Goal: Task Accomplishment & Management: Use online tool/utility

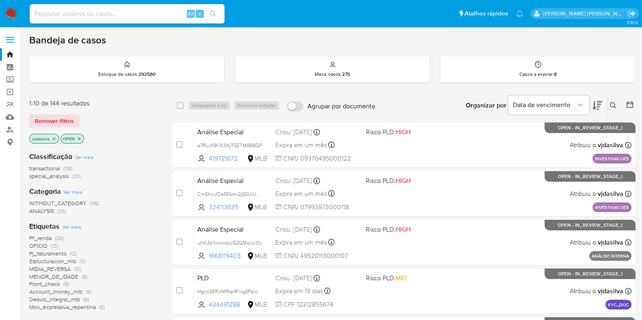
click at [86, 14] on input at bounding box center [127, 14] width 195 height 11
paste input "743409419"
type input "743409419"
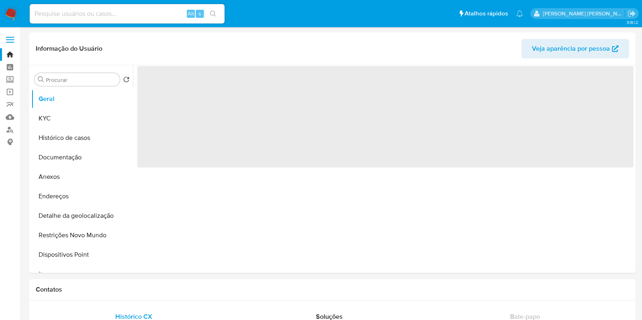
select select "10"
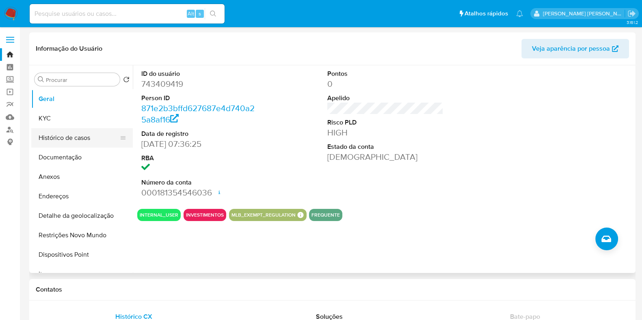
click at [71, 128] on button "Histórico de casos" at bounding box center [78, 137] width 95 height 19
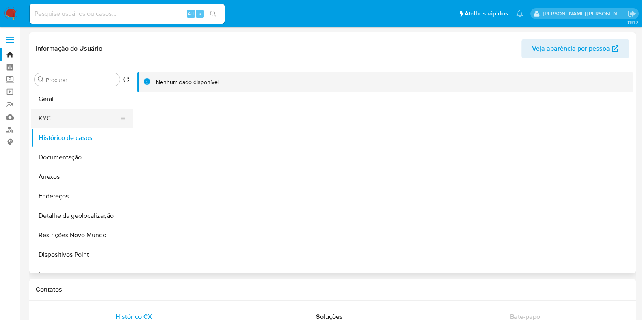
click at [71, 125] on button "KYC" at bounding box center [78, 118] width 95 height 19
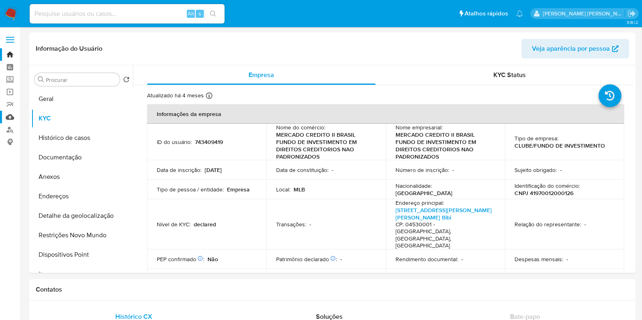
click at [12, 117] on link "Mulan" at bounding box center [48, 117] width 97 height 13
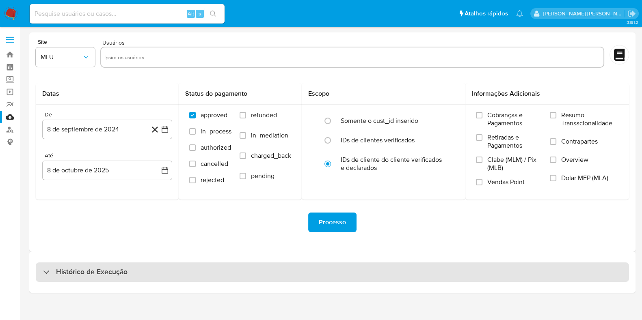
click at [409, 280] on div "Histórico de Execução" at bounding box center [332, 272] width 593 height 19
select select "10"
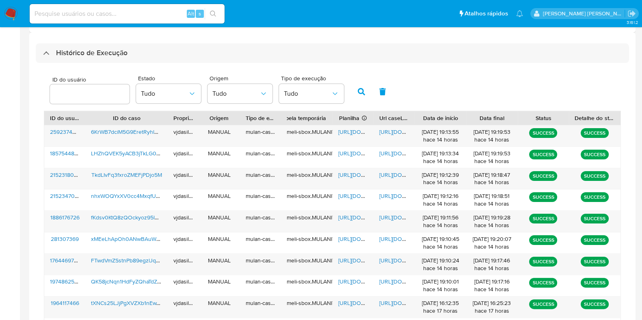
scroll to position [224, 0]
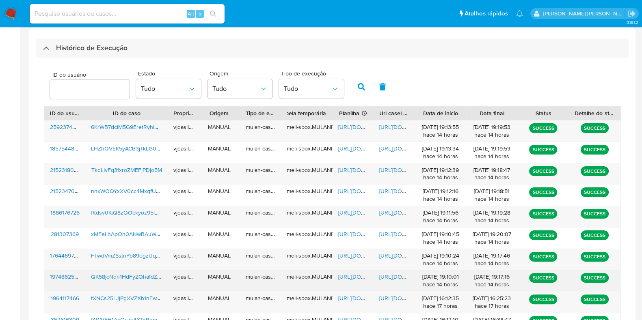
click at [389, 275] on span "[URL][DOMAIN_NAME]" at bounding box center [407, 277] width 56 height 8
click at [345, 276] on span "https://docs.google.com/spreadsheets/d/1zB9XVlakiqV_Uatycg7pvlojx3Q-nWfXRvGIe0q…" at bounding box center [366, 277] width 56 height 8
click at [152, 273] on span "QK58jcNqn1HdFyZQhaTdZSzX" at bounding box center [129, 277] width 76 height 8
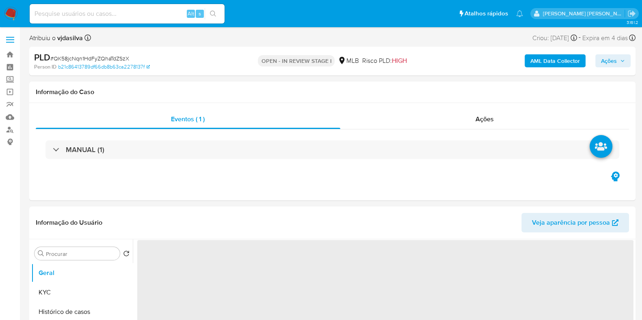
select select "10"
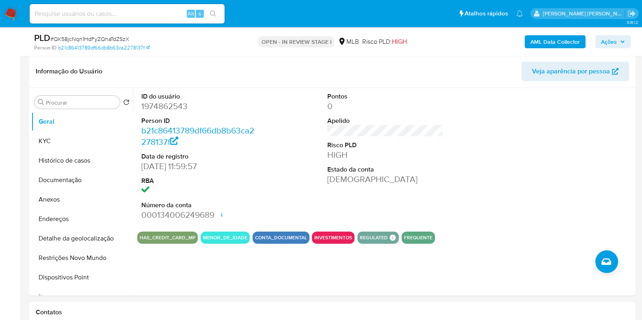
scroll to position [129, 0]
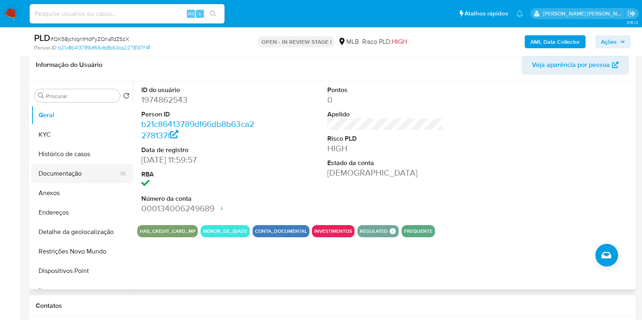
click at [53, 174] on button "Documentação" at bounding box center [78, 173] width 95 height 19
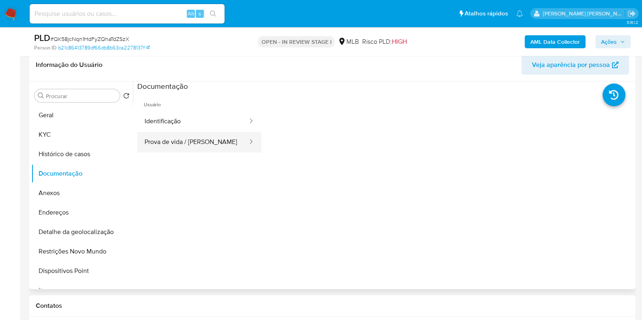
click at [141, 143] on button "Prova de vida / [PERSON_NAME]" at bounding box center [192, 142] width 111 height 21
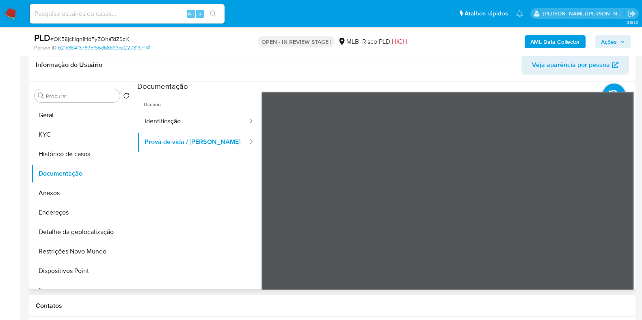
click at [359, 80] on div "Informação do Usuário Veja aparência por pessoa Procurar Retornar ao pedido pad…" at bounding box center [332, 169] width 606 height 241
click at [172, 116] on button "Identificação" at bounding box center [192, 121] width 111 height 21
click at [550, 43] on b "AML Data Collector" at bounding box center [555, 41] width 50 height 13
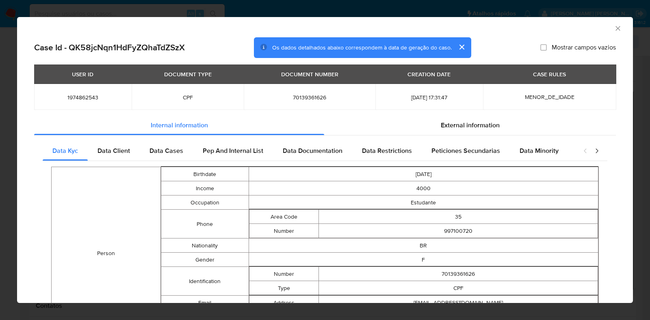
click at [615, 29] on icon "Fechar a janela" at bounding box center [617, 28] width 4 height 4
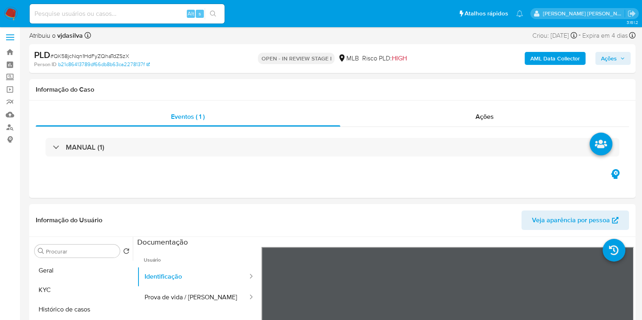
scroll to position [0, 0]
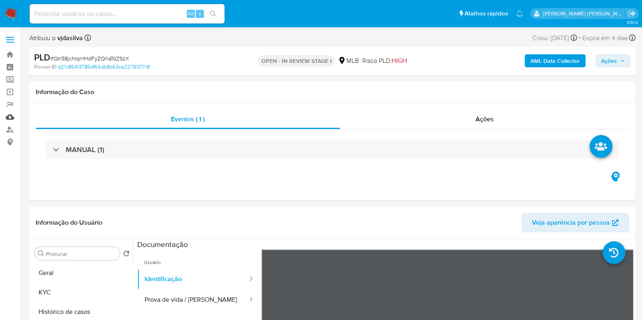
click at [8, 116] on link "Mulan" at bounding box center [48, 117] width 97 height 13
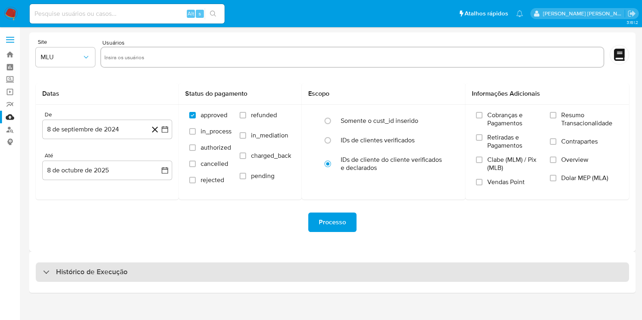
click at [162, 272] on div "Histórico de Execução" at bounding box center [332, 272] width 593 height 19
select select "10"
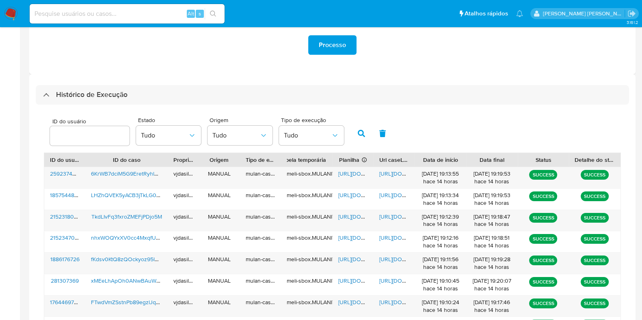
scroll to position [184, 0]
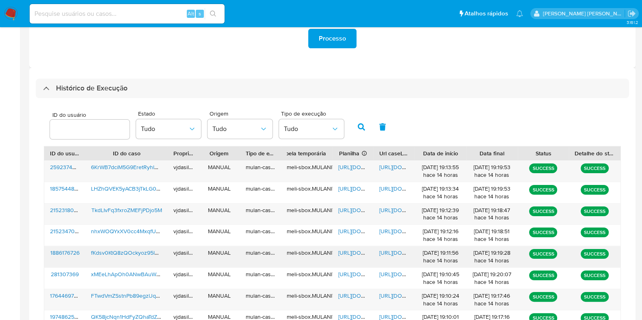
click at [392, 253] on span "https://docs.google.com/document/d/17iGmiYDGK8zUljU2W2-zyI06qPLh_630XgLetMOuf6Y…" at bounding box center [407, 253] width 56 height 8
click at [344, 251] on span "https://docs.google.com/spreadsheets/d/17TAXAMN4BRtazGhe9cq3d5ArVWTAsFUqJtyw4fv…" at bounding box center [366, 253] width 56 height 8
click at [127, 253] on span "fKdsv0KtQ8zQOckyoz95lQM2" at bounding box center [129, 253] width 76 height 8
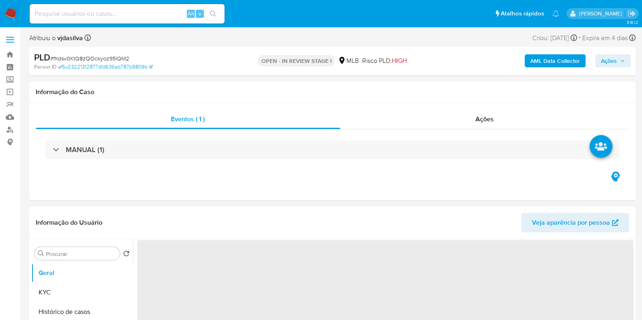
select select "10"
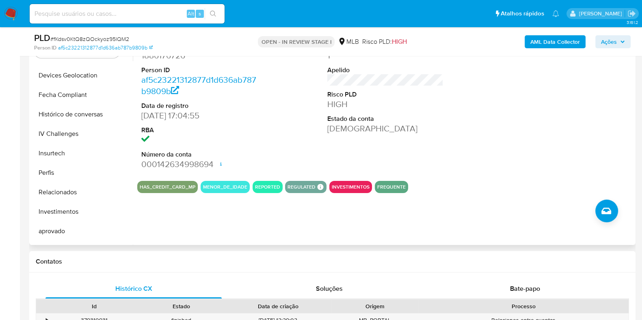
scroll to position [421, 0]
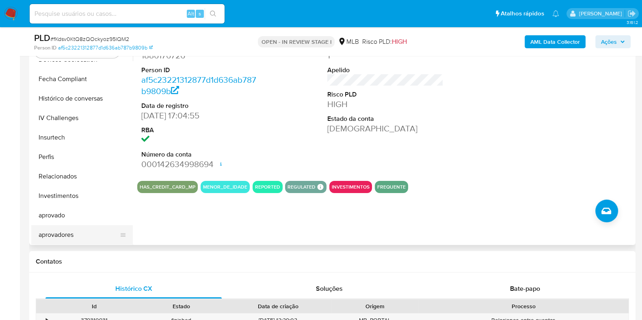
click at [77, 233] on button "aprovadores" at bounding box center [78, 234] width 95 height 19
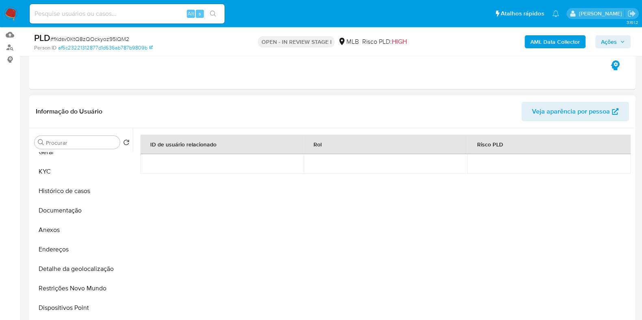
scroll to position [0, 0]
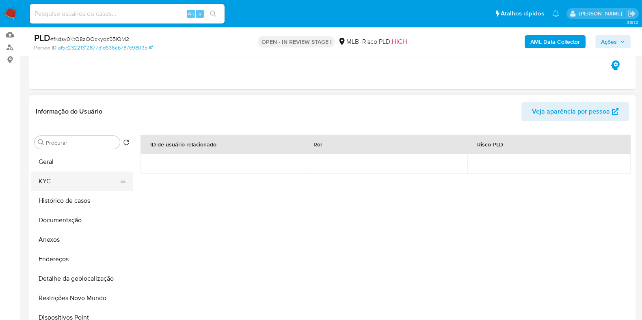
click at [91, 179] on button "KYC" at bounding box center [78, 181] width 95 height 19
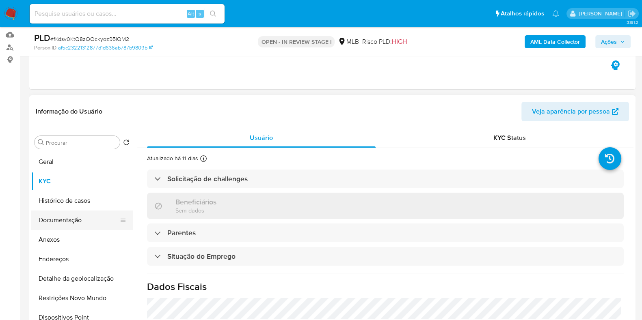
click at [97, 218] on button "Documentação" at bounding box center [78, 220] width 95 height 19
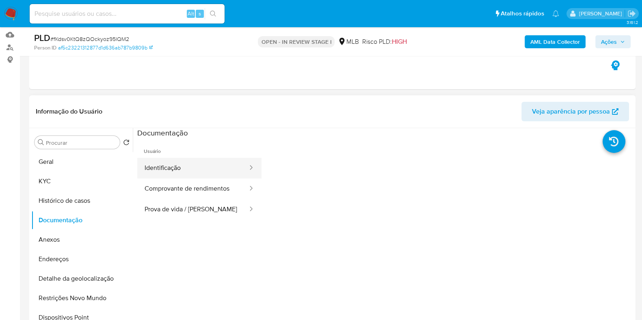
click at [194, 172] on button "Identificação" at bounding box center [192, 168] width 111 height 21
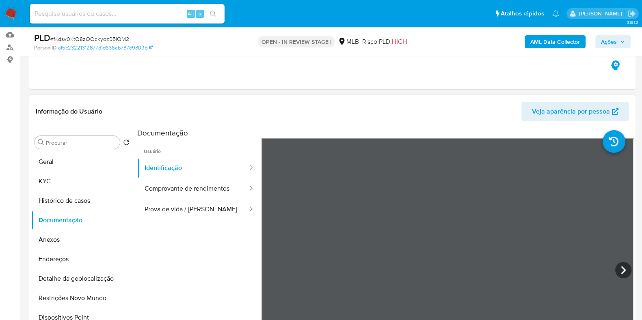
click at [473, 132] on section at bounding box center [385, 263] width 496 height 270
click at [204, 209] on button "Prova de vida / [PERSON_NAME]" at bounding box center [192, 209] width 111 height 21
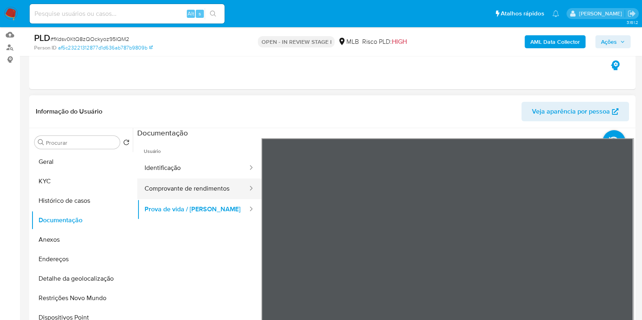
click at [177, 187] on button "Comprovante de rendimentos" at bounding box center [192, 189] width 111 height 21
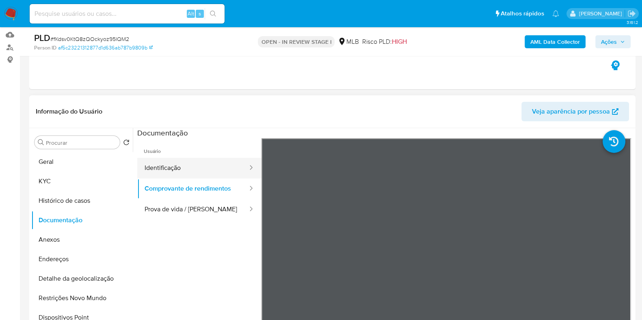
click at [199, 175] on button "Identificação" at bounding box center [192, 168] width 111 height 21
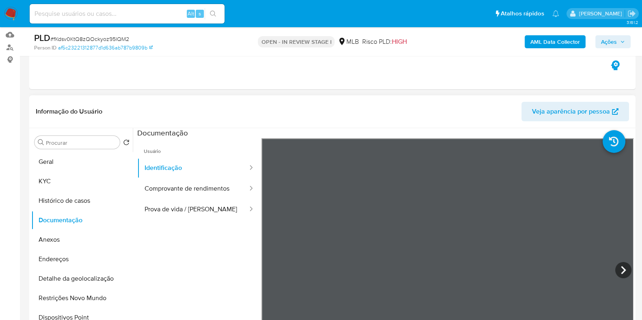
click at [542, 101] on div "Informação do Usuário Veja aparência por pessoa Procurar Retornar ao pedido pad…" at bounding box center [332, 215] width 606 height 241
click at [400, 110] on div "Informação do Usuário Veja aparência por pessoa Procurar Retornar ao pedido pad…" at bounding box center [332, 215] width 606 height 241
click at [377, 135] on section at bounding box center [385, 263] width 496 height 270
click at [80, 184] on button "KYC" at bounding box center [78, 181] width 95 height 19
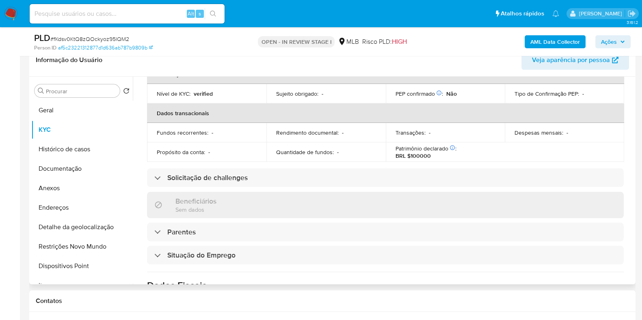
scroll to position [353, 0]
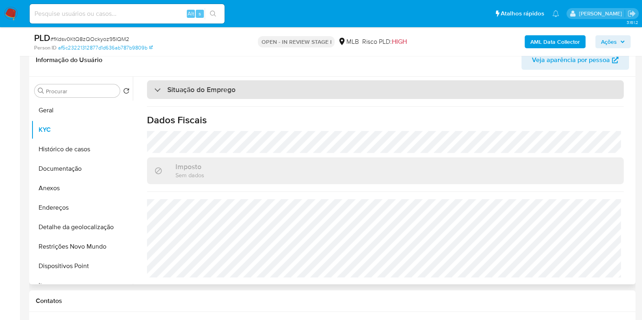
click at [534, 98] on div "Situação do Emprego" at bounding box center [385, 89] width 477 height 19
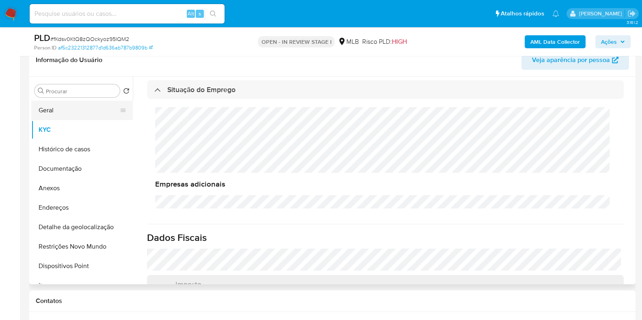
click at [82, 106] on button "Geral" at bounding box center [78, 110] width 95 height 19
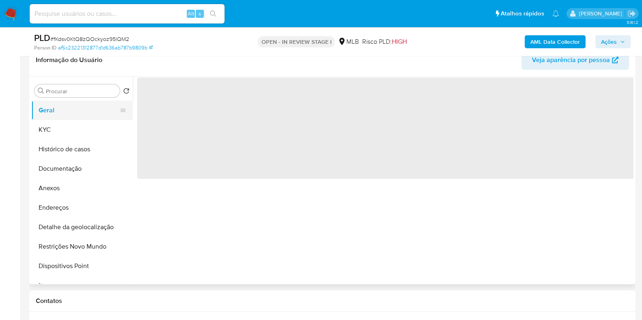
scroll to position [0, 0]
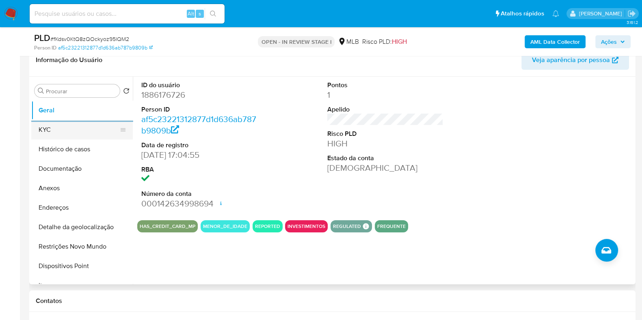
click at [67, 129] on button "KYC" at bounding box center [78, 129] width 95 height 19
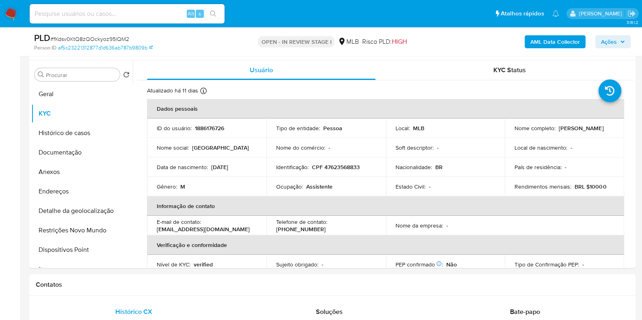
scroll to position [162, 0]
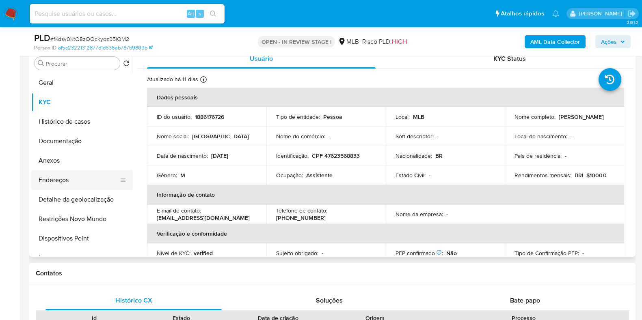
click at [94, 181] on button "Endereços" at bounding box center [78, 180] width 95 height 19
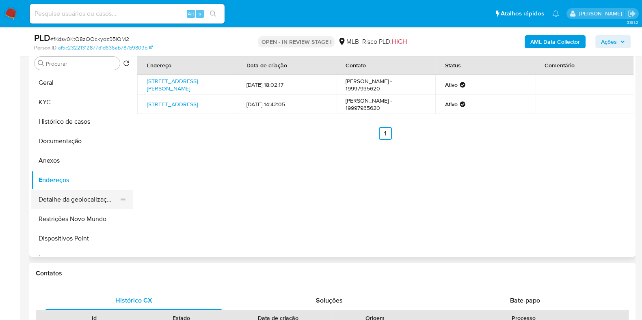
click at [84, 197] on button "Detalhe da geolocalização" at bounding box center [78, 199] width 95 height 19
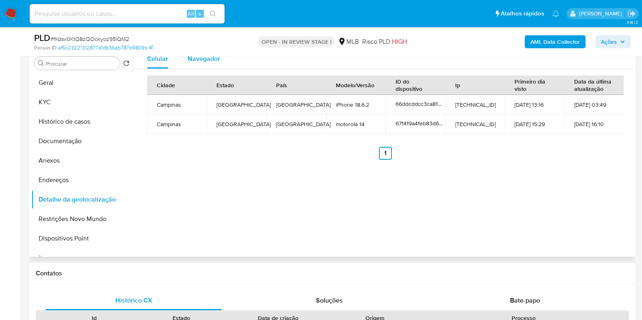
click at [215, 61] on span "Navegador" at bounding box center [204, 58] width 32 height 9
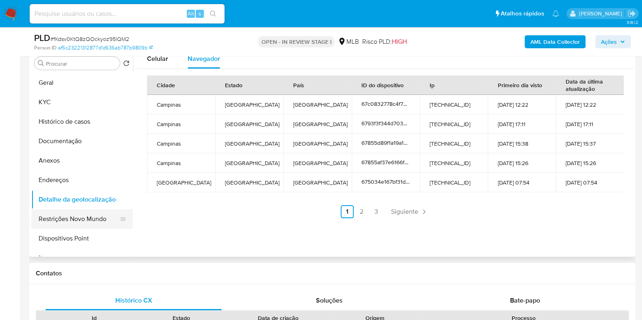
click at [70, 220] on button "Restrições Novo Mundo" at bounding box center [78, 218] width 95 height 19
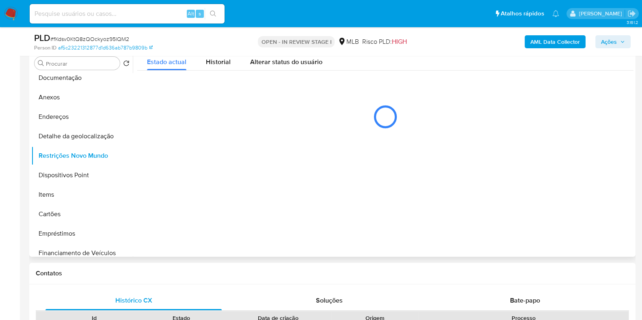
scroll to position [66, 0]
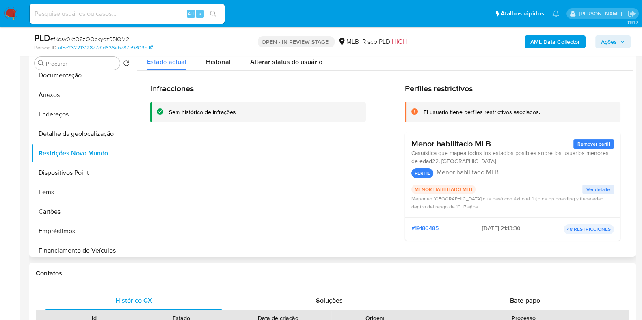
drag, startPoint x: 410, startPoint y: 143, endPoint x: 491, endPoint y: 146, distance: 81.3
click at [491, 146] on div "Menor habilitado MLB Remover perfil" at bounding box center [512, 144] width 203 height 10
click at [59, 172] on button "Dispositivos Point" at bounding box center [78, 172] width 95 height 19
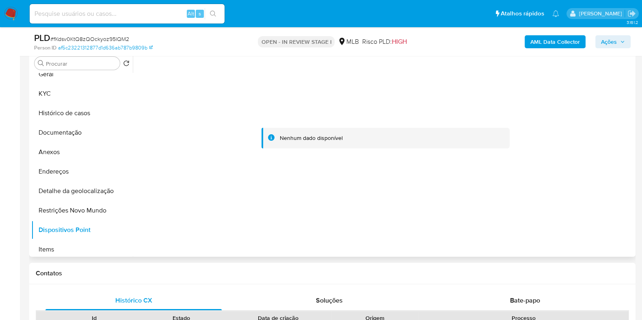
scroll to position [0, 0]
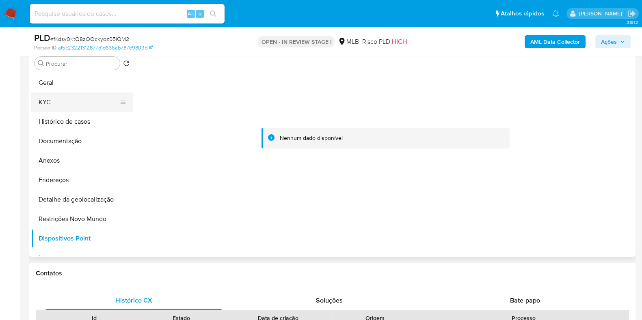
click at [88, 103] on button "KYC" at bounding box center [78, 102] width 95 height 19
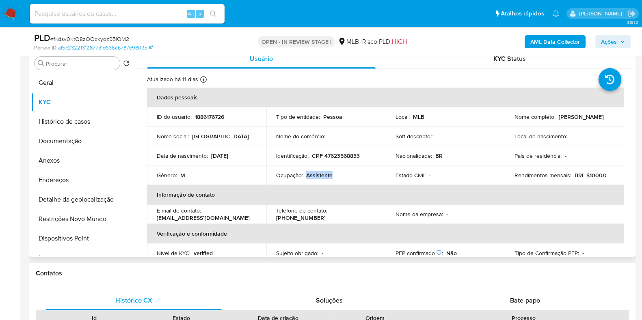
drag, startPoint x: 305, startPoint y: 175, endPoint x: 344, endPoint y: 177, distance: 39.4
click at [344, 177] on div "Ocupação : Assistente" at bounding box center [326, 175] width 100 height 7
copy p "Assistente"
click at [344, 177] on div "Ocupação : Assistente" at bounding box center [326, 175] width 100 height 7
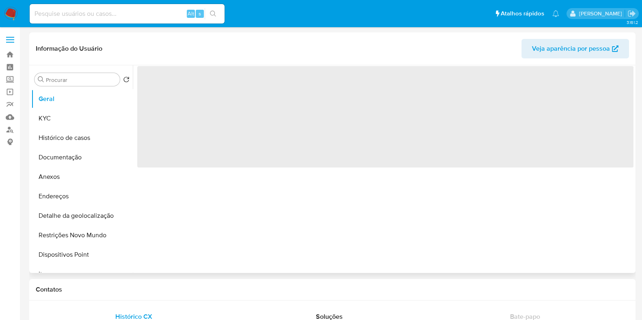
select select "10"
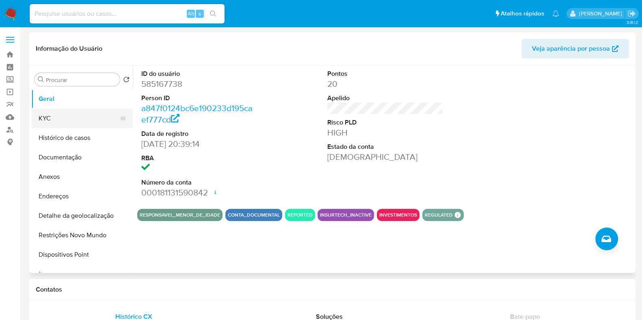
click at [60, 114] on button "KYC" at bounding box center [78, 118] width 95 height 19
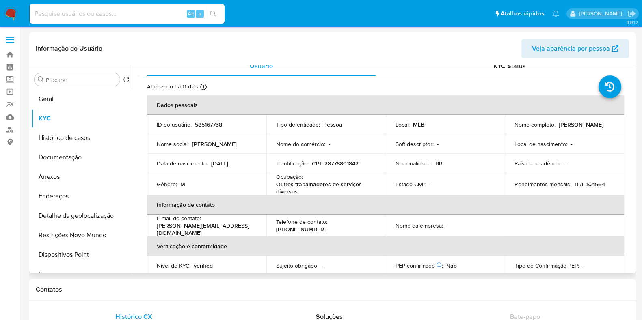
scroll to position [7, 0]
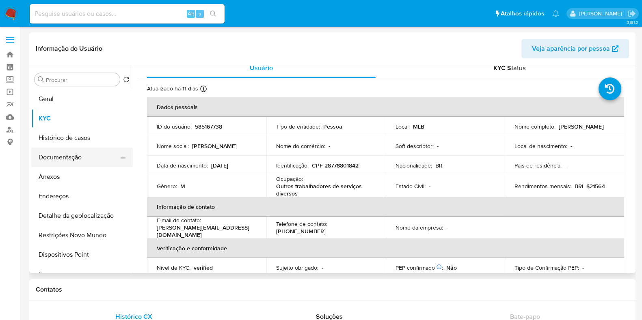
click at [93, 157] on button "Documentação" at bounding box center [78, 157] width 95 height 19
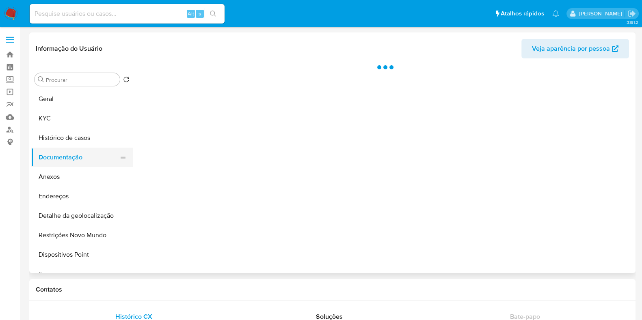
scroll to position [0, 0]
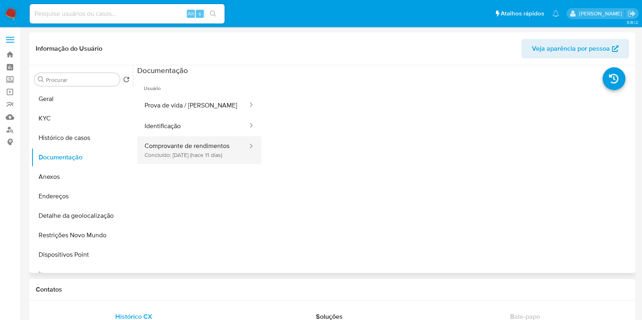
click at [208, 162] on button "Comprovante de rendimentos Concluído: 27/09/2025 (hace 11 días)" at bounding box center [192, 150] width 111 height 28
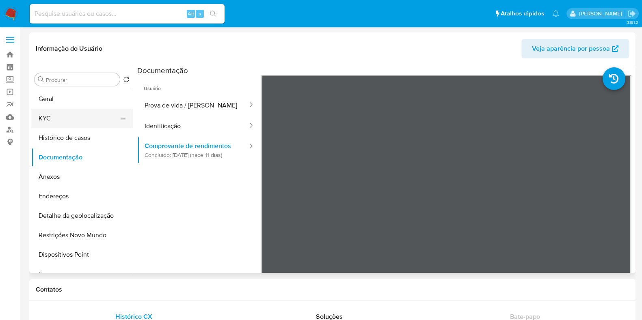
click at [89, 124] on button "KYC" at bounding box center [78, 118] width 95 height 19
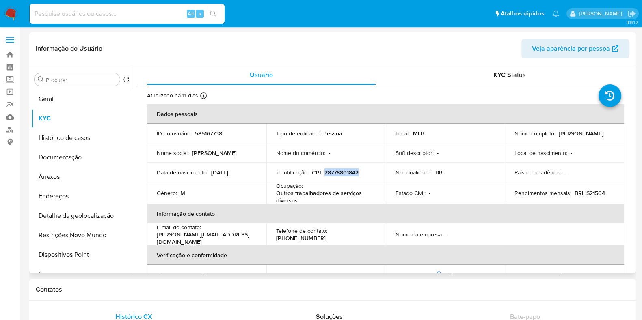
drag, startPoint x: 322, startPoint y: 173, endPoint x: 364, endPoint y: 171, distance: 41.4
click at [364, 171] on div "Identificação : CPF 28778801842" at bounding box center [326, 172] width 100 height 7
copy p "28778801842"
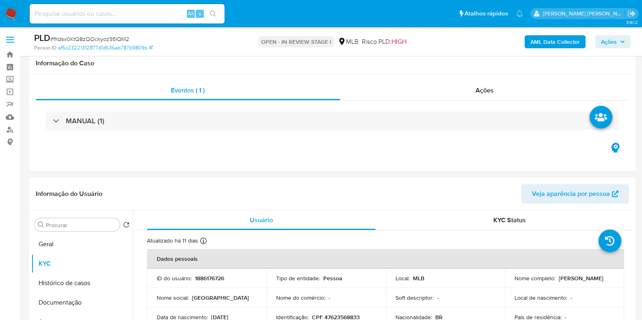
select select "10"
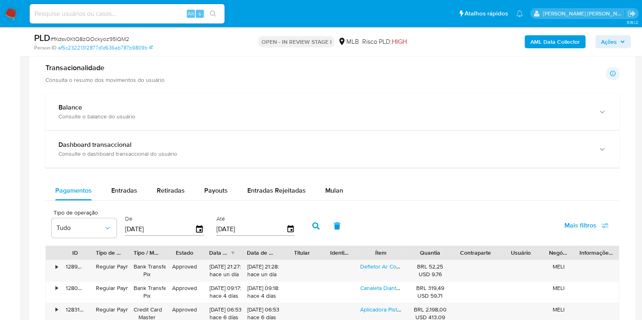
scroll to position [568, 0]
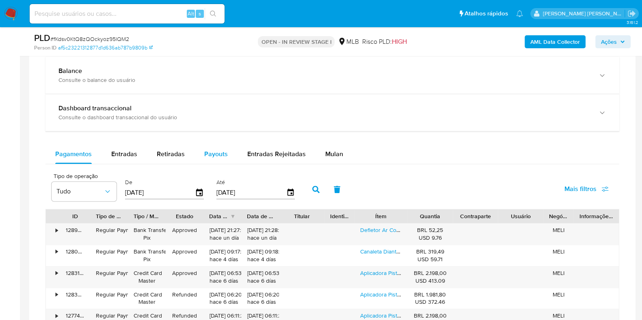
click at [210, 161] on div "Payouts" at bounding box center [216, 154] width 24 height 19
select select "10"
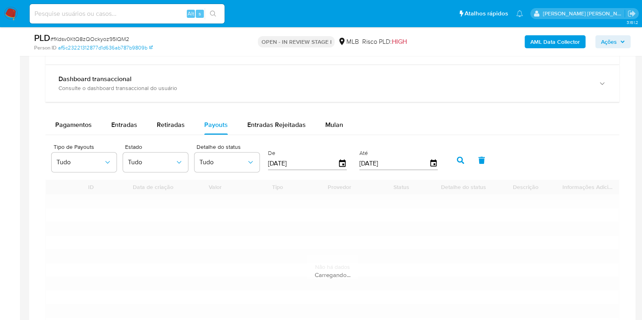
scroll to position [618, 0]
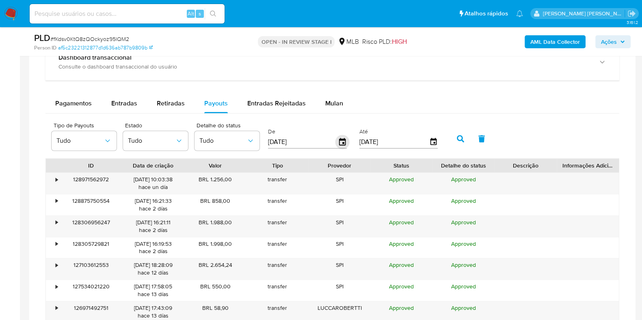
click at [340, 145] on icon "button" at bounding box center [342, 142] width 14 height 14
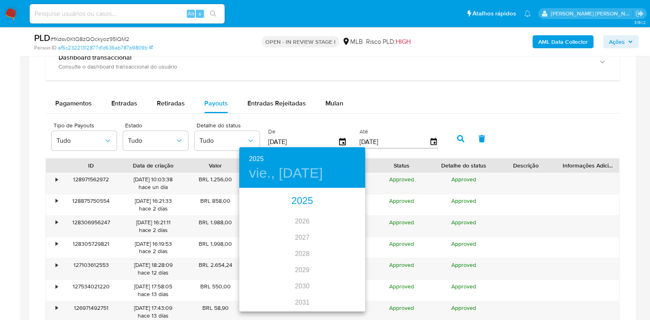
click at [305, 201] on div "2025" at bounding box center [302, 201] width 126 height 16
click at [343, 265] on div "sep." at bounding box center [344, 265] width 42 height 30
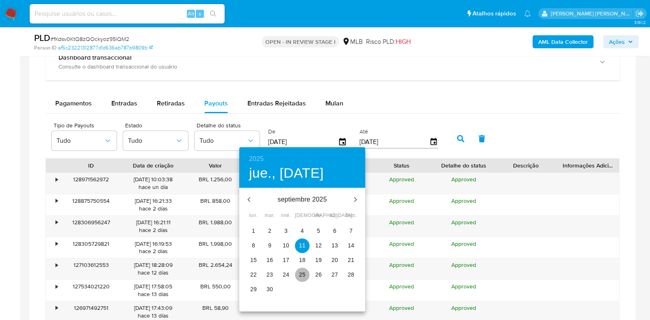
click at [300, 272] on p "25" at bounding box center [302, 275] width 6 height 8
type input "25/09/2025"
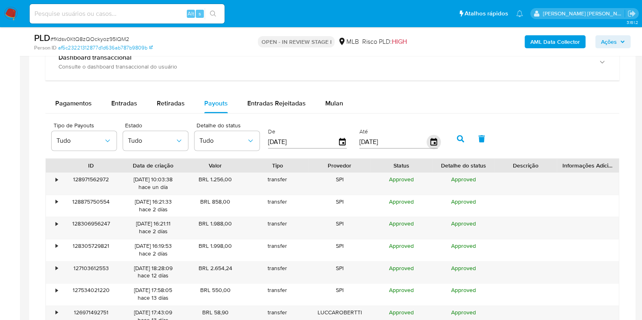
click at [427, 137] on icon "button" at bounding box center [433, 142] width 14 height 14
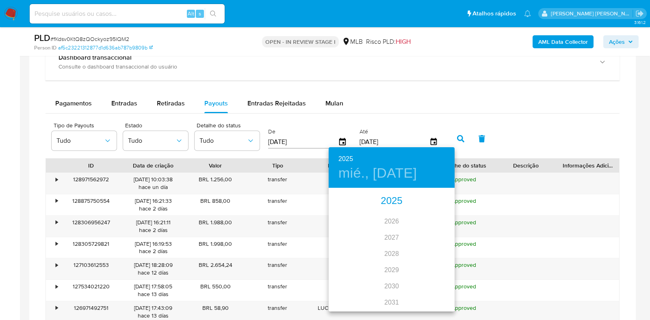
click at [384, 202] on div "2025" at bounding box center [391, 201] width 126 height 16
click at [438, 259] on div "sep." at bounding box center [433, 265] width 42 height 30
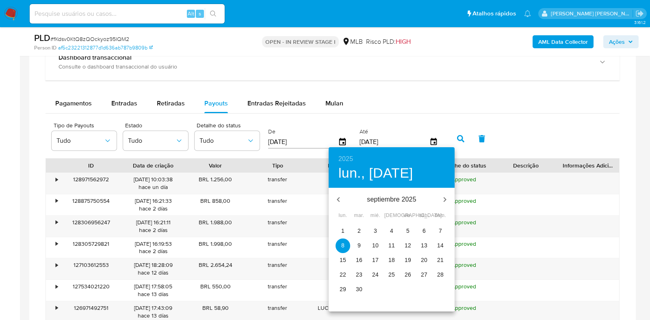
click at [392, 275] on p "25" at bounding box center [391, 275] width 6 height 8
type input "25/09/2025"
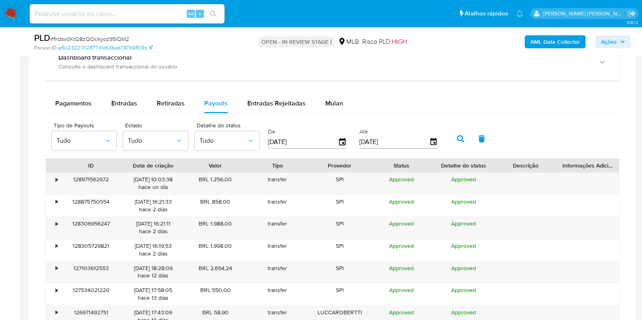
click at [454, 143] on button "button" at bounding box center [460, 138] width 21 height 19
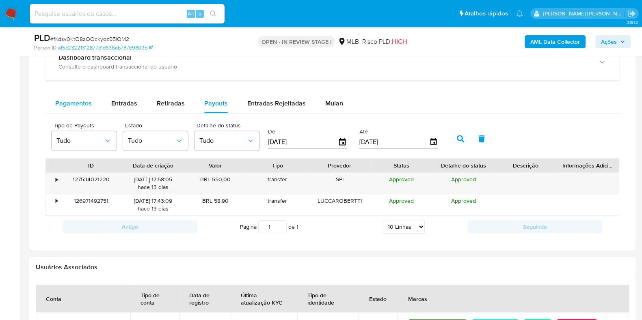
click at [85, 107] on span "Pagamentos" at bounding box center [73, 103] width 37 height 9
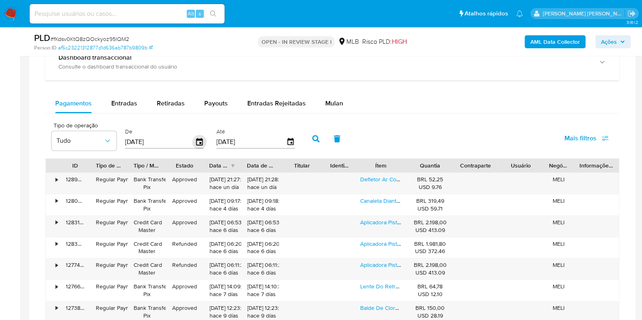
click at [197, 143] on icon "button" at bounding box center [199, 142] width 14 height 14
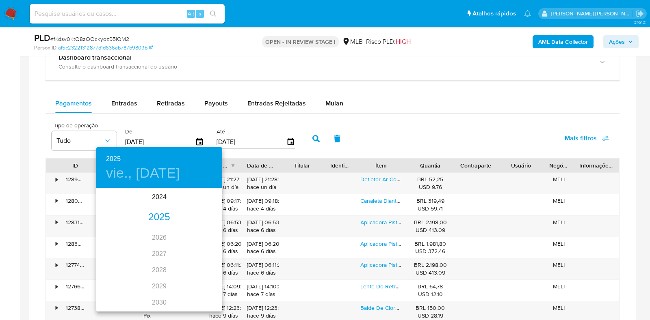
click at [158, 215] on div "2025" at bounding box center [159, 217] width 126 height 16
click at [194, 262] on div "sep." at bounding box center [201, 265] width 42 height 30
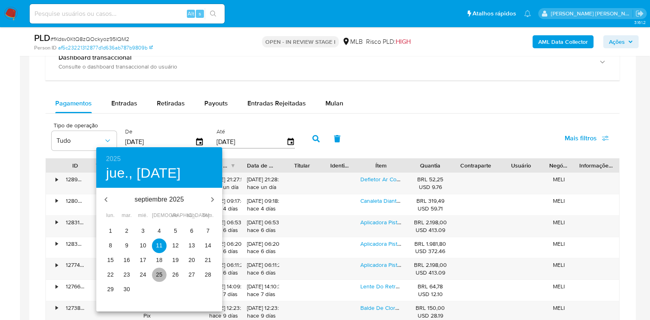
click at [159, 272] on p "25" at bounding box center [159, 275] width 6 height 8
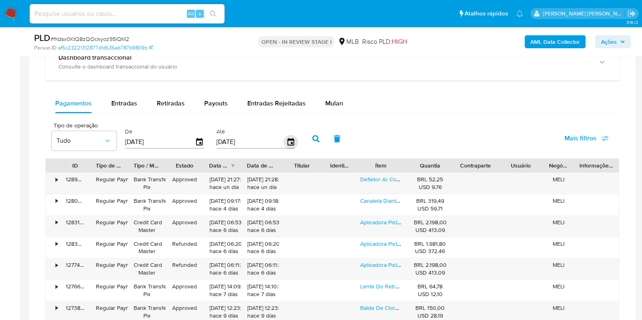
click at [286, 140] on icon "button" at bounding box center [290, 142] width 14 height 14
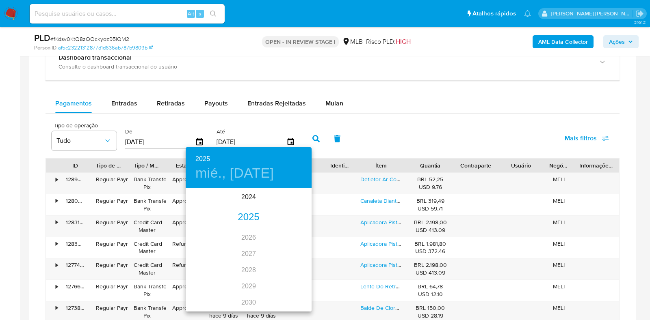
click at [238, 217] on div "2025" at bounding box center [249, 217] width 126 height 16
click at [292, 262] on div "sep." at bounding box center [291, 265] width 42 height 30
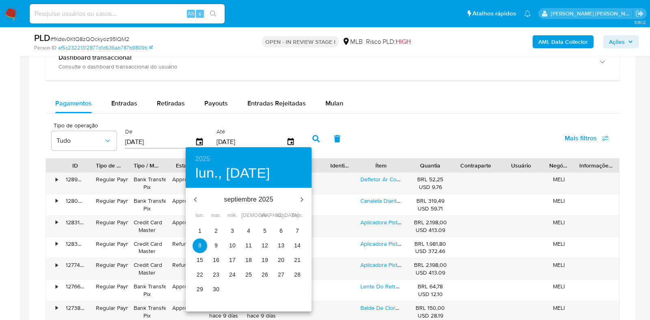
click at [251, 276] on p "25" at bounding box center [248, 275] width 6 height 8
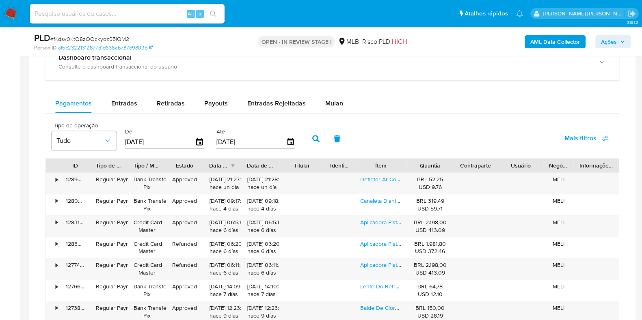
click at [313, 140] on icon "button" at bounding box center [315, 138] width 7 height 7
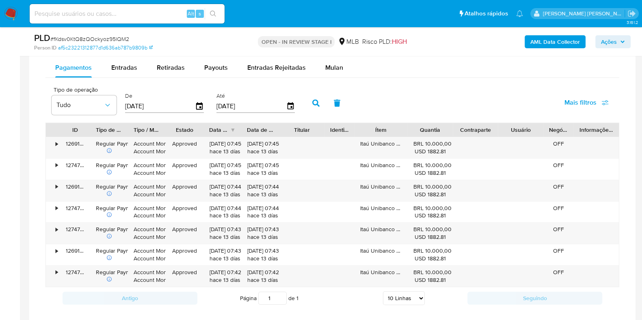
scroll to position [669, 0]
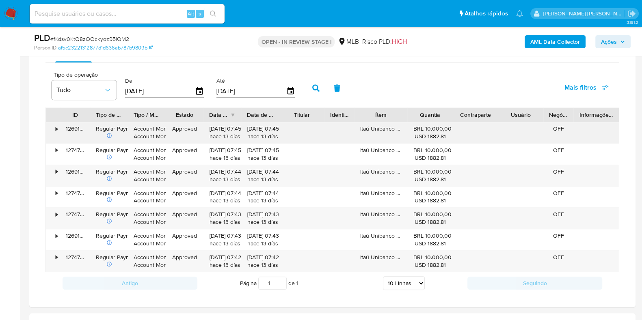
click at [59, 127] on div "•" at bounding box center [53, 132] width 14 height 21
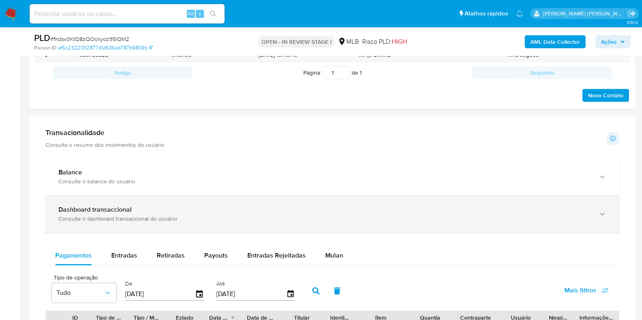
scroll to position [568, 0]
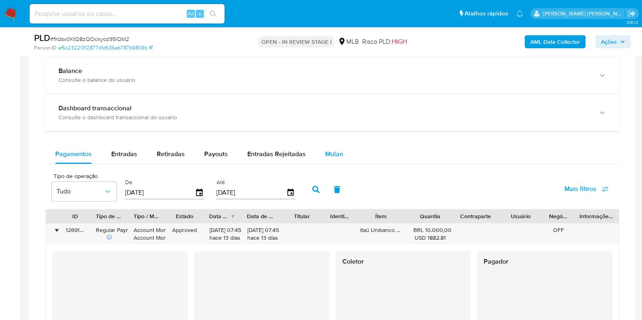
click at [327, 157] on span "Mulan" at bounding box center [334, 153] width 18 height 9
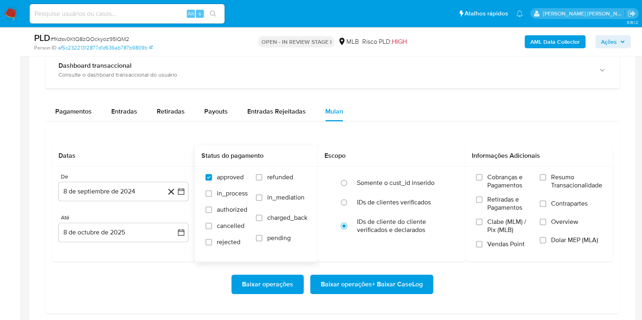
scroll to position [669, 0]
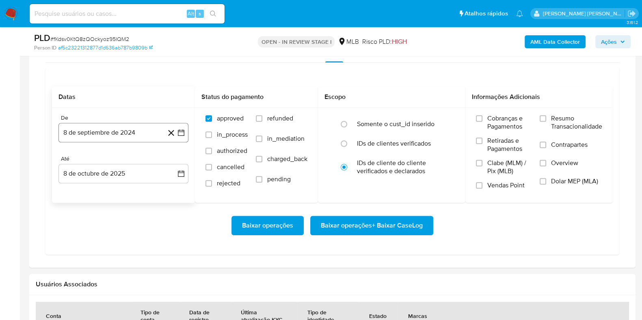
click at [130, 131] on button "8 de septiembre de 2024" at bounding box center [123, 132] width 130 height 19
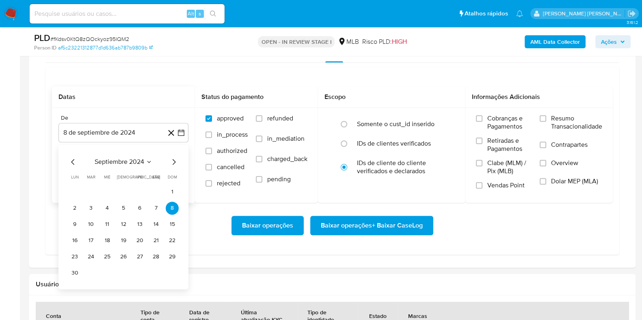
click at [123, 159] on span "septiembre 2024" at bounding box center [120, 162] width 50 height 8
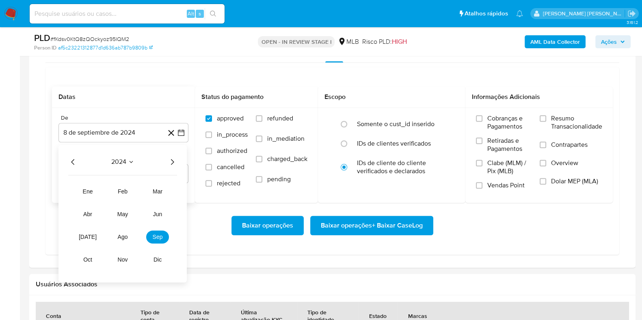
click at [170, 162] on icon "Año siguiente" at bounding box center [172, 162] width 10 height 10
click at [91, 238] on span "jul" at bounding box center [88, 237] width 18 height 6
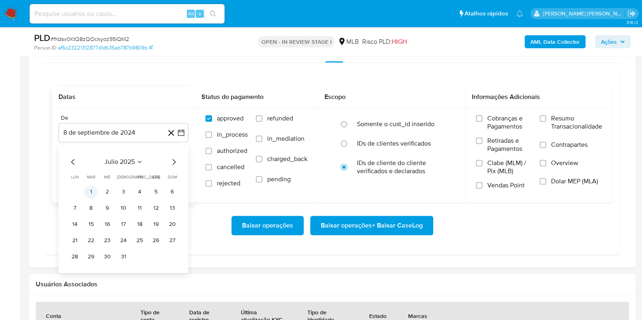
click at [92, 191] on button "1" at bounding box center [90, 192] width 13 height 13
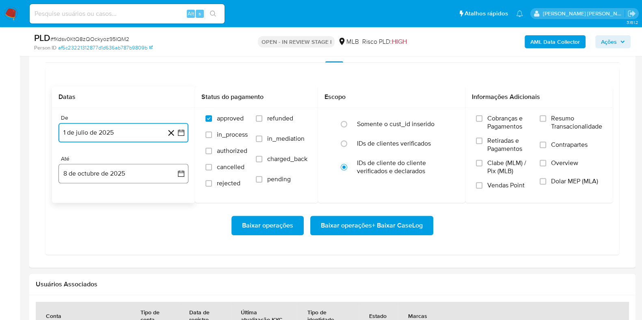
click at [148, 175] on button "8 de octubre de 2025" at bounding box center [123, 173] width 130 height 19
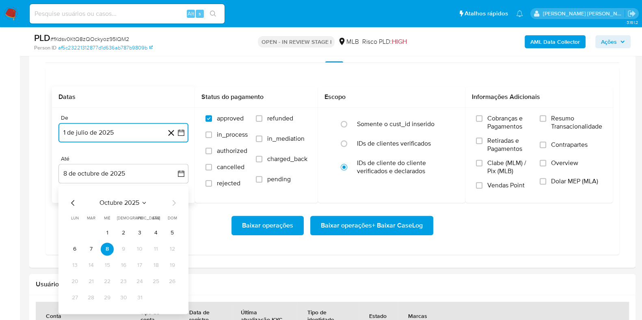
click at [69, 201] on icon "Mes anterior" at bounding box center [73, 203] width 10 height 10
click at [70, 201] on icon "Mes anterior" at bounding box center [73, 203] width 10 height 10
click at [125, 295] on button "31" at bounding box center [123, 298] width 13 height 13
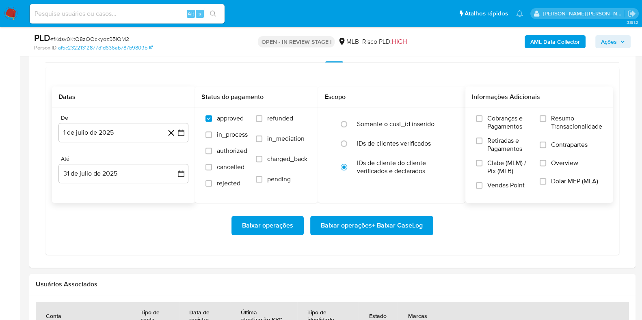
click at [544, 121] on label "Resumo Transacionalidade" at bounding box center [571, 127] width 63 height 26
click at [544, 121] on input "Resumo Transacionalidade" at bounding box center [543, 118] width 6 height 6
click at [553, 149] on label "Contrapartes" at bounding box center [571, 150] width 63 height 18
click at [546, 148] on input "Contrapartes" at bounding box center [543, 145] width 6 height 6
click at [394, 219] on span "Baixar operações + Baixar CaseLog" at bounding box center [372, 226] width 102 height 18
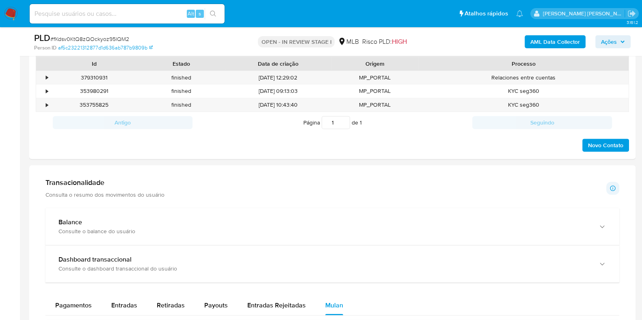
scroll to position [415, 0]
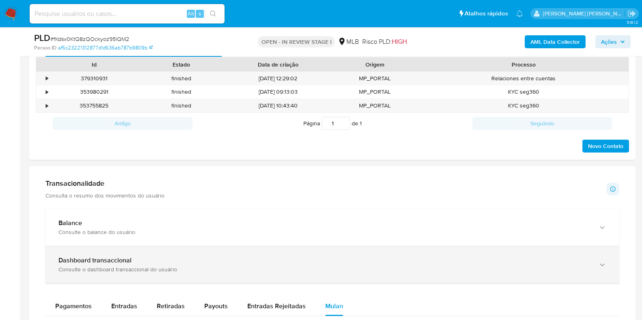
click at [154, 261] on div "Dashboard transaccional" at bounding box center [323, 261] width 531 height 8
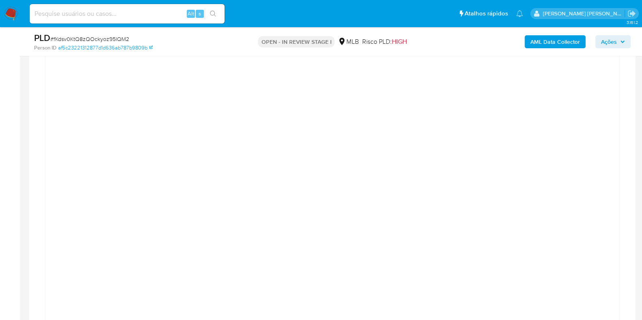
scroll to position [771, 0]
click at [582, 164] on div at bounding box center [332, 117] width 561 height 365
click at [41, 119] on div "Transacionalidade Consulta o resumo dos movimentos do usuário Informações trans…" at bounding box center [332, 202] width 593 height 771
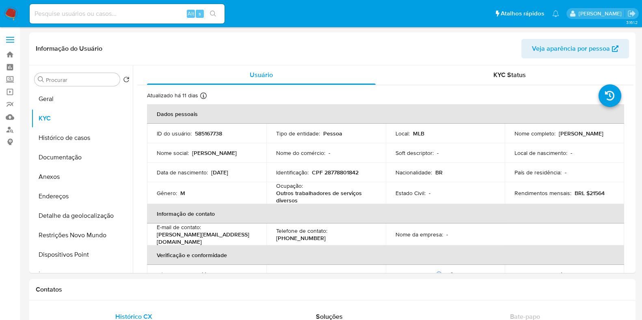
select select "10"
click at [65, 175] on button "Anexos" at bounding box center [78, 176] width 95 height 19
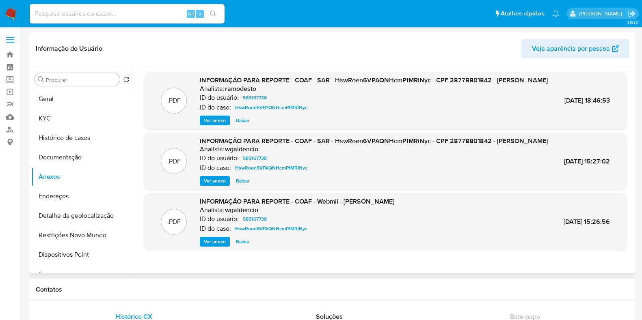
click at [209, 125] on span "Ver anexo" at bounding box center [215, 121] width 22 height 8
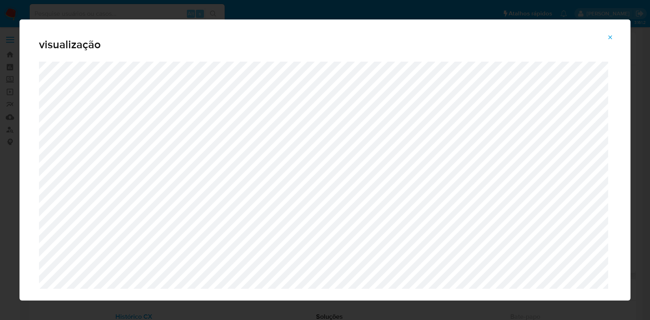
click at [613, 41] on span "Attachment preview" at bounding box center [610, 37] width 6 height 11
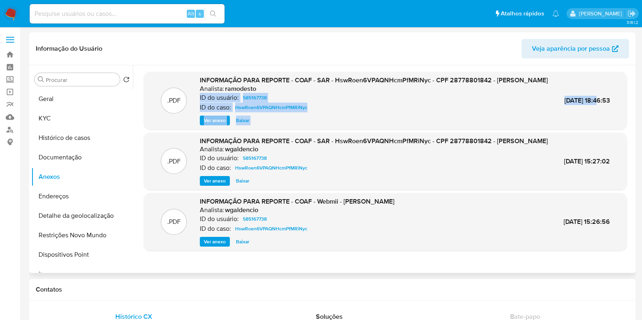
drag, startPoint x: 543, startPoint y: 100, endPoint x: 592, endPoint y: 98, distance: 48.8
click at [592, 98] on div ".PDF INFORMAÇÃO PARA REPORTE - COAF - SAR - HswRoen6VPAQNHcmPfMRiNyc - CPF 2877…" at bounding box center [385, 101] width 475 height 50
click at [9, 118] on link "Mulan" at bounding box center [48, 117] width 97 height 13
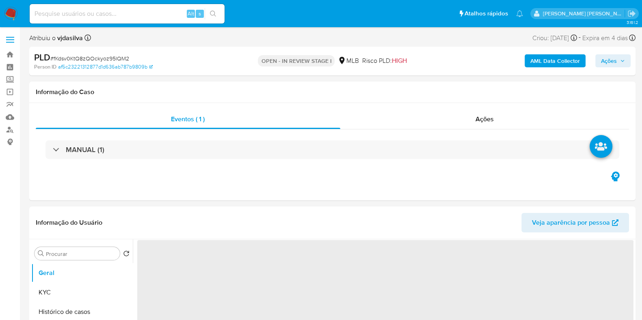
select select "10"
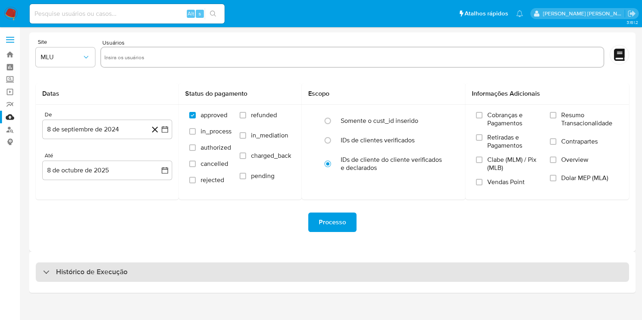
click at [112, 278] on div "Histórico de Execução" at bounding box center [332, 272] width 593 height 19
select select "10"
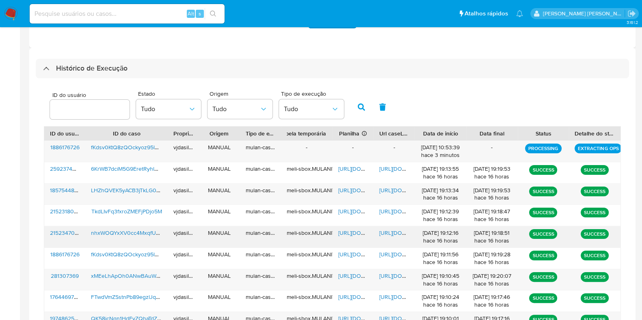
scroll to position [254, 0]
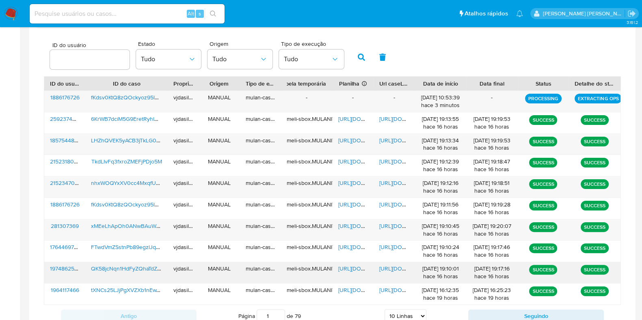
click at [392, 266] on span "[URL][DOMAIN_NAME]" at bounding box center [407, 269] width 56 height 8
click at [346, 268] on span "[URL][DOMAIN_NAME]" at bounding box center [366, 269] width 56 height 8
click at [138, 269] on span "QK58jcNqn1HdFyZQhaTdZSzX" at bounding box center [129, 269] width 76 height 8
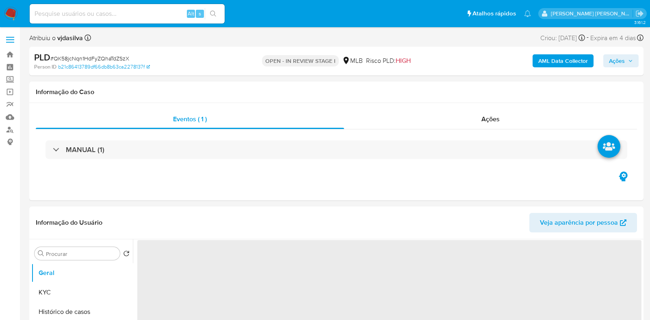
select select "10"
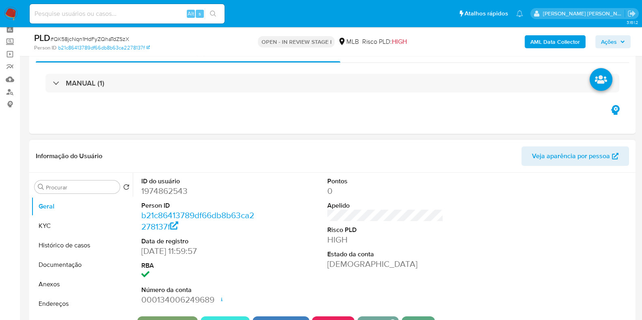
scroll to position [152, 0]
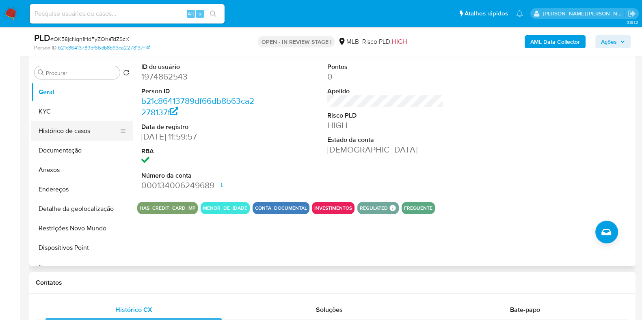
click at [79, 137] on button "Histórico de casos" at bounding box center [78, 130] width 95 height 19
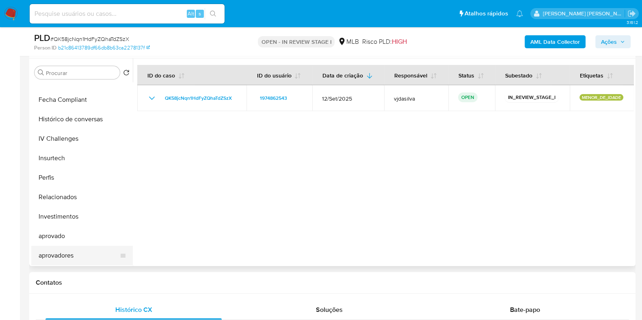
scroll to position [421, 0]
click at [69, 253] on button "aprovadores" at bounding box center [78, 255] width 95 height 19
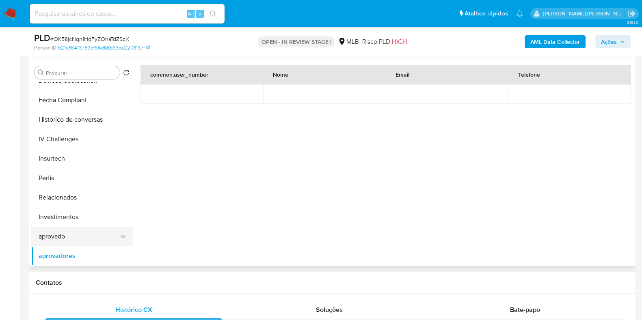
click at [59, 233] on button "aprovado" at bounding box center [78, 236] width 95 height 19
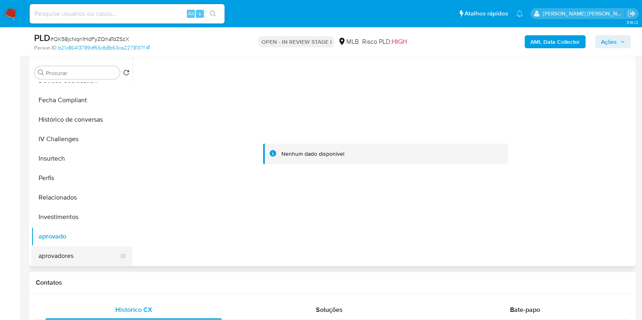
click at [63, 257] on button "aprovadores" at bounding box center [78, 255] width 95 height 19
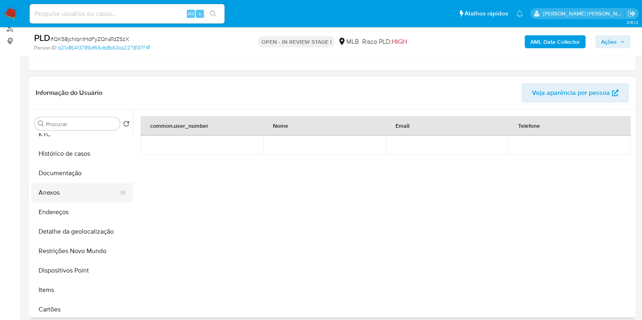
scroll to position [15, 0]
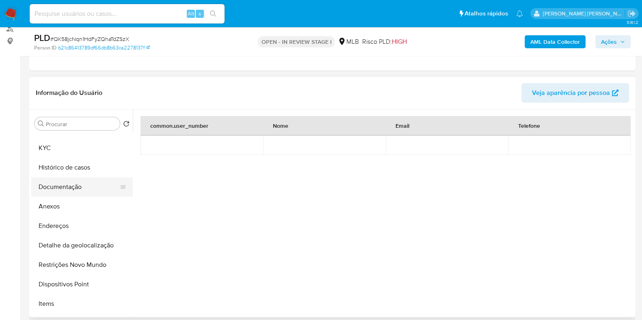
click at [81, 190] on button "Documentação" at bounding box center [78, 186] width 95 height 19
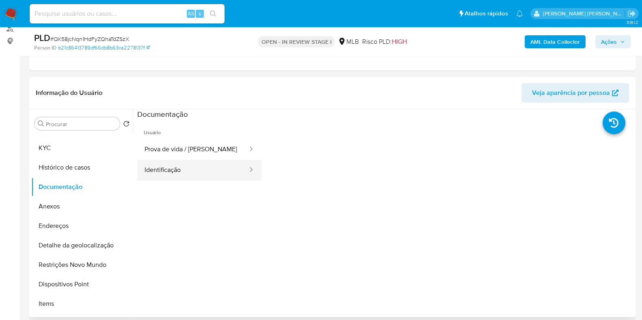
click at [194, 159] on button "Prova de vida / Selfie" at bounding box center [192, 149] width 111 height 21
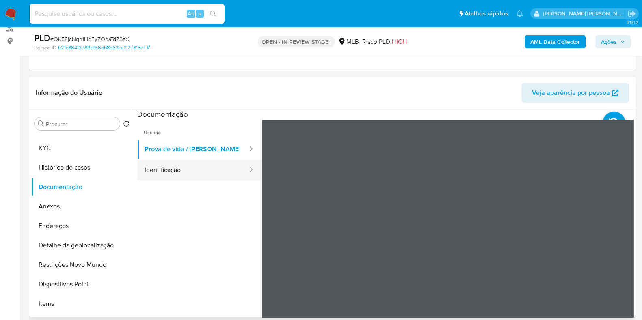
click at [179, 163] on button "Identificação" at bounding box center [192, 170] width 111 height 21
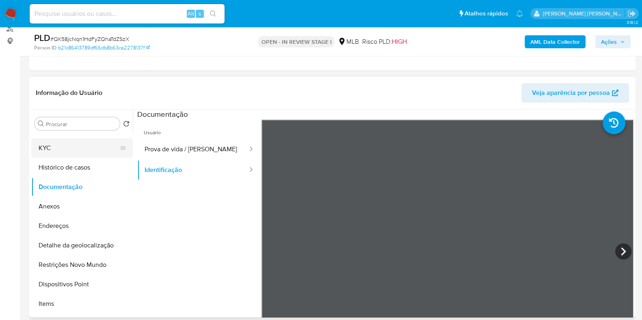
click at [75, 151] on button "KYC" at bounding box center [78, 147] width 95 height 19
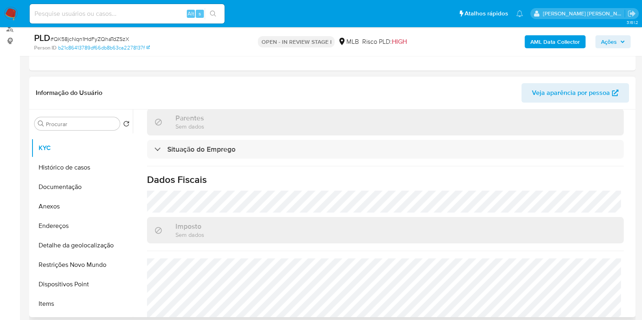
scroll to position [363, 0]
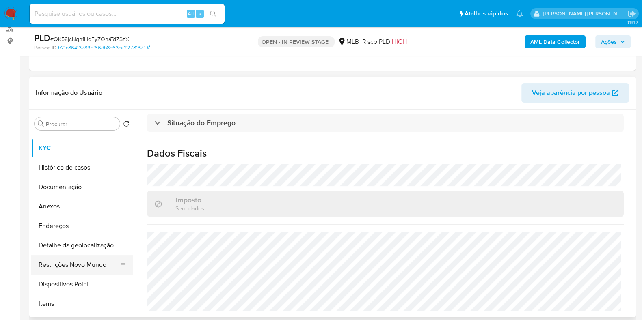
click at [81, 261] on button "Restrições Novo Mundo" at bounding box center [78, 264] width 95 height 19
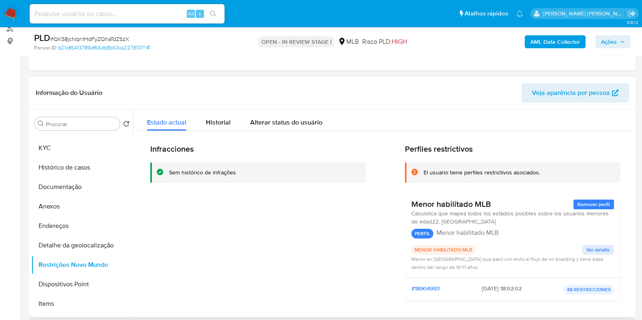
drag, startPoint x: 408, startPoint y: 205, endPoint x: 488, endPoint y: 202, distance: 80.0
click at [488, 202] on div "Menor habilitado MLB Remover perfil Casuística que mapea todos los estadios pos…" at bounding box center [513, 235] width 216 height 85
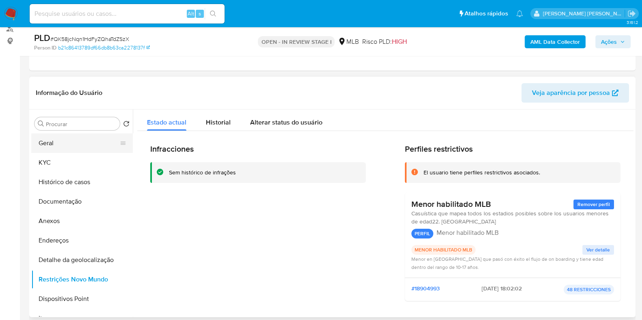
click at [71, 146] on button "Geral" at bounding box center [78, 143] width 95 height 19
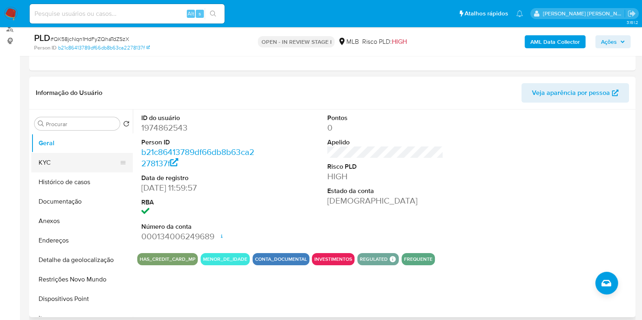
click at [71, 168] on button "KYC" at bounding box center [78, 162] width 95 height 19
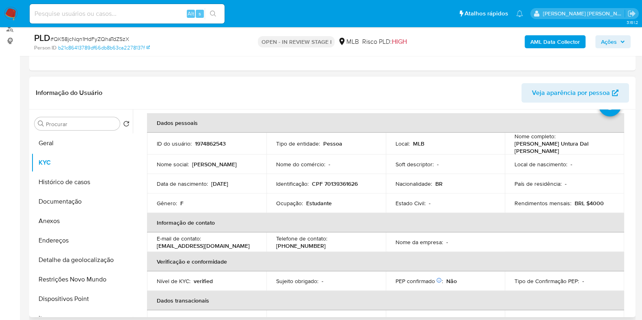
scroll to position [50, 0]
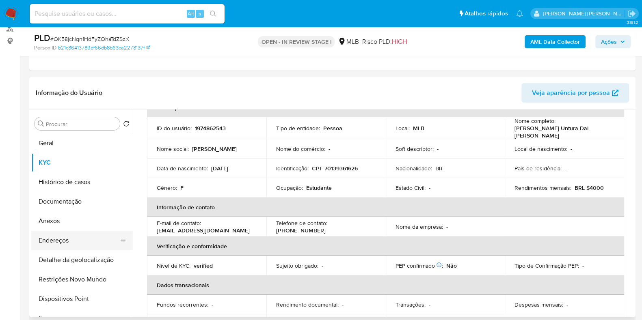
click at [72, 238] on button "Endereços" at bounding box center [78, 240] width 95 height 19
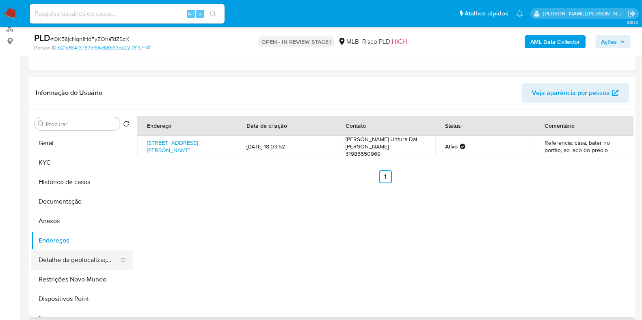
click at [71, 257] on button "Detalhe da geolocalização" at bounding box center [78, 260] width 95 height 19
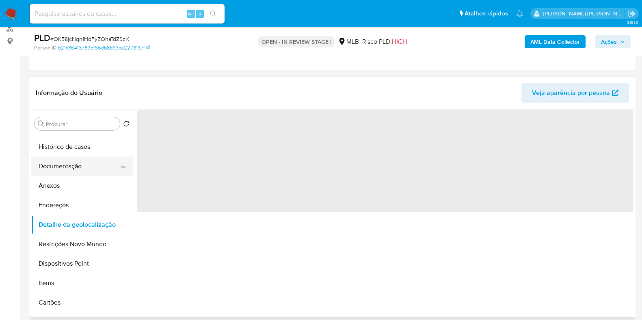
scroll to position [50, 0]
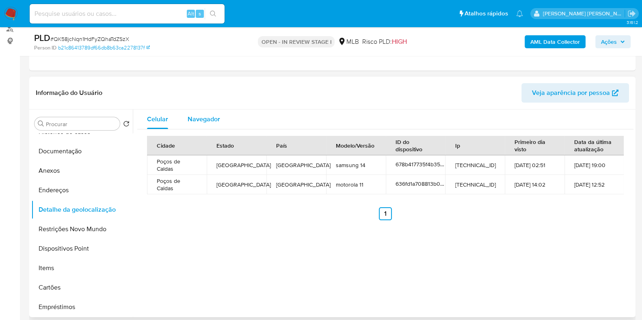
click at [217, 118] on span "Navegador" at bounding box center [204, 118] width 32 height 9
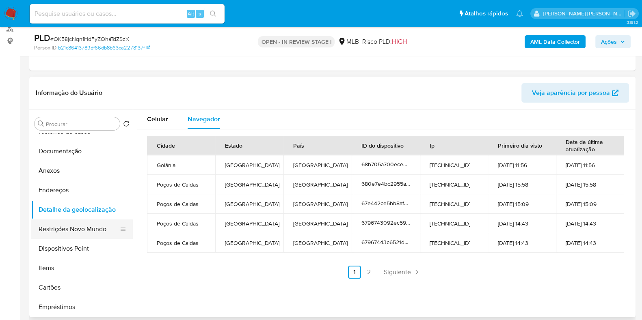
click at [66, 230] on button "Restrições Novo Mundo" at bounding box center [78, 229] width 95 height 19
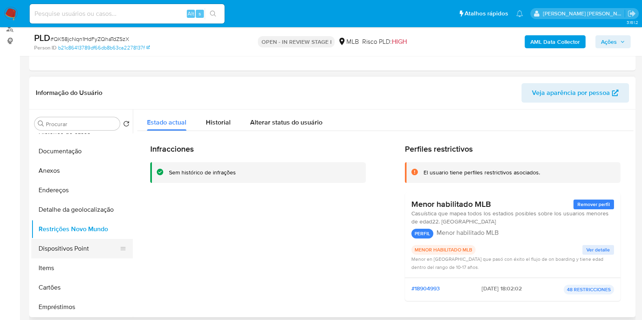
click at [57, 253] on button "Dispositivos Point" at bounding box center [78, 248] width 95 height 19
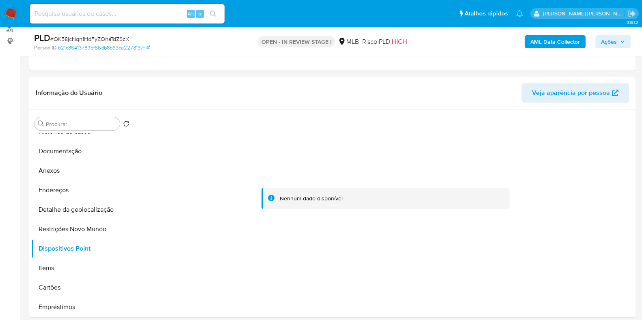
click at [551, 39] on b "AML Data Collector" at bounding box center [555, 41] width 50 height 13
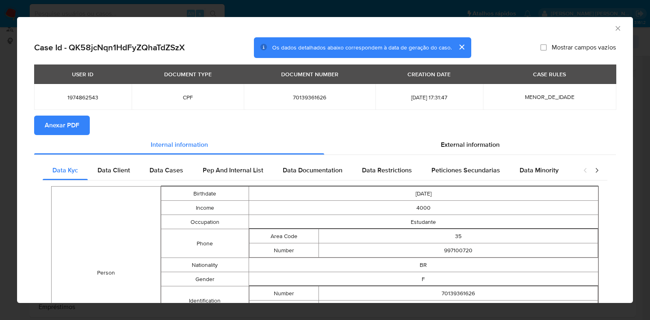
click at [73, 121] on span "Anexar PDF" at bounding box center [62, 126] width 35 height 18
click at [613, 30] on icon "Fechar a janela" at bounding box center [617, 28] width 8 height 8
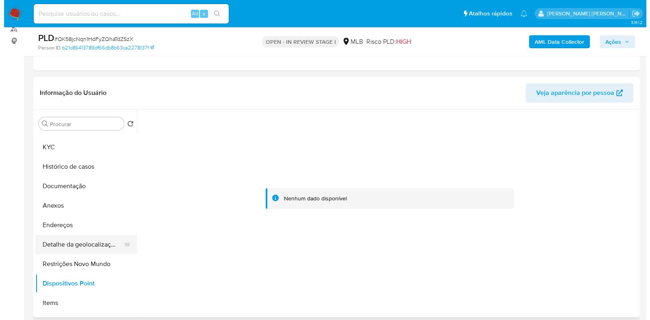
scroll to position [0, 0]
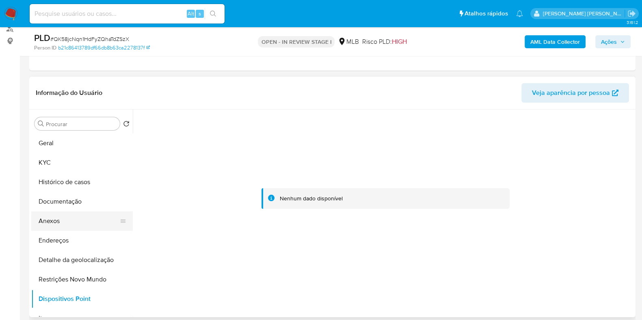
click at [76, 214] on button "Anexos" at bounding box center [78, 221] width 95 height 19
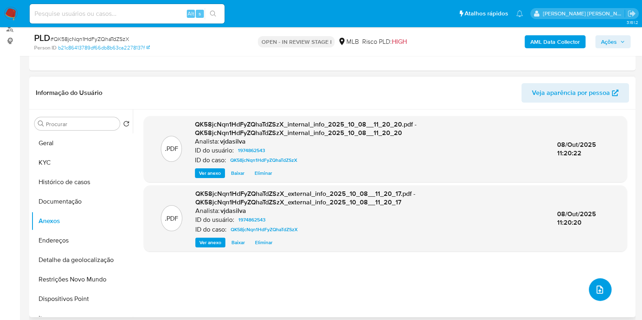
click at [591, 280] on button "upload-file" at bounding box center [600, 290] width 23 height 23
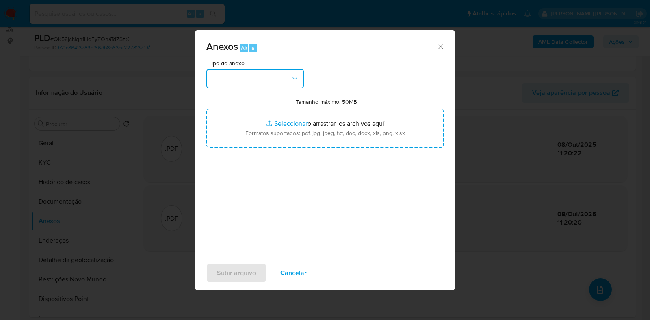
click at [295, 76] on icon "button" at bounding box center [295, 79] width 8 height 8
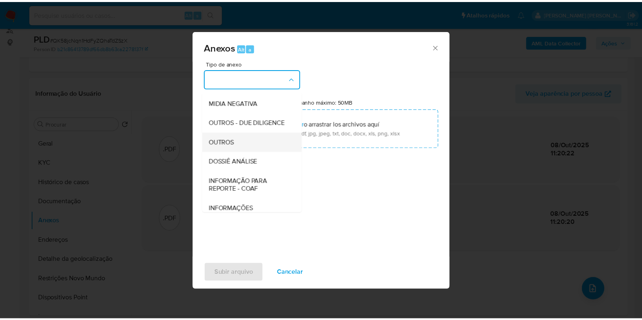
scroll to position [125, 0]
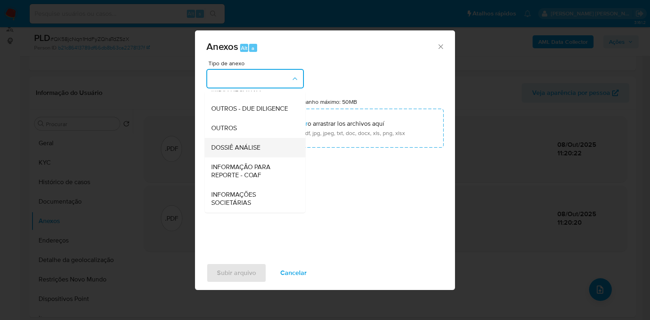
click at [278, 144] on div "DOSSIÊ ANÁLISE" at bounding box center [252, 147] width 83 height 19
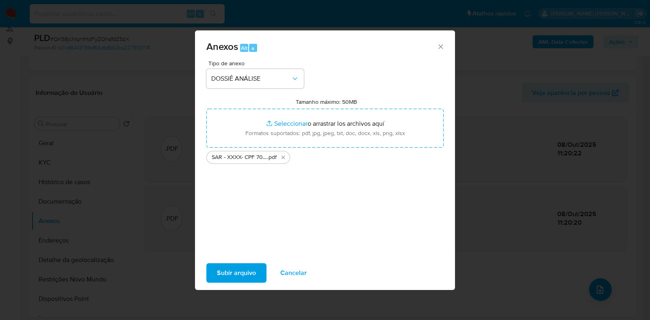
click at [237, 267] on span "Subir arquivo" at bounding box center [236, 273] width 39 height 18
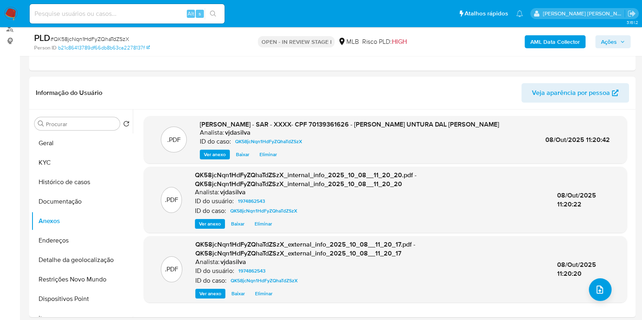
click at [605, 40] on span "Ações" at bounding box center [609, 41] width 16 height 13
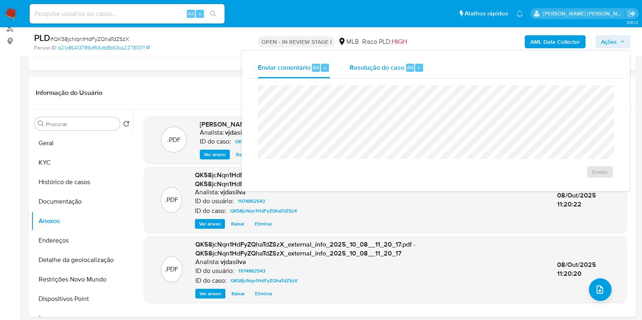
click at [377, 70] on span "Resolução do caso" at bounding box center [377, 67] width 55 height 9
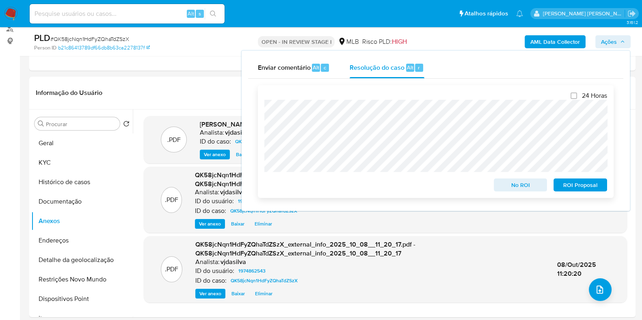
click at [583, 189] on span "ROI Proposal" at bounding box center [580, 184] width 42 height 11
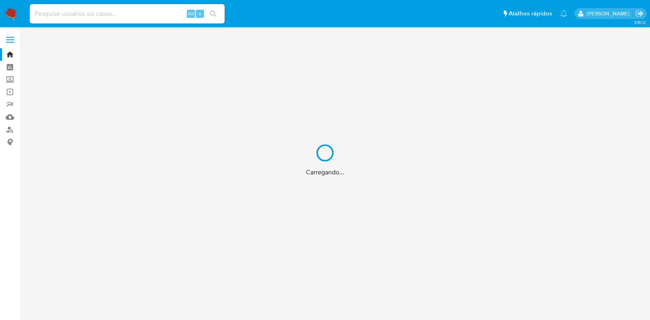
click at [10, 127] on div "Carregando..." at bounding box center [325, 160] width 650 height 320
click at [9, 128] on div "Carregando..." at bounding box center [325, 160] width 650 height 320
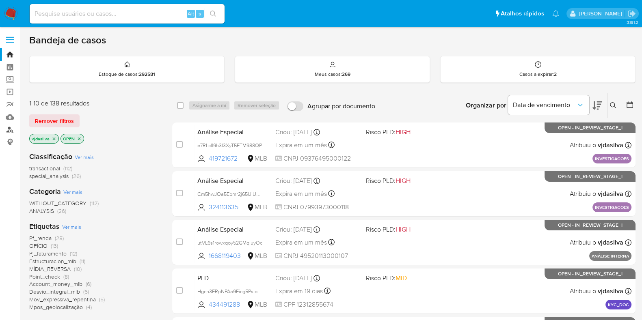
click at [9, 128] on link "Localizador de pessoas" at bounding box center [48, 129] width 97 height 13
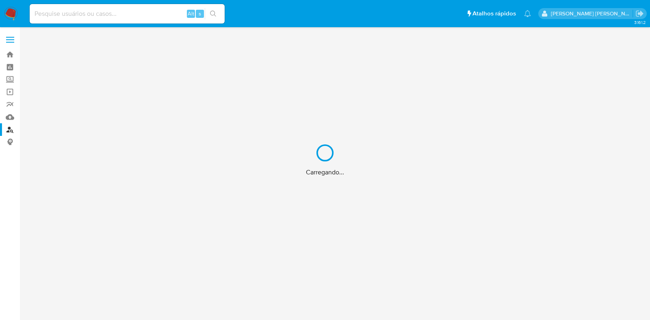
click at [94, 15] on div "Carregando..." at bounding box center [325, 160] width 650 height 320
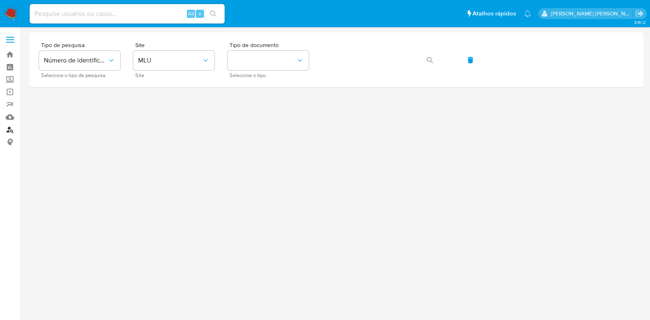
click at [11, 126] on link "Localizador de pessoas" at bounding box center [48, 129] width 97 height 13
click at [193, 60] on span "MLU" at bounding box center [169, 60] width 63 height 8
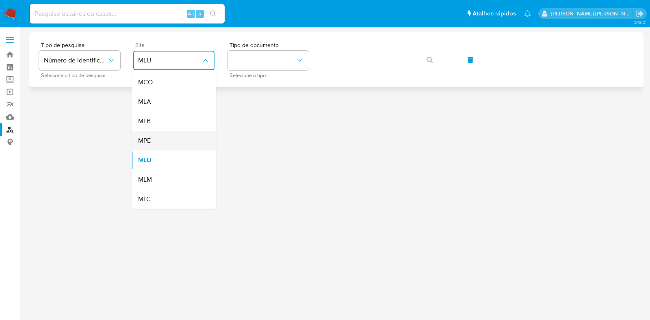
click at [173, 144] on div "MPE" at bounding box center [171, 140] width 67 height 19
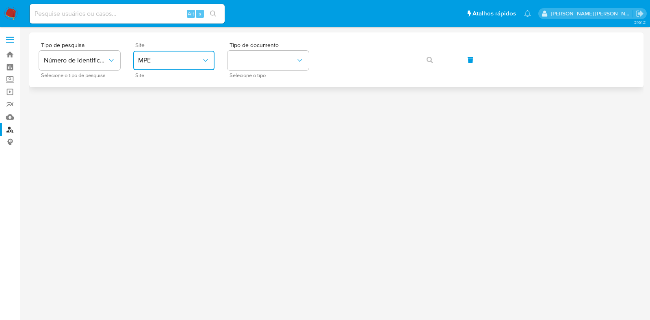
click at [191, 63] on span "MPE" at bounding box center [169, 60] width 63 height 8
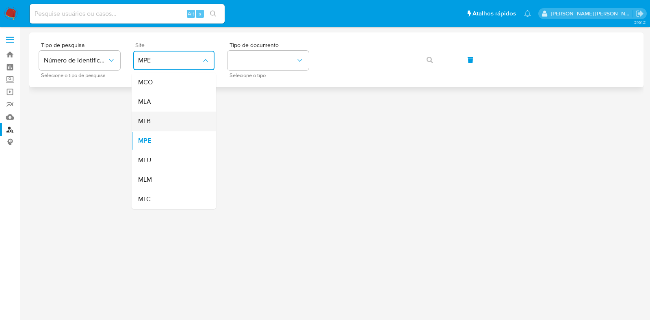
click at [173, 120] on div "MLB" at bounding box center [171, 121] width 67 height 19
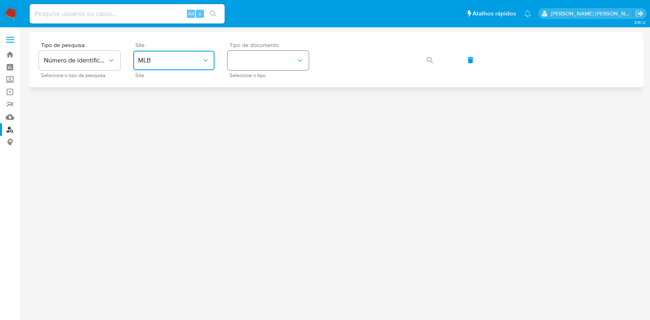
click at [263, 54] on button "identificationType" at bounding box center [267, 60] width 81 height 19
click at [258, 110] on div "CPF CPF" at bounding box center [265, 114] width 67 height 28
click at [427, 56] on span "button" at bounding box center [429, 60] width 6 height 18
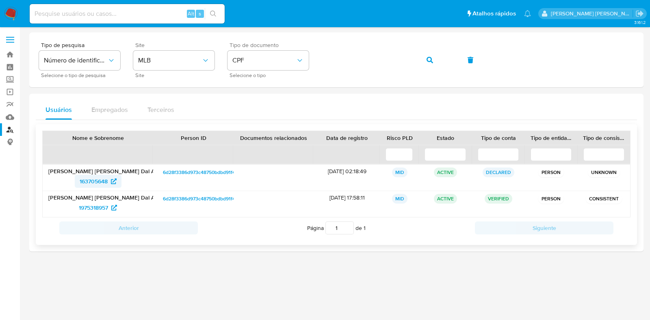
click at [93, 180] on span "163705648" at bounding box center [94, 181] width 28 height 13
click at [93, 208] on span "1975318957" at bounding box center [93, 207] width 29 height 13
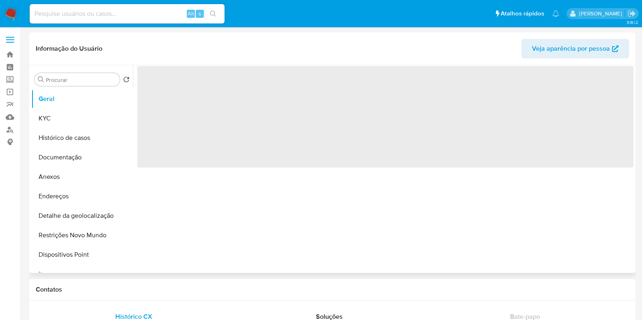
select select "10"
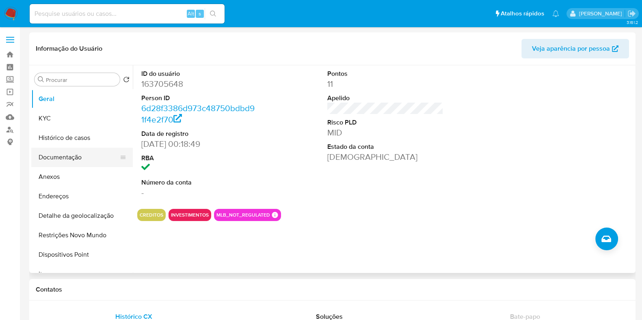
click at [69, 161] on button "Documentação" at bounding box center [78, 157] width 95 height 19
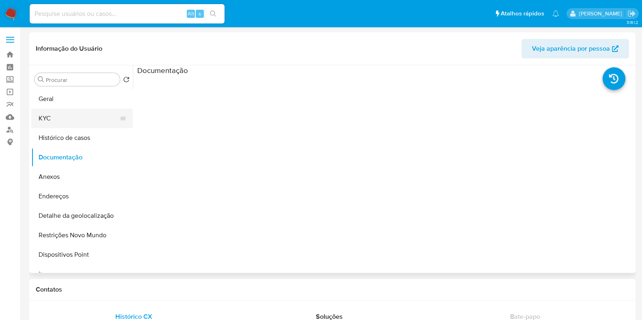
click at [52, 120] on button "KYC" at bounding box center [78, 118] width 95 height 19
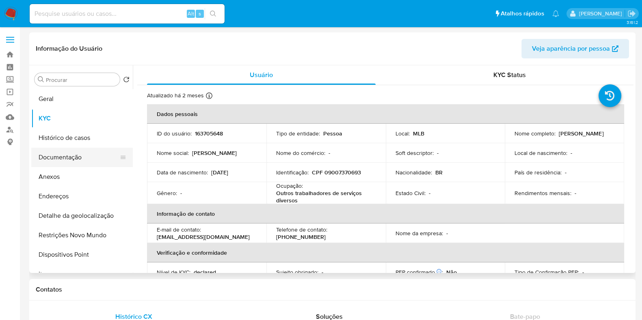
click at [58, 156] on button "Documentação" at bounding box center [78, 157] width 95 height 19
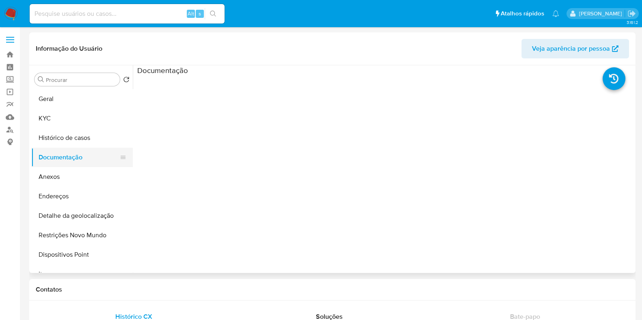
click at [67, 149] on button "Documentação" at bounding box center [78, 157] width 95 height 19
click at [77, 142] on button "Histórico de casos" at bounding box center [78, 137] width 95 height 19
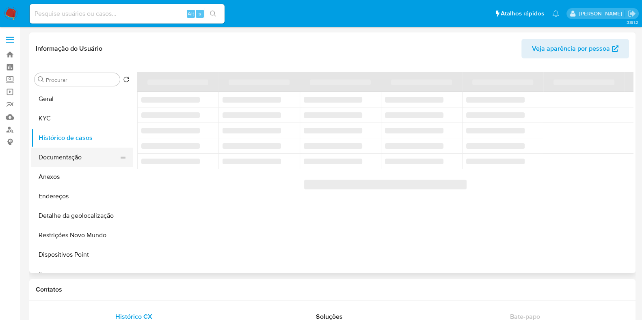
click at [83, 153] on button "Documentação" at bounding box center [78, 157] width 95 height 19
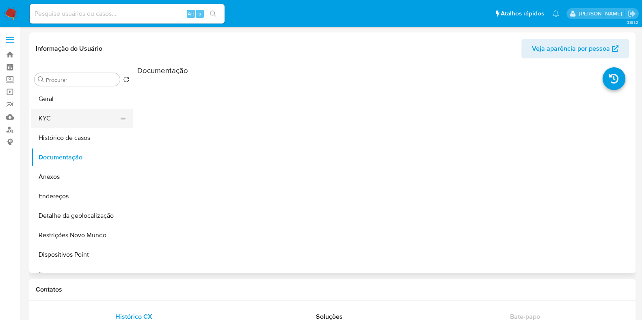
click at [76, 117] on button "KYC" at bounding box center [78, 118] width 95 height 19
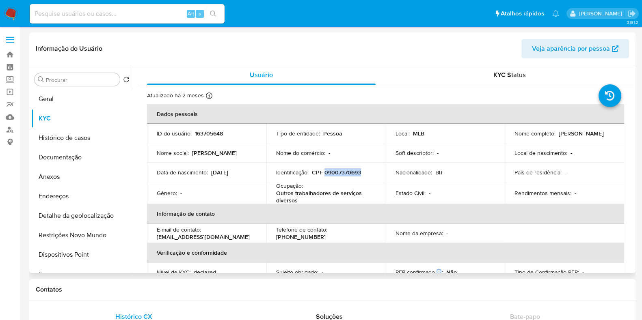
drag, startPoint x: 360, startPoint y: 172, endPoint x: 323, endPoint y: 171, distance: 36.9
click at [323, 171] on div "Identificação : CPF 09007370693" at bounding box center [326, 172] width 100 height 7
copy p "09007370693"
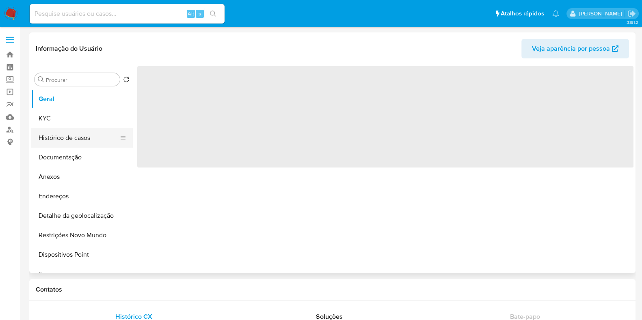
select select "10"
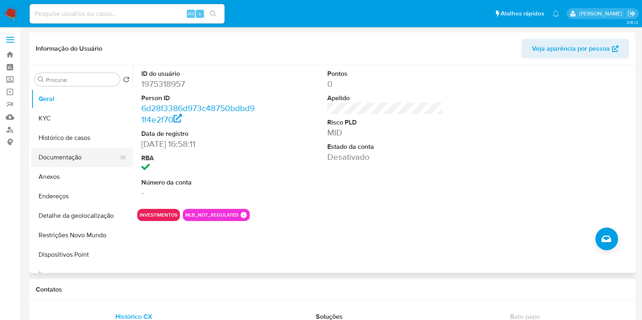
click at [74, 151] on button "Documentação" at bounding box center [78, 157] width 95 height 19
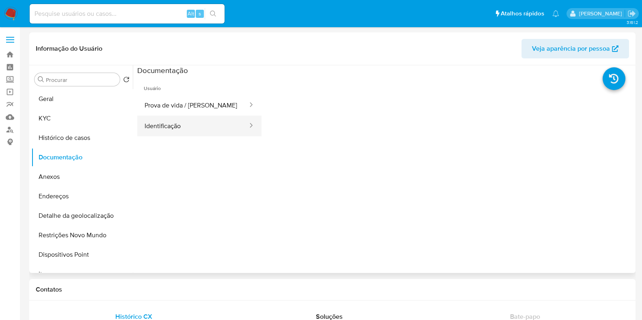
click at [181, 134] on button "Identificação" at bounding box center [192, 126] width 111 height 21
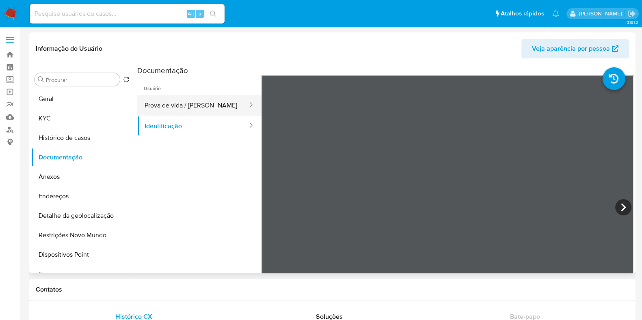
click at [178, 104] on button "Prova de vida / Selfie" at bounding box center [192, 105] width 111 height 21
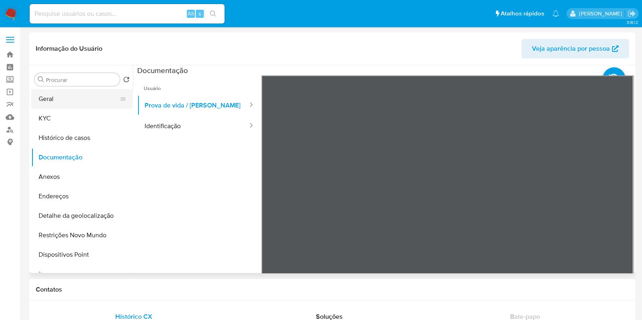
click at [67, 98] on button "Geral" at bounding box center [78, 98] width 95 height 19
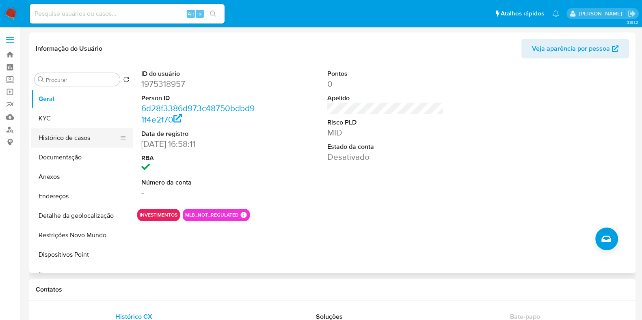
click at [76, 138] on button "Histórico de casos" at bounding box center [78, 137] width 95 height 19
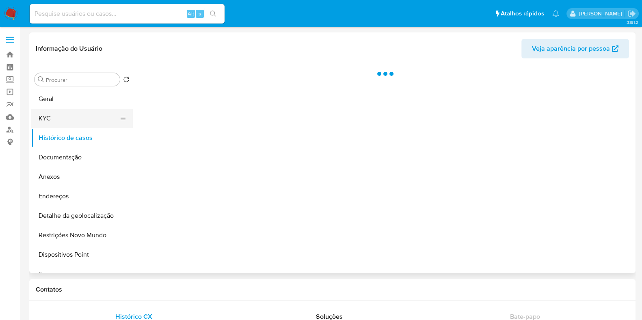
click at [84, 119] on button "KYC" at bounding box center [78, 118] width 95 height 19
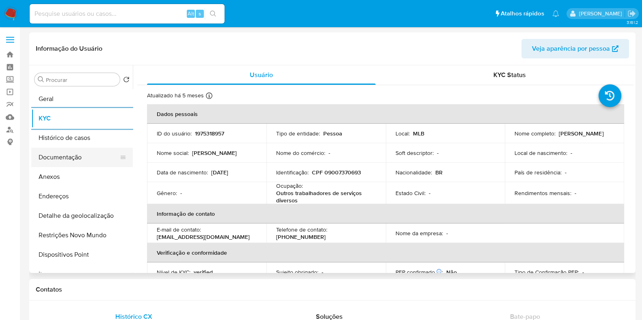
click at [68, 153] on button "Documentação" at bounding box center [78, 157] width 95 height 19
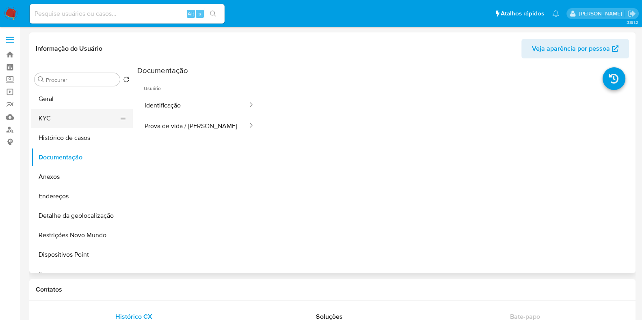
click at [65, 115] on button "KYC" at bounding box center [78, 118] width 95 height 19
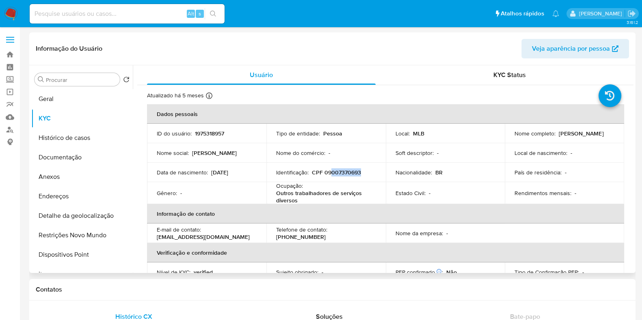
drag, startPoint x: 364, startPoint y: 173, endPoint x: 331, endPoint y: 173, distance: 32.9
click at [331, 173] on div "Identificação : CPF 09007370693" at bounding box center [326, 172] width 100 height 7
drag, startPoint x: 323, startPoint y: 173, endPoint x: 358, endPoint y: 171, distance: 35.8
click at [358, 171] on p "CPF 09007370693" at bounding box center [336, 172] width 49 height 7
copy p "09007370693"
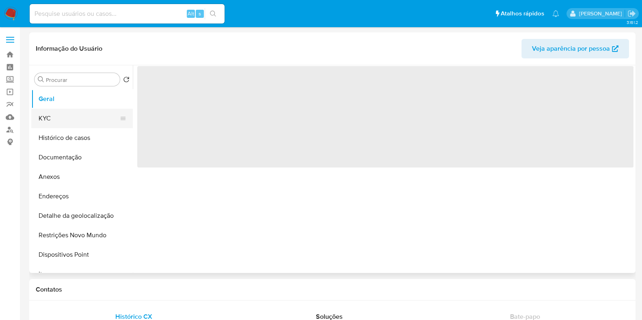
click at [73, 118] on button "KYC" at bounding box center [78, 118] width 95 height 19
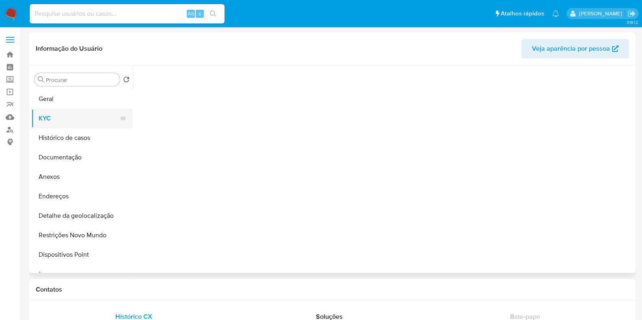
select select "10"
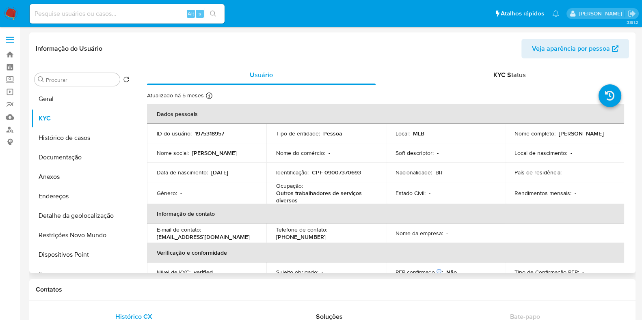
click at [279, 186] on p "Ocupação :" at bounding box center [289, 185] width 27 height 7
copy div "Ocupação : Outros trabalhadores de serviços diversos"
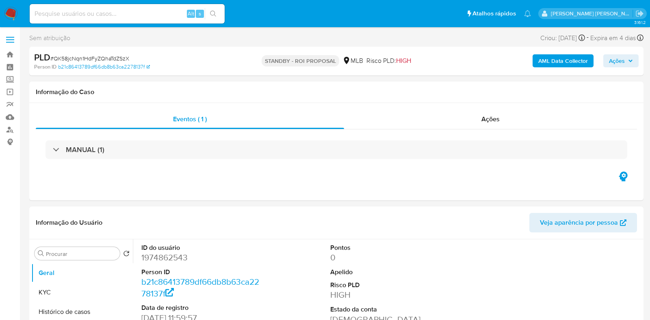
select select "10"
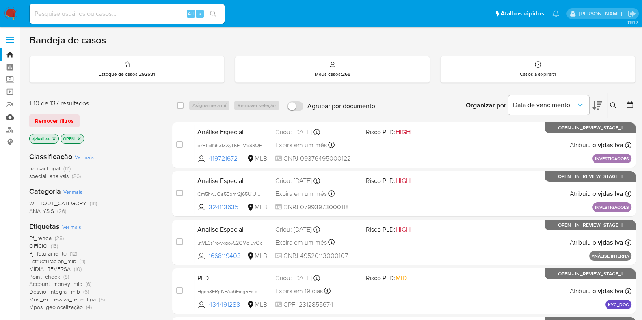
click at [6, 118] on link "Mulan" at bounding box center [48, 117] width 97 height 13
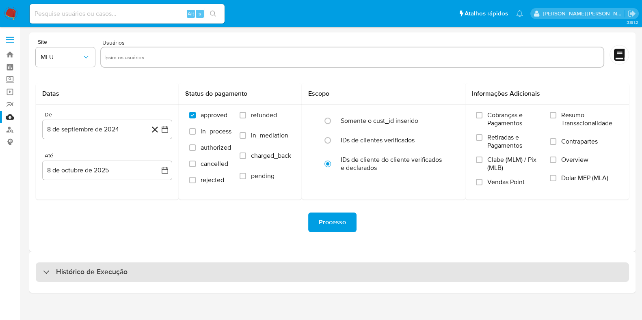
click at [112, 274] on h3 "Histórico de Execução" at bounding box center [91, 273] width 71 height 10
select select "10"
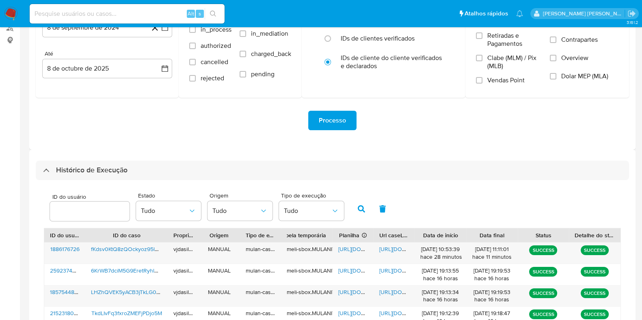
scroll to position [152, 0]
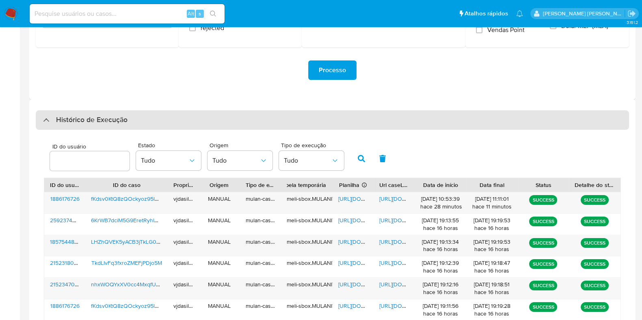
click at [438, 117] on div "Histórico de Execução" at bounding box center [332, 119] width 593 height 19
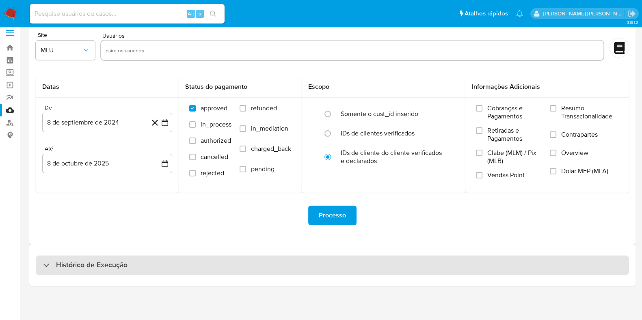
click at [111, 265] on h3 "Histórico de Execução" at bounding box center [91, 266] width 71 height 10
select select "10"
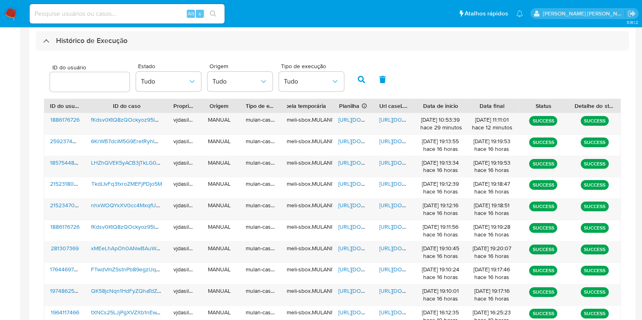
scroll to position [235, 0]
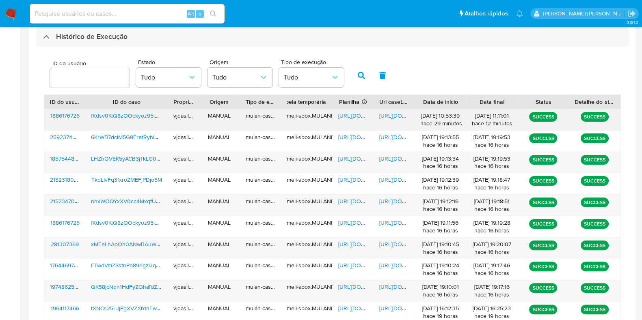
click at [390, 114] on span "[URL][DOMAIN_NAME]" at bounding box center [407, 116] width 56 height 8
click at [127, 117] on span "fKdsv0KtQ8zQOckyoz95lQM2" at bounding box center [129, 116] width 76 height 8
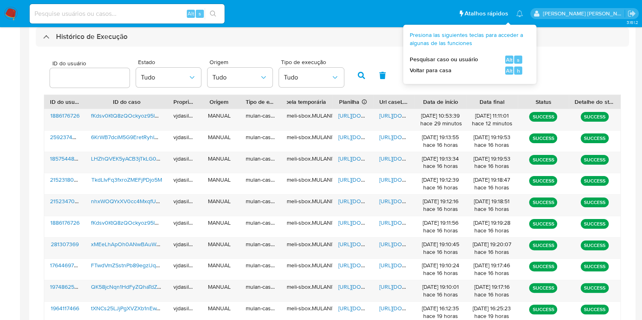
click at [464, 11] on icon at bounding box center [461, 14] width 6 height 6
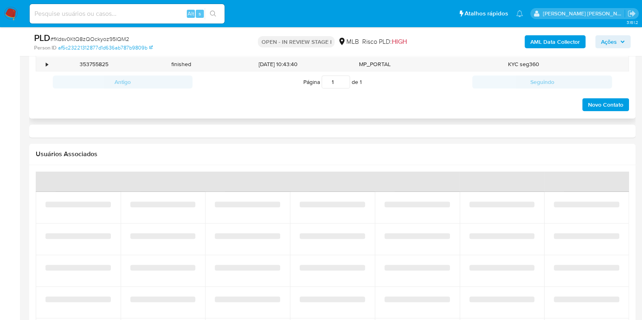
scroll to position [609, 0]
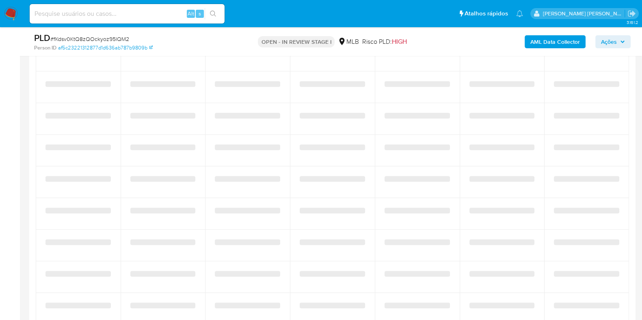
select select "10"
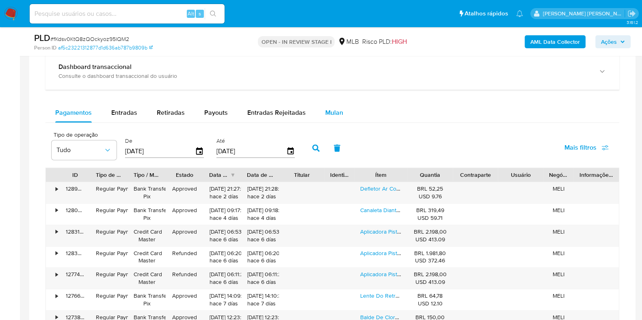
click at [328, 116] on span "Mulan" at bounding box center [334, 112] width 18 height 9
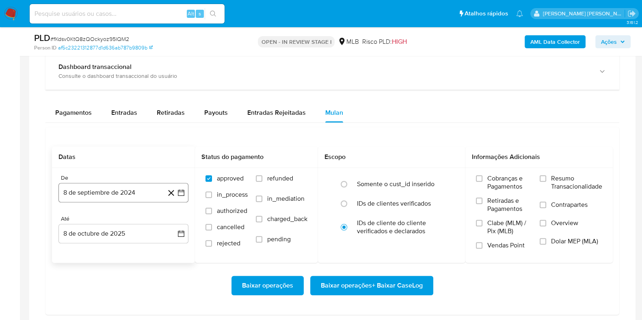
click at [122, 194] on button "8 de septiembre de 2024" at bounding box center [123, 192] width 130 height 19
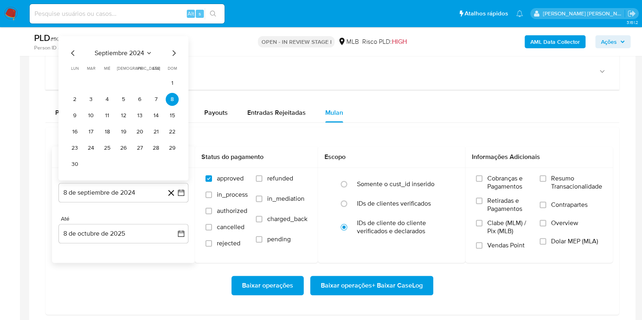
click at [128, 54] on span "septiembre 2024" at bounding box center [120, 53] width 50 height 8
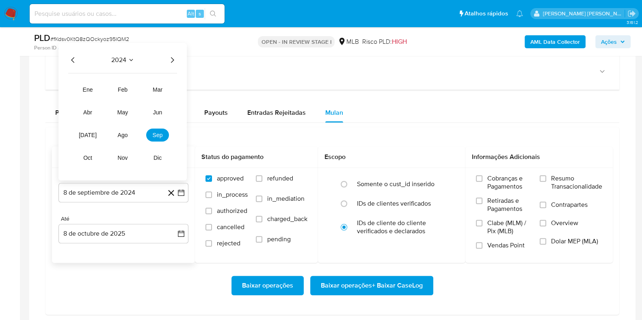
click at [169, 59] on icon "Año siguiente" at bounding box center [172, 60] width 10 height 10
click at [150, 110] on button "jun" at bounding box center [157, 112] width 23 height 13
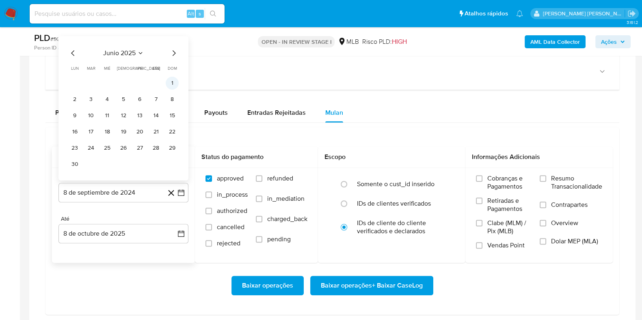
click at [171, 80] on button "1" at bounding box center [172, 83] width 13 height 13
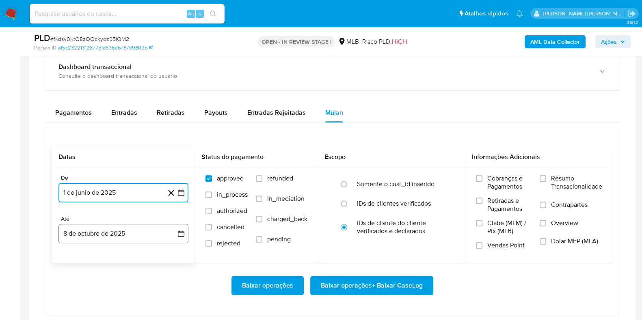
click at [102, 230] on button "8 de octubre de 2025" at bounding box center [123, 233] width 130 height 19
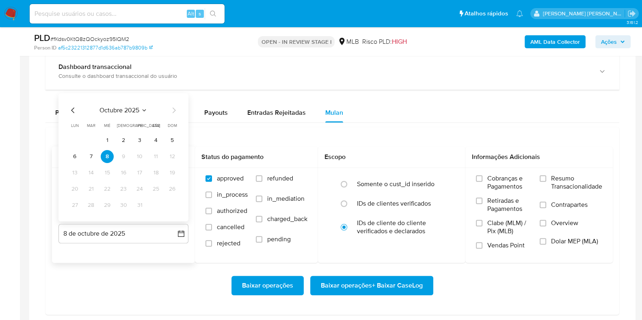
click at [134, 108] on span "octubre 2025" at bounding box center [119, 110] width 40 height 8
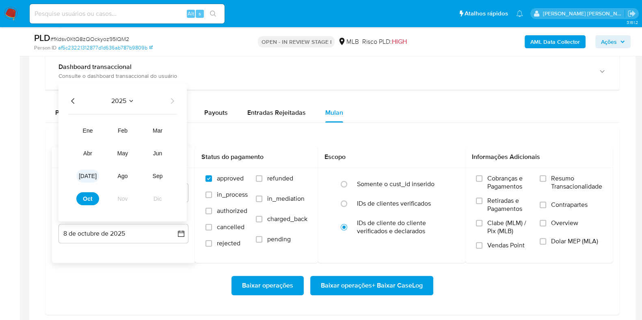
click at [84, 174] on span "[DATE]" at bounding box center [88, 176] width 18 height 6
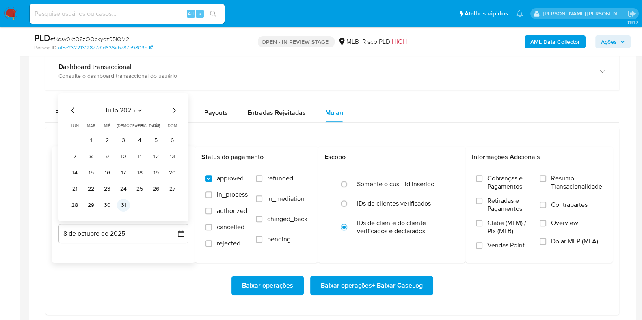
click at [125, 206] on button "31" at bounding box center [123, 205] width 13 height 13
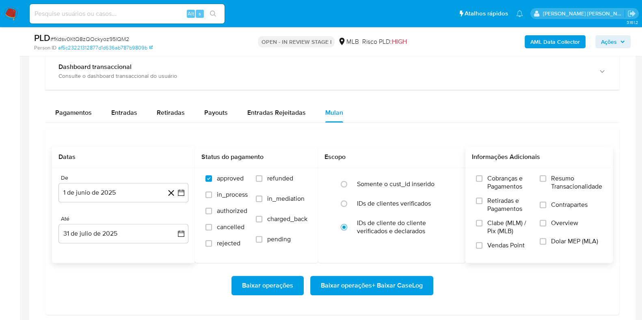
click at [546, 175] on label "Resumo Transacionalidade" at bounding box center [571, 188] width 63 height 26
click at [546, 175] on input "Resumo Transacionalidade" at bounding box center [543, 178] width 6 height 6
click at [545, 201] on label "Contrapartes" at bounding box center [571, 210] width 63 height 18
click at [545, 202] on input "Contrapartes" at bounding box center [543, 205] width 6 height 6
click at [388, 287] on span "Baixar operações + Baixar CaseLog" at bounding box center [372, 286] width 102 height 18
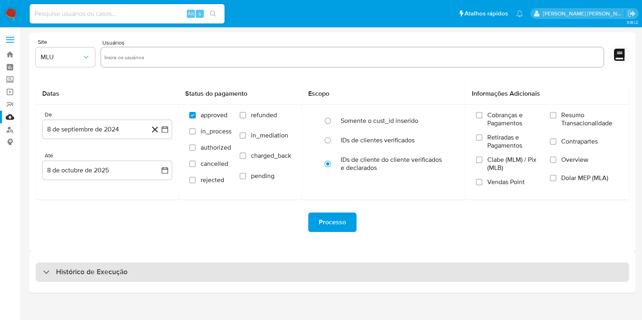
click at [151, 270] on div "Histórico de Execução" at bounding box center [332, 272] width 593 height 19
select select "10"
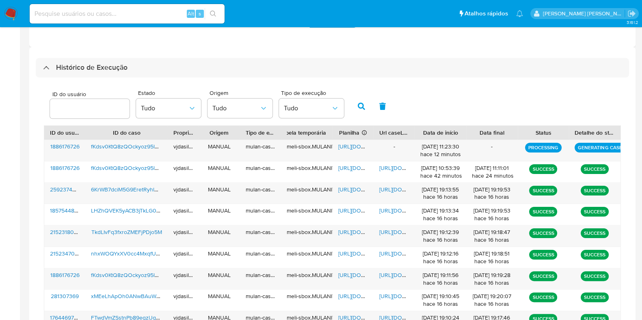
scroll to position [254, 0]
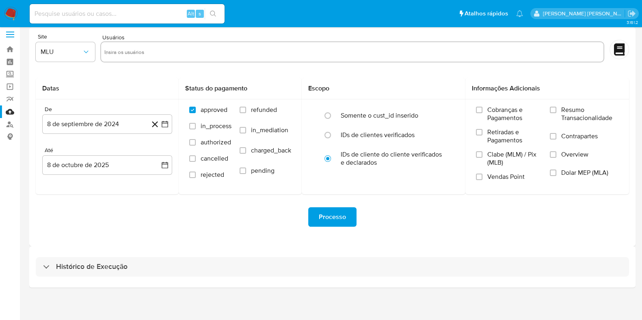
scroll to position [7, 0]
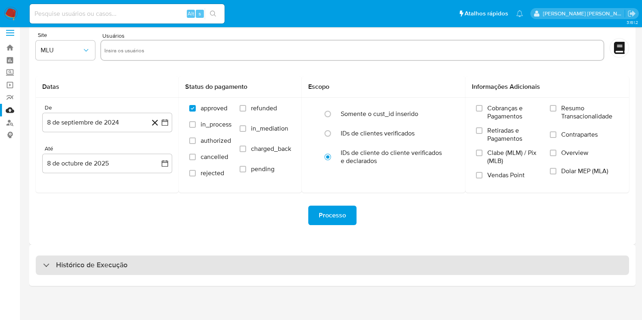
click at [186, 269] on div "Histórico de Execução" at bounding box center [332, 265] width 593 height 19
select select "10"
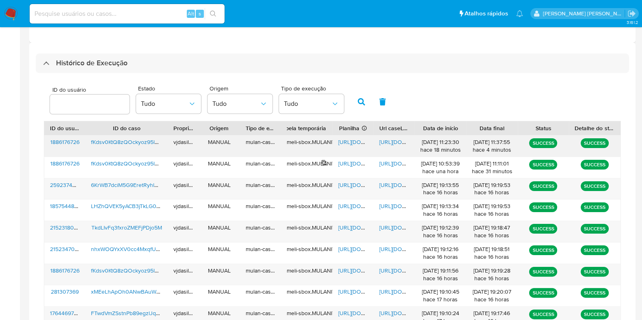
scroll to position [210, 0]
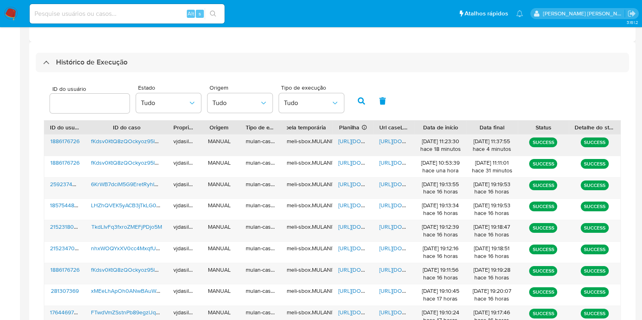
click at [386, 140] on span "[URL][DOMAIN_NAME]" at bounding box center [407, 141] width 56 height 8
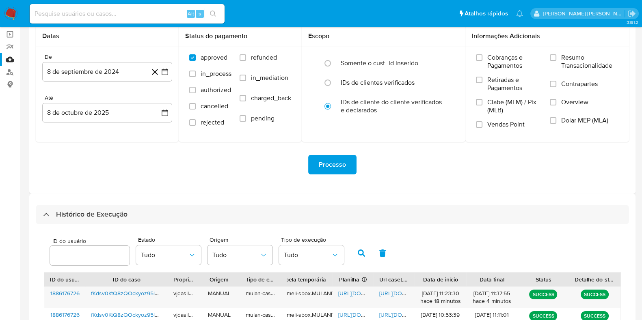
scroll to position [0, 0]
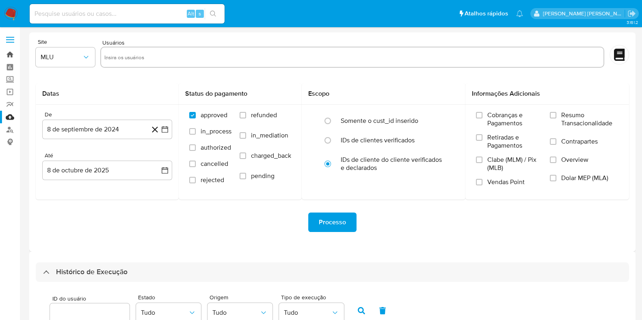
click at [12, 57] on link "Bandeja" at bounding box center [48, 54] width 97 height 13
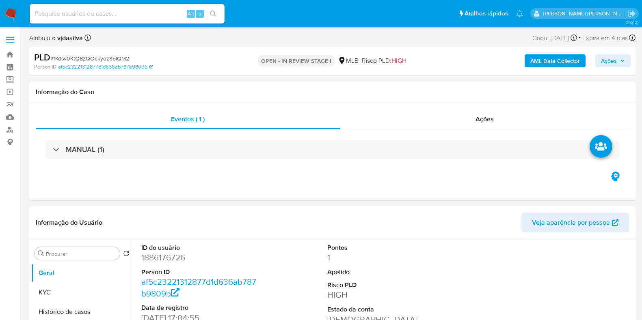
select select "10"
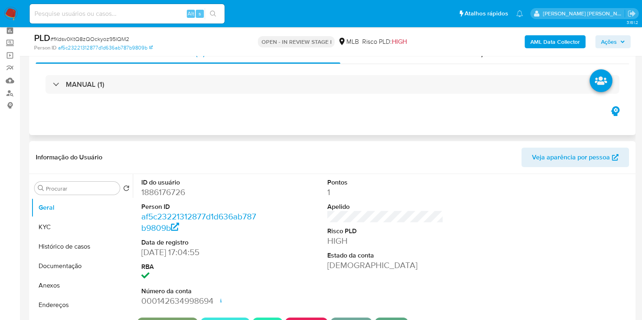
scroll to position [50, 0]
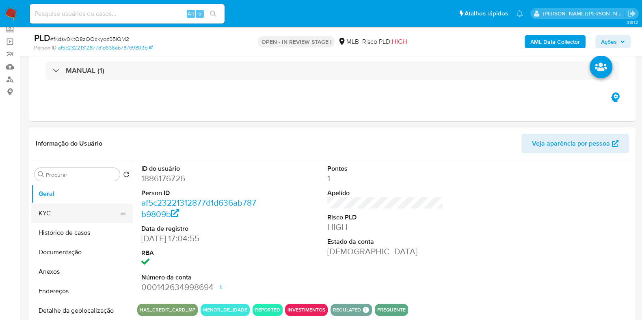
click at [62, 211] on button "KYC" at bounding box center [78, 213] width 95 height 19
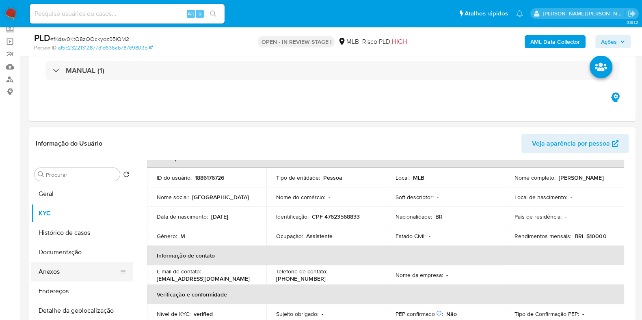
click at [67, 270] on button "Anexos" at bounding box center [78, 271] width 95 height 19
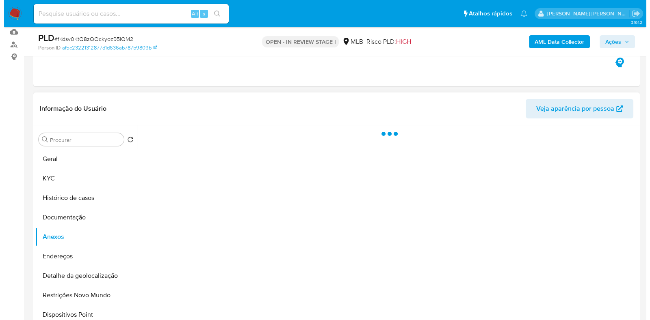
scroll to position [101, 0]
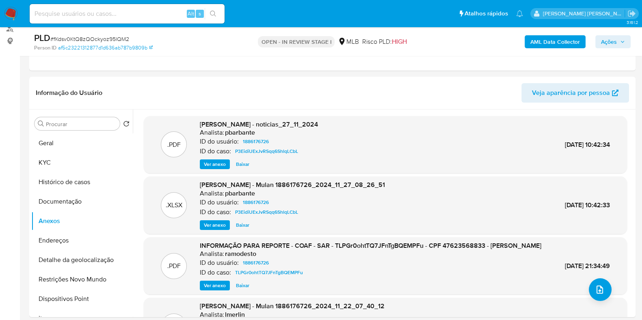
click at [531, 43] on b "AML Data Collector" at bounding box center [555, 41] width 50 height 13
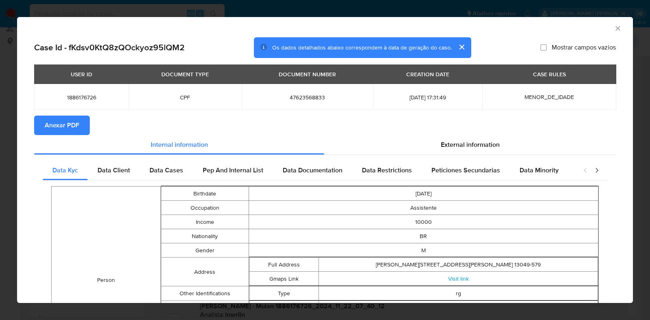
click at [78, 131] on span "Anexar PDF" at bounding box center [62, 126] width 35 height 18
click at [613, 27] on icon "Fechar a janela" at bounding box center [617, 28] width 8 height 8
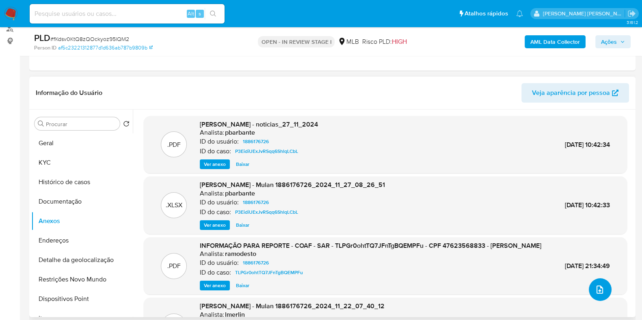
click at [601, 290] on button "upload-file" at bounding box center [600, 290] width 23 height 23
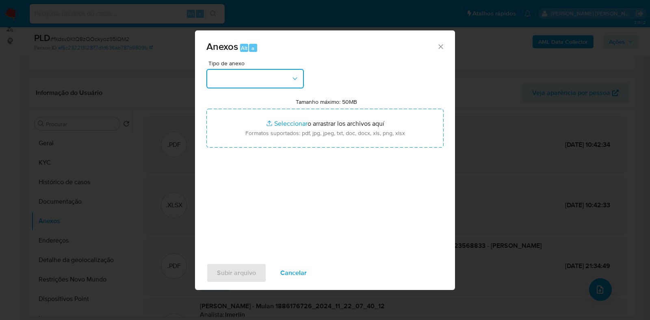
click at [289, 82] on button "button" at bounding box center [254, 78] width 97 height 19
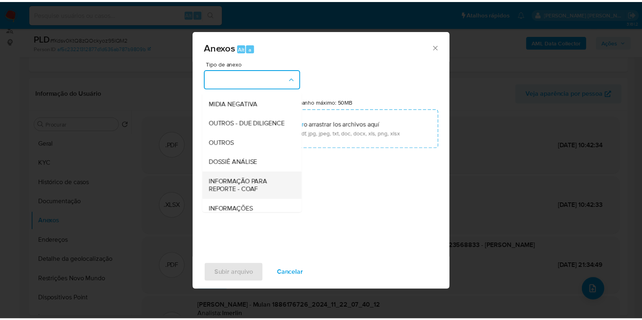
scroll to position [125, 0]
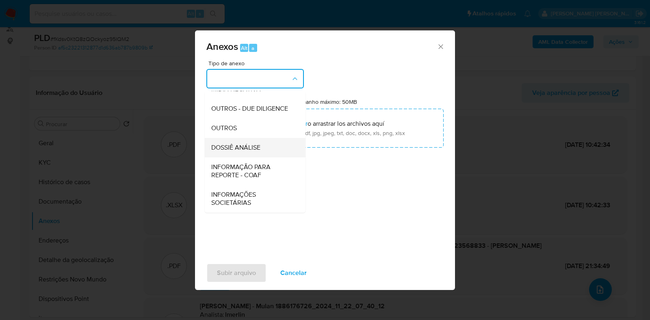
click at [264, 147] on div "DOSSIÊ ANÁLISE" at bounding box center [252, 147] width 83 height 19
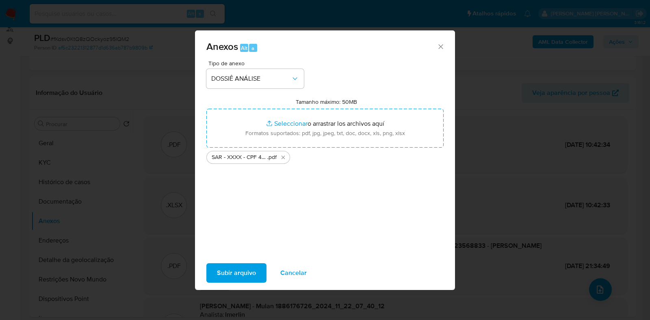
click at [236, 269] on span "Subir arquivo" at bounding box center [236, 273] width 39 height 18
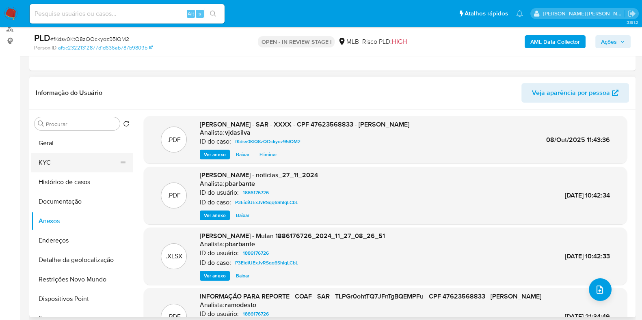
click at [70, 164] on button "KYC" at bounding box center [78, 162] width 95 height 19
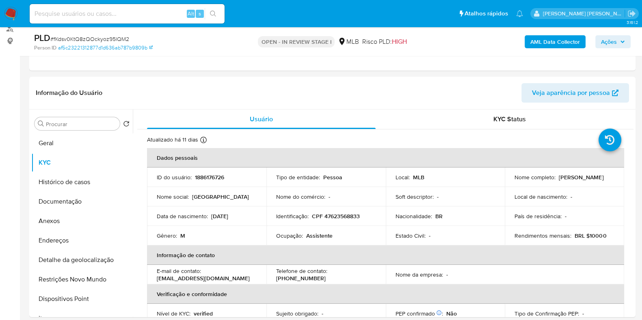
click at [615, 41] on span "Ações" at bounding box center [609, 41] width 16 height 13
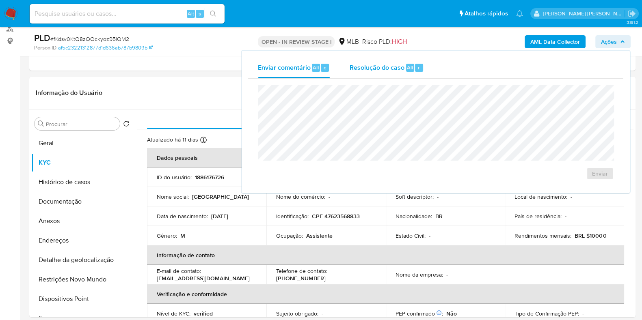
click at [398, 63] on span "Resolução do caso" at bounding box center [377, 67] width 55 height 9
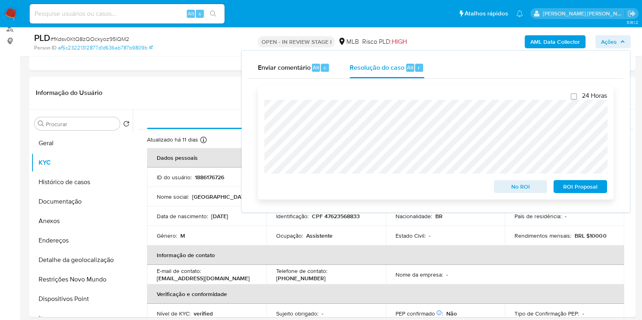
click at [572, 190] on span "ROI Proposal" at bounding box center [580, 186] width 42 height 11
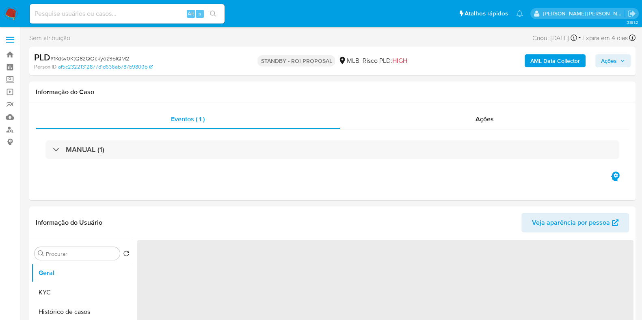
select select "10"
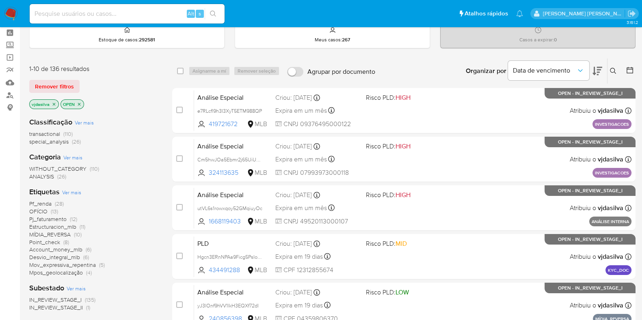
scroll to position [50, 0]
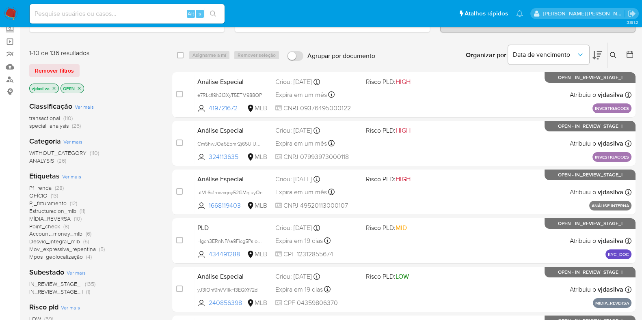
click at [57, 187] on span "(28)" at bounding box center [59, 188] width 9 height 8
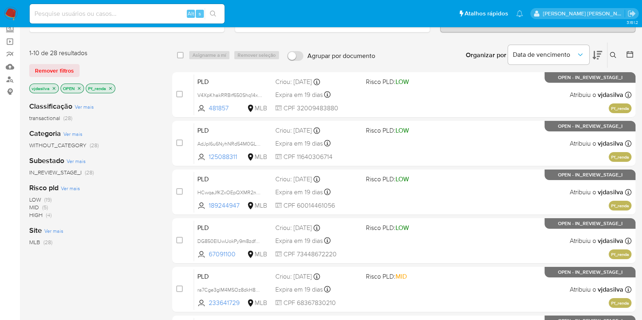
click at [599, 56] on icon at bounding box center [597, 55] width 10 height 10
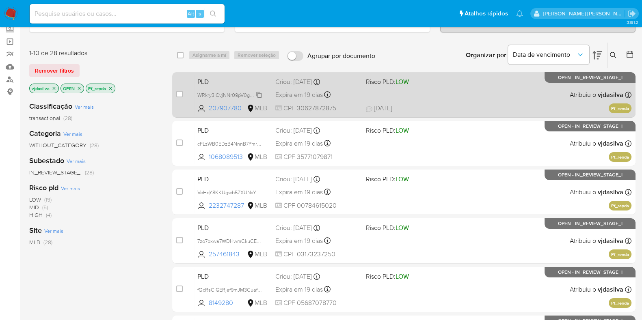
click at [259, 91] on span "WRkry3ICvjNNr09pV0gPWkI0" at bounding box center [230, 94] width 67 height 9
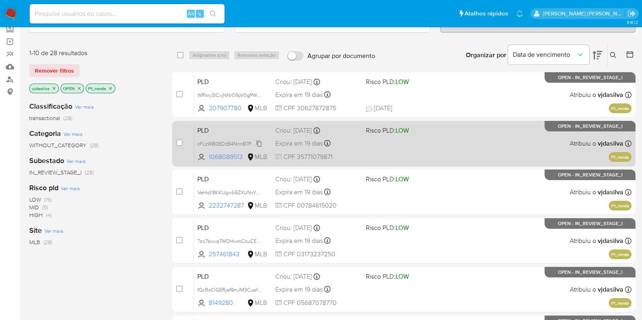
click at [259, 144] on span "cFLzWB0EDzB4NnnB7PmrRQWX" at bounding box center [234, 143] width 75 height 9
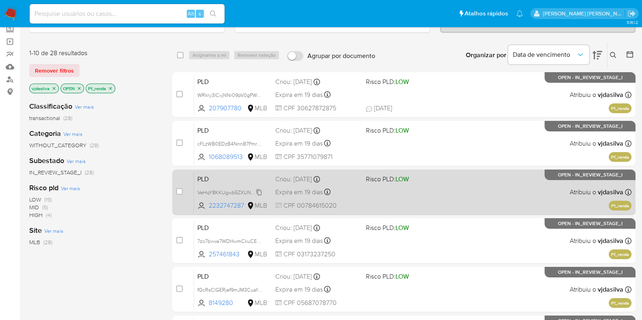
click at [258, 190] on span "VeHqY8KKUgwb5ZXUNxYGfxJ1" at bounding box center [232, 192] width 70 height 9
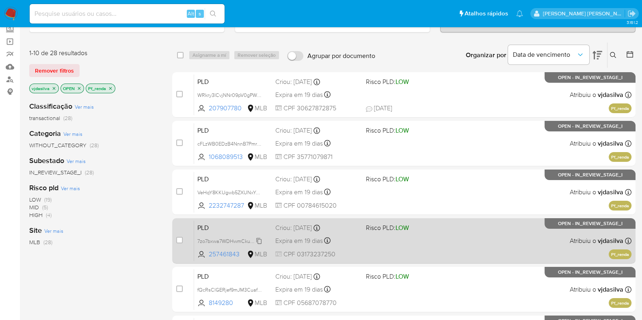
click at [258, 238] on span "7zo7bxwa7WDHwmCkuCERDpCt" at bounding box center [234, 240] width 74 height 9
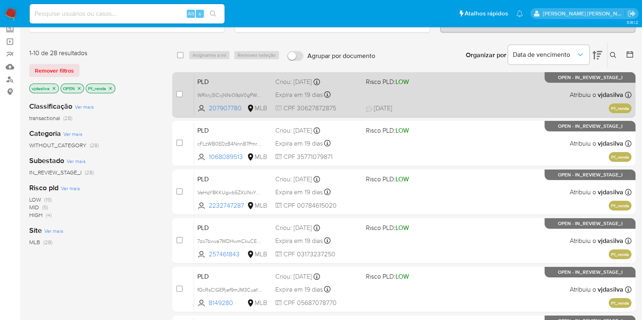
click at [460, 87] on div "PLD WRkry3ICvjNNr09pV0gPWkI0 207907780 MLB Risco PLD: LOW Criou: [DATE] Criou: …" at bounding box center [412, 94] width 437 height 41
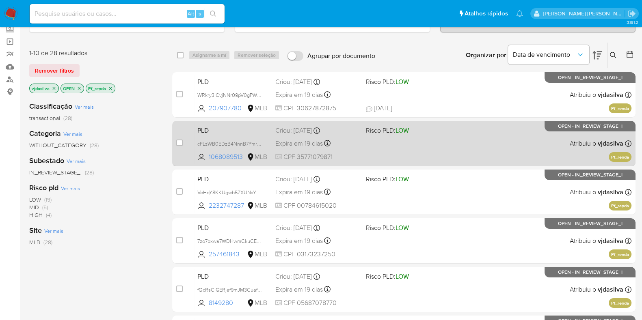
click at [461, 152] on div "PLD cFLzWB0EDzB4NnnB7PmrRQWX 1068089513 MLB Risco PLD: LOW Criou: [DATE] Criou:…" at bounding box center [412, 143] width 437 height 41
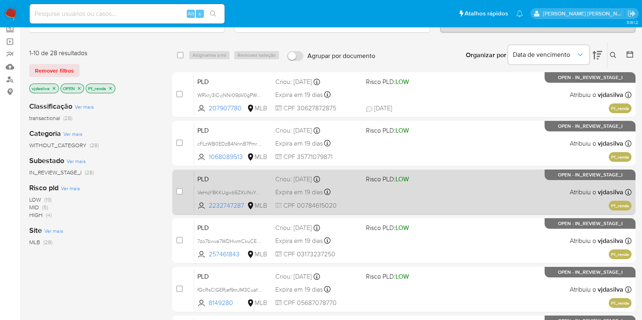
click at [498, 181] on div "PLD VeHqY8KKUgwb5ZXUNxYGfxJ1 2232747287 MLB Risco PLD: LOW Criou: [DATE] Criou:…" at bounding box center [412, 192] width 437 height 41
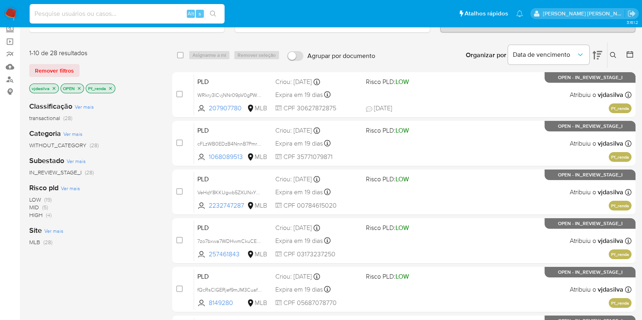
click at [115, 15] on input at bounding box center [127, 14] width 195 height 11
paste input "1mkMivjLbggKBPB1TnpqUJV4"
type input "1mkMivjLbggKBPB1TnpqUJV4"
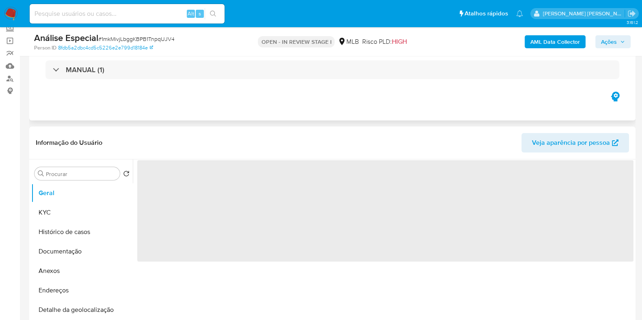
scroll to position [101, 0]
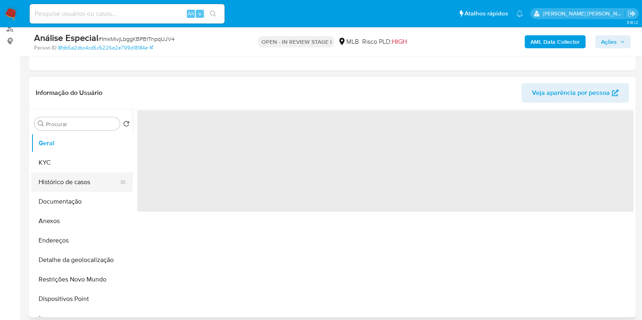
select select "10"
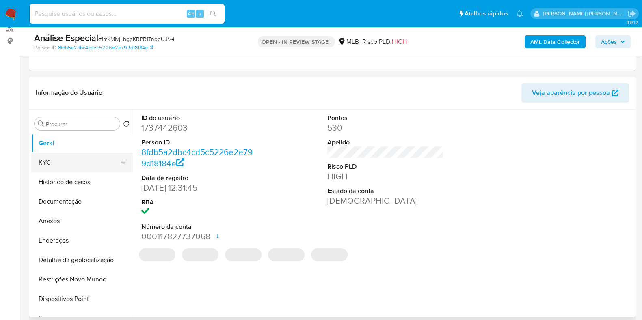
click at [71, 164] on button "KYC" at bounding box center [78, 162] width 95 height 19
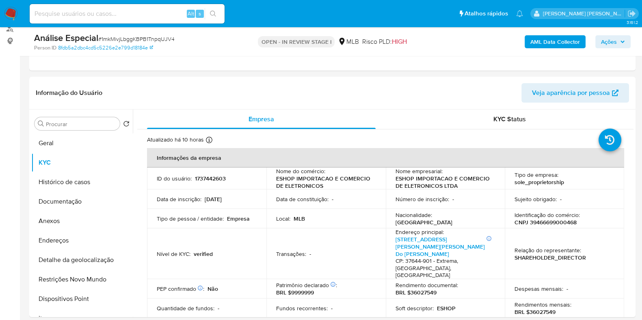
click at [110, 19] on div "Alt s" at bounding box center [127, 13] width 195 height 19
click at [112, 17] on input at bounding box center [127, 14] width 195 height 11
paste input "Cm5hwJOa5Ebmr2j65UiUBxsv"
type input "Cm5hwJOa5Ebmr2j65UiUBxsv"
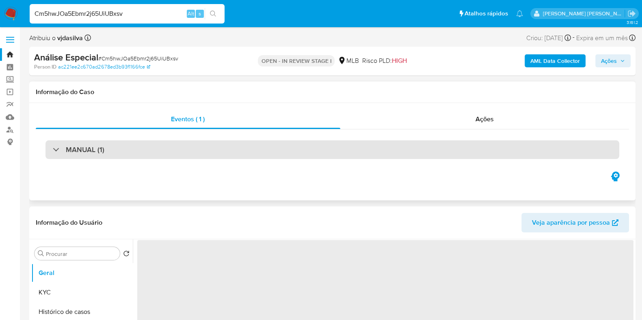
scroll to position [50, 0]
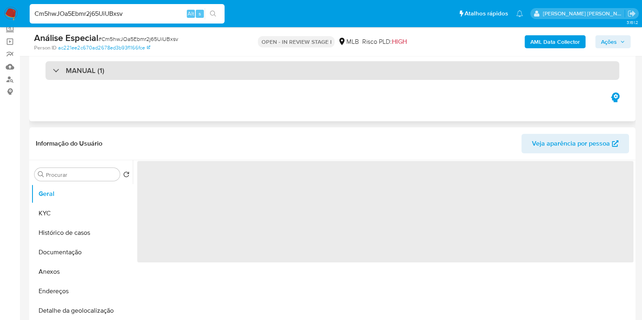
select select "10"
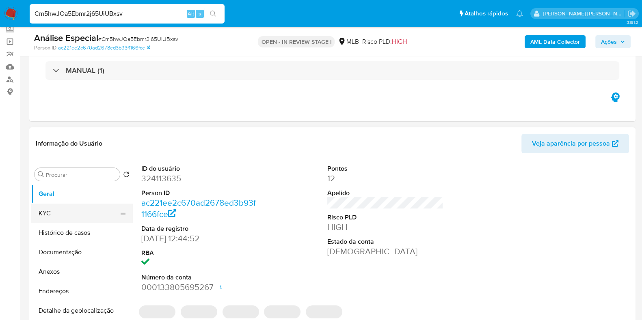
click at [72, 211] on button "KYC" at bounding box center [78, 213] width 95 height 19
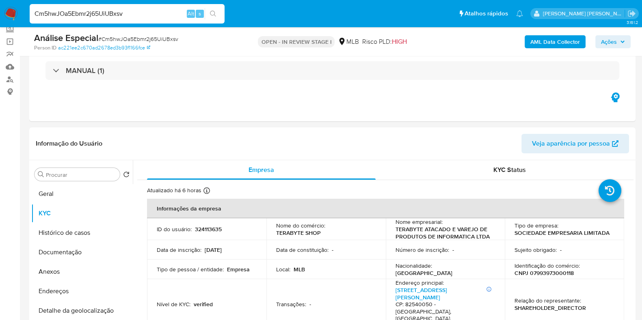
click at [137, 11] on input "Cm5hwJOa5Ebmr2j65UiUBxsv" at bounding box center [127, 14] width 195 height 11
paste input "e7RLcfl9h3I3XyT5ETM988QP"
type input "e7RLcfl9h3I3XyT5ETM988QP"
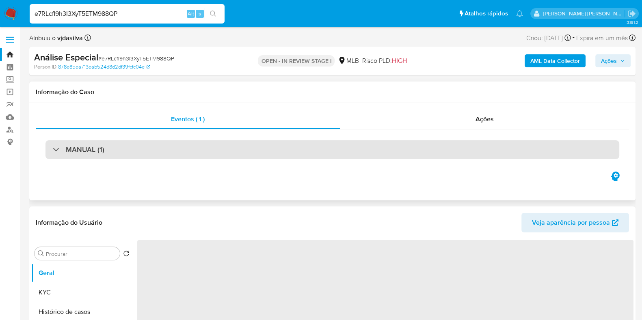
select select "10"
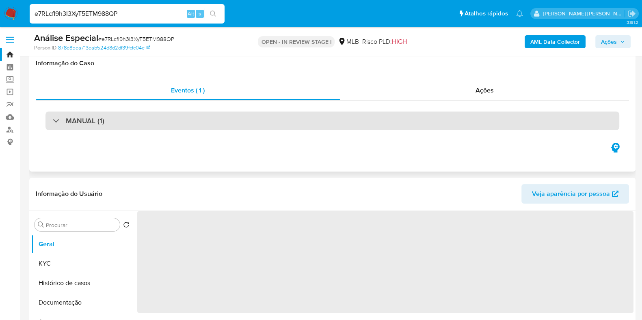
scroll to position [50, 0]
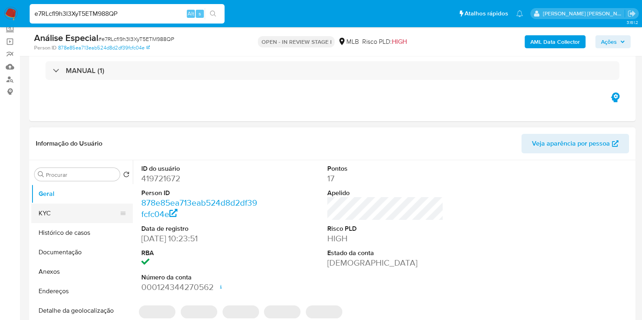
click at [84, 209] on button "KYC" at bounding box center [78, 213] width 95 height 19
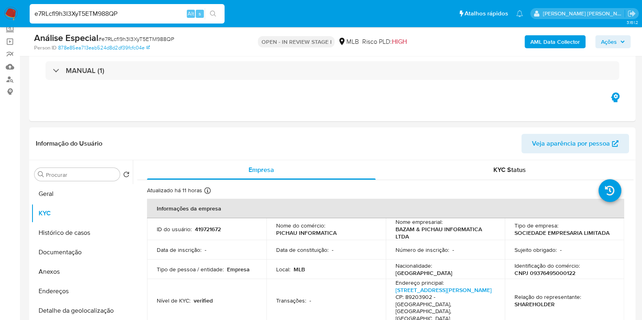
click at [134, 13] on input "e7RLcfl9h3I3XyT5ETM988QP" at bounding box center [127, 14] width 195 height 11
paste input "kjeLY71lyOgp2vCiOC4Qms5z"
type input "kjeLY71lyOgp2vCiOC4Qms5z"
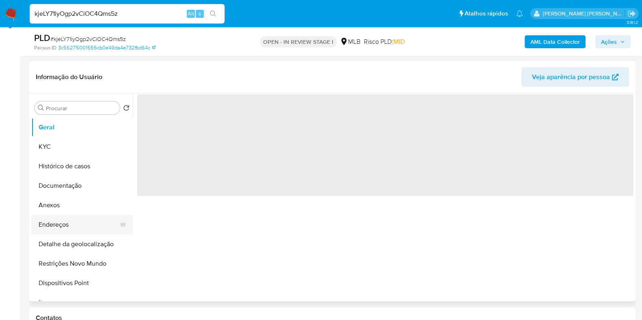
scroll to position [152, 0]
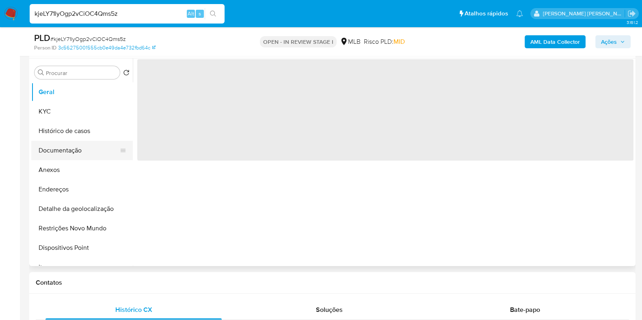
select select "10"
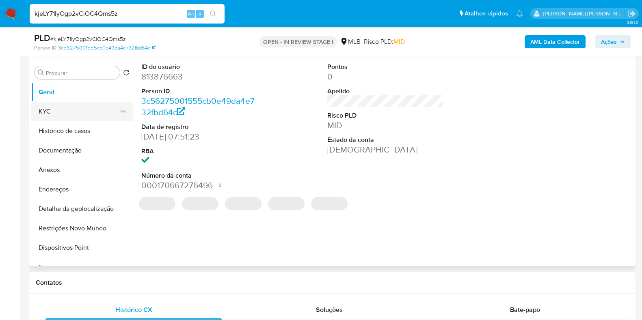
click at [76, 117] on button "KYC" at bounding box center [78, 111] width 95 height 19
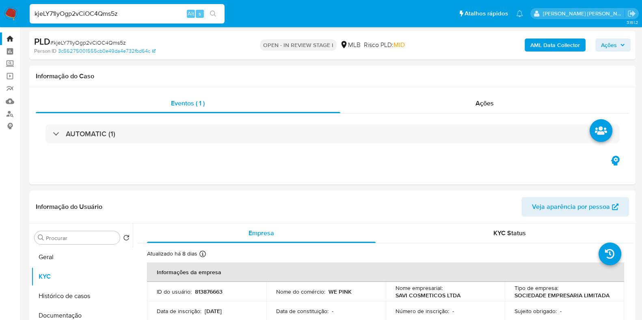
scroll to position [0, 0]
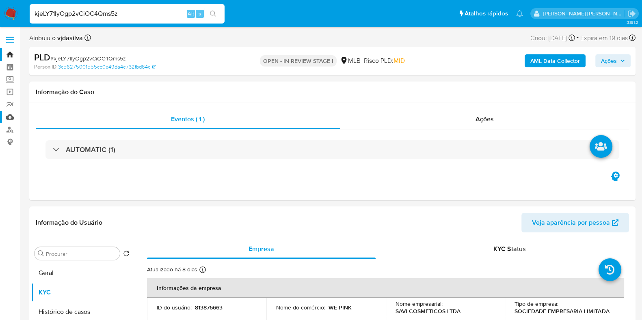
click at [8, 119] on link "Mulan" at bounding box center [48, 117] width 97 height 13
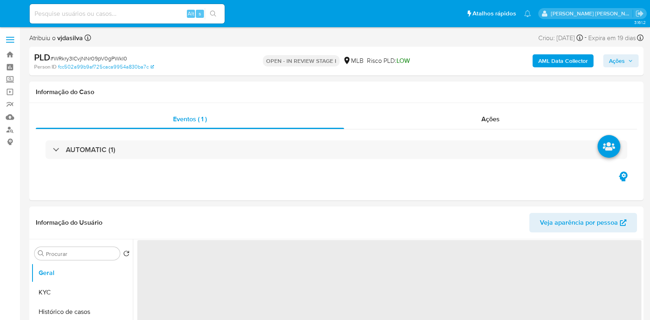
select select "10"
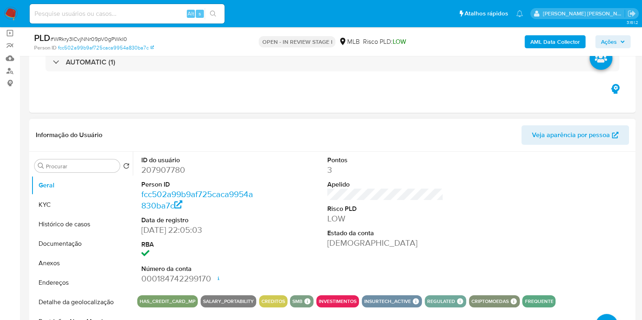
scroll to position [101, 0]
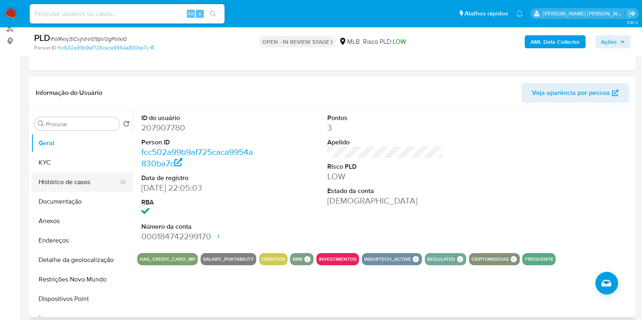
click at [77, 182] on button "Histórico de casos" at bounding box center [78, 182] width 95 height 19
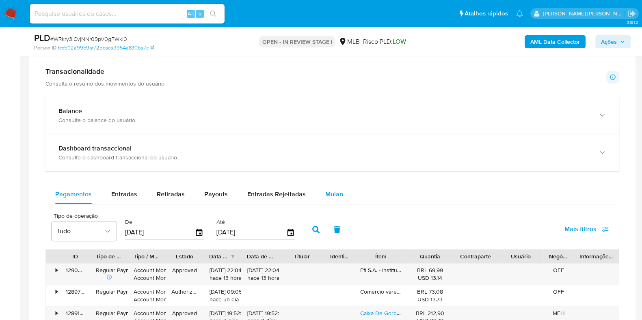
scroll to position [558, 0]
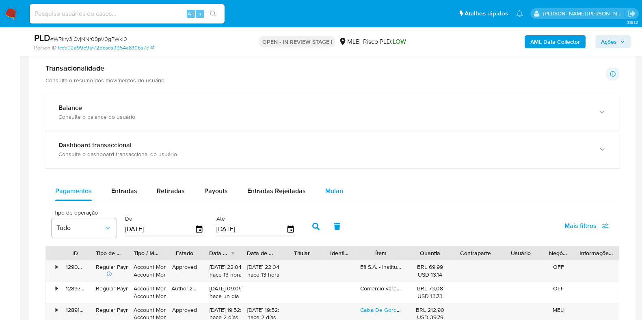
click at [335, 195] on div "Mulan" at bounding box center [334, 190] width 18 height 19
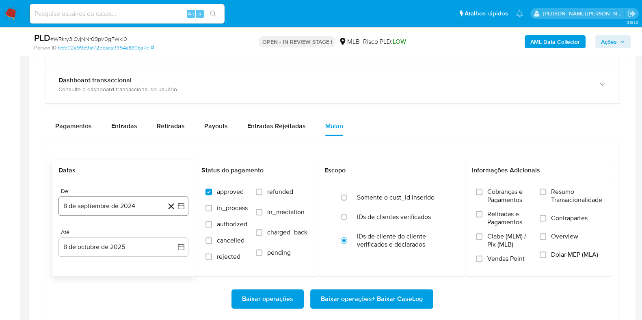
scroll to position [659, 0]
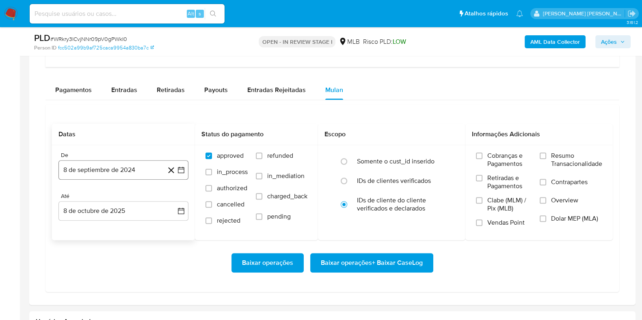
click at [131, 166] on button "8 de septiembre de 2024" at bounding box center [123, 169] width 130 height 19
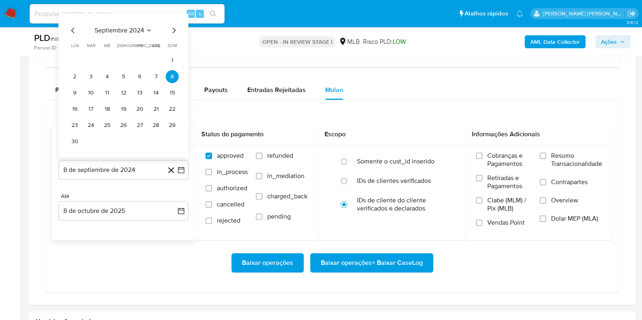
click at [122, 30] on span "septiembre 2024" at bounding box center [120, 30] width 50 height 8
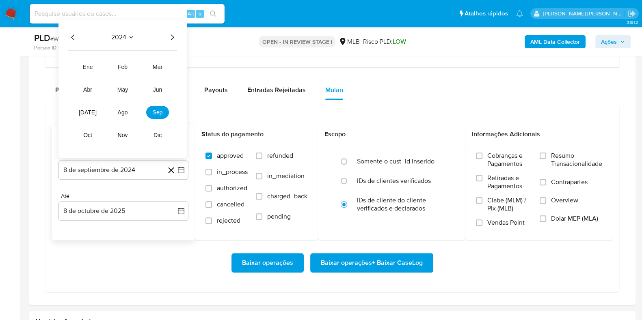
click at [173, 39] on icon "Año siguiente" at bounding box center [172, 37] width 10 height 10
click at [120, 112] on span "ago" at bounding box center [123, 112] width 10 height 6
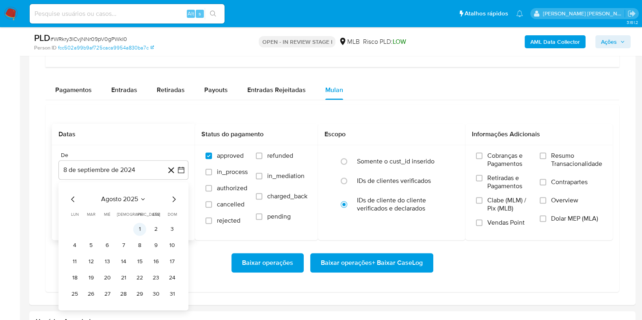
click at [138, 230] on button "1" at bounding box center [139, 229] width 13 height 13
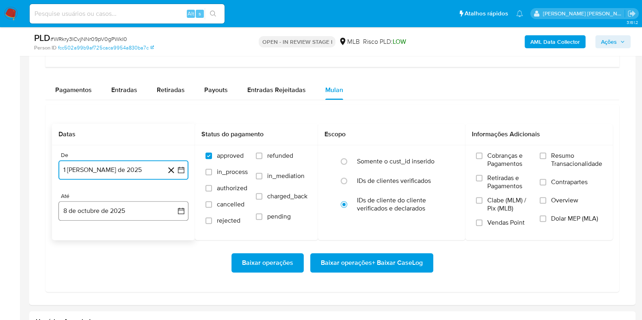
click at [121, 210] on button "8 de octubre de 2025" at bounding box center [123, 210] width 130 height 19
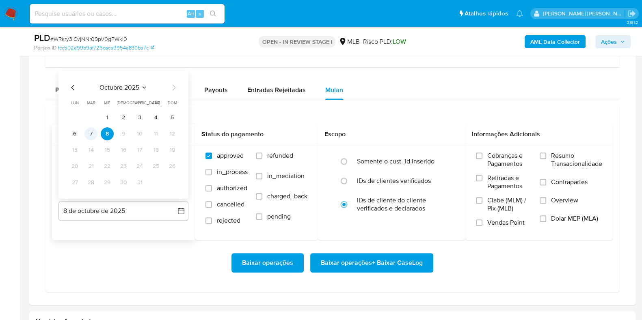
click at [89, 134] on button "7" at bounding box center [90, 133] width 13 height 13
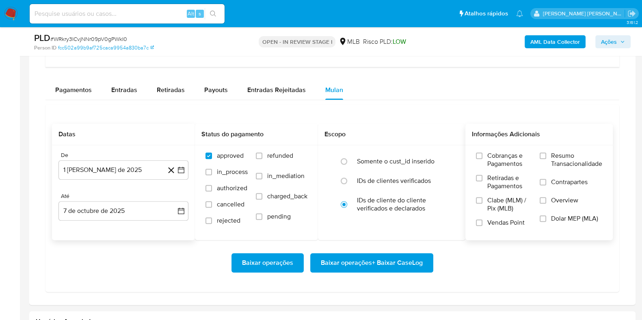
click at [547, 162] on label "Resumo Transacionalidade" at bounding box center [571, 165] width 63 height 26
click at [546, 159] on input "Resumo Transacionalidade" at bounding box center [543, 156] width 6 height 6
click at [540, 186] on label "Contrapartes" at bounding box center [571, 187] width 63 height 18
click at [540, 186] on input "Contrapartes" at bounding box center [543, 182] width 6 height 6
click at [384, 267] on span "Baixar operações + Baixar CaseLog" at bounding box center [372, 263] width 102 height 18
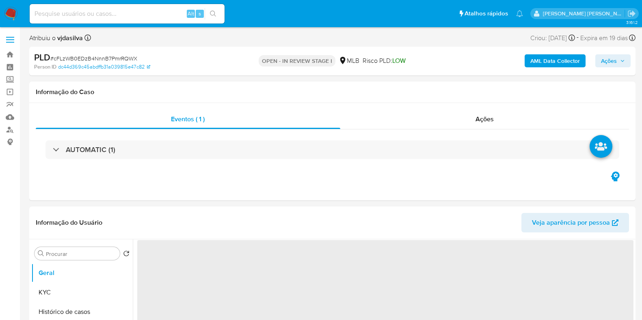
select select "10"
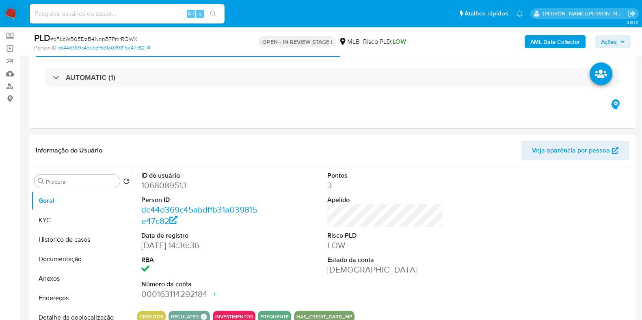
scroll to position [101, 0]
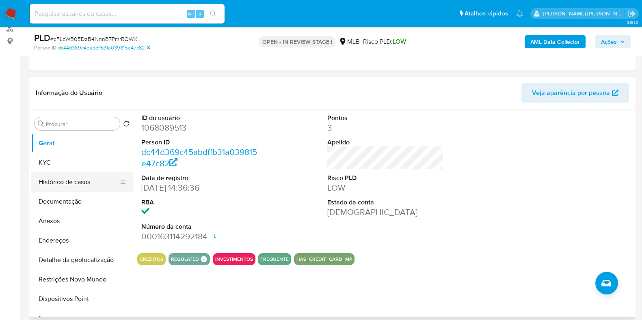
click at [83, 180] on button "Histórico de casos" at bounding box center [78, 182] width 95 height 19
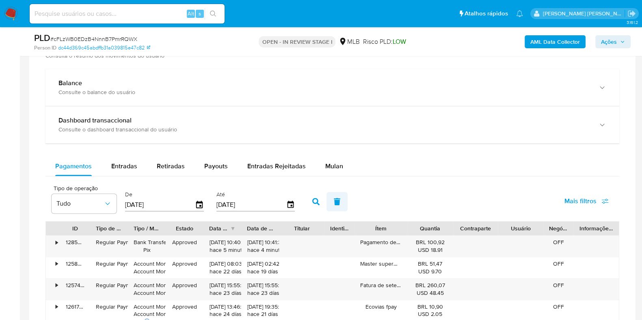
scroll to position [558, 0]
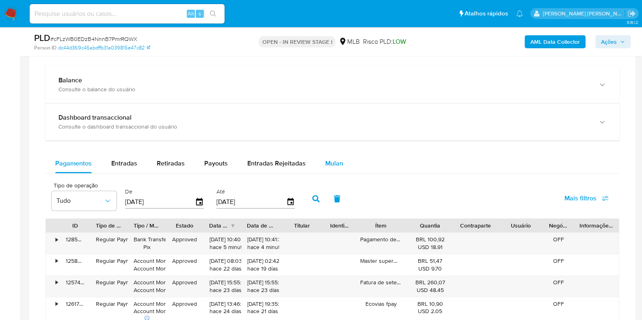
click at [327, 165] on span "Mulan" at bounding box center [334, 163] width 18 height 9
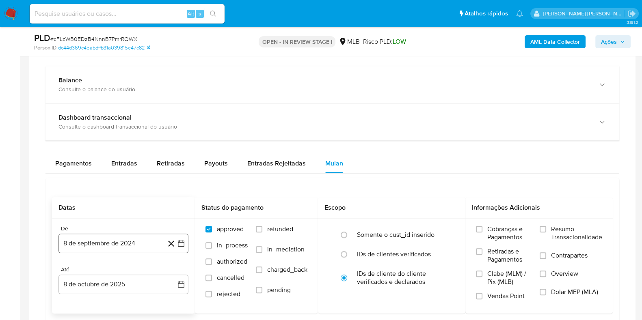
click at [121, 242] on button "8 de septiembre de 2024" at bounding box center [123, 243] width 130 height 19
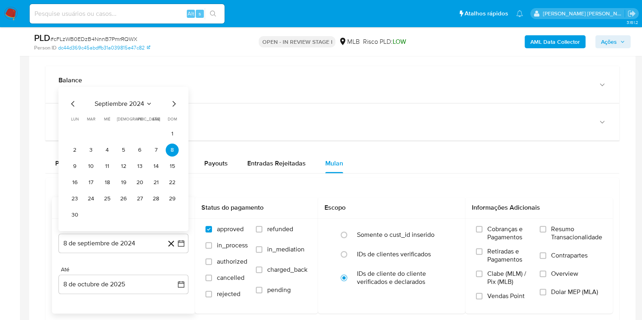
click at [131, 112] on div "septiembre 2024 septiembre 2024 lun lunes mar martes mié miércoles jue jueves v…" at bounding box center [123, 160] width 110 height 123
click at [136, 104] on span "septiembre 2024" at bounding box center [120, 104] width 50 height 8
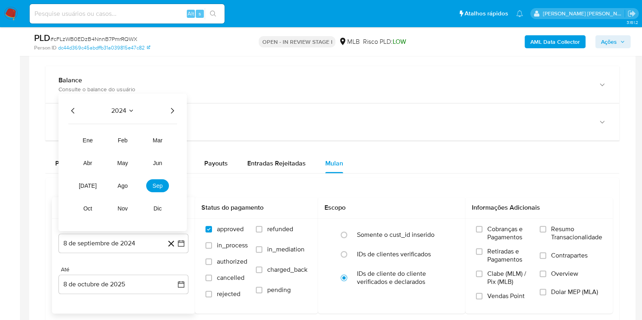
click at [171, 108] on icon "Año siguiente" at bounding box center [172, 111] width 10 height 10
click at [126, 186] on span "ago" at bounding box center [123, 186] width 10 height 6
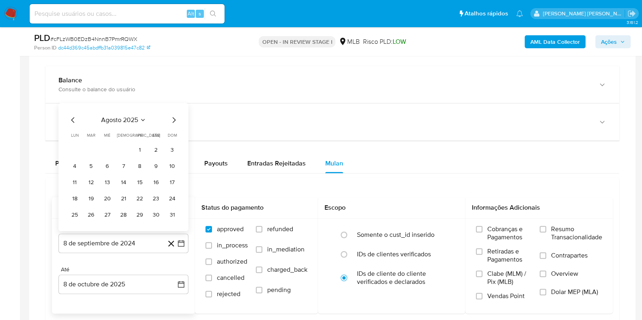
click at [141, 149] on button "1" at bounding box center [139, 150] width 13 height 13
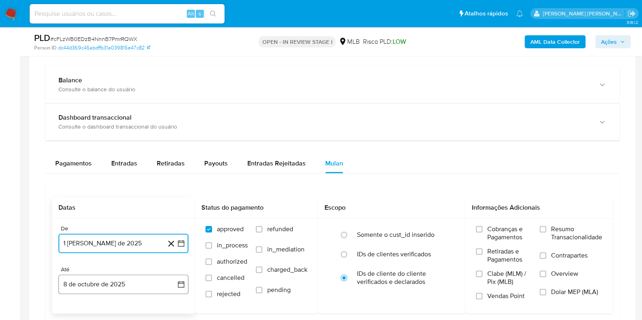
click at [122, 279] on button "8 de octubre de 2025" at bounding box center [123, 284] width 130 height 19
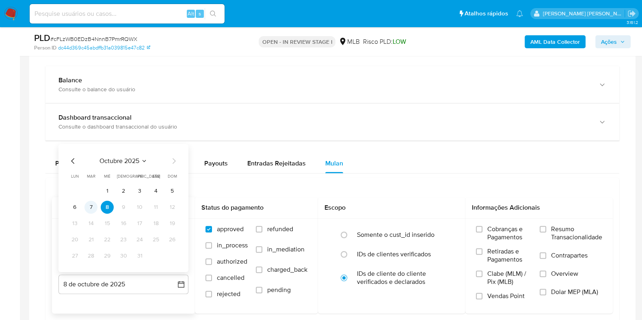
click at [93, 210] on button "7" at bounding box center [90, 207] width 13 height 13
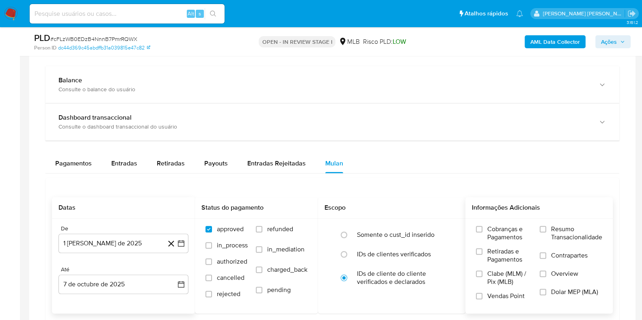
click at [551, 230] on span "Resumo Transacionalidade" at bounding box center [576, 233] width 51 height 16
click at [546, 230] on input "Resumo Transacionalidade" at bounding box center [543, 229] width 6 height 6
click at [542, 257] on input "Contrapartes" at bounding box center [543, 256] width 6 height 6
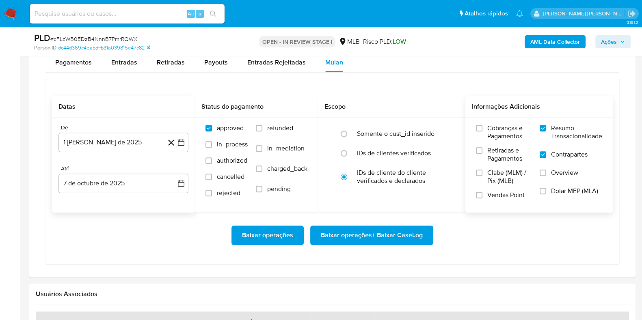
click at [393, 230] on span "Baixar operações + Baixar CaseLog" at bounding box center [372, 236] width 102 height 18
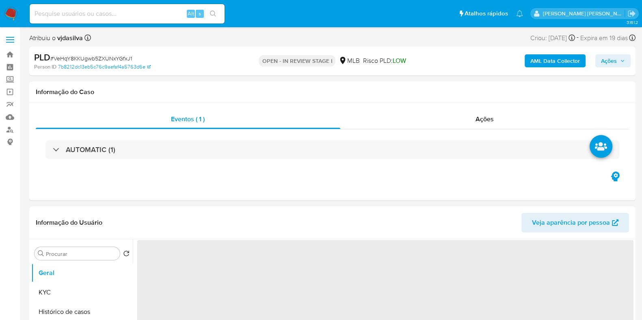
select select "10"
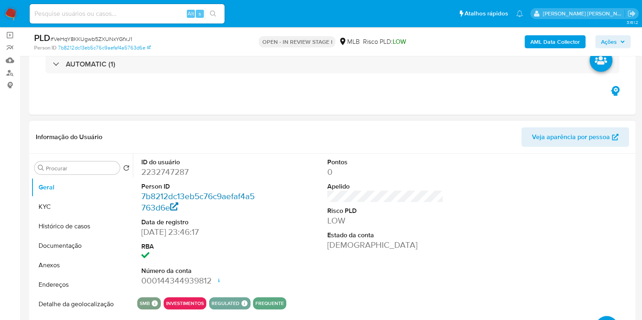
scroll to position [101, 0]
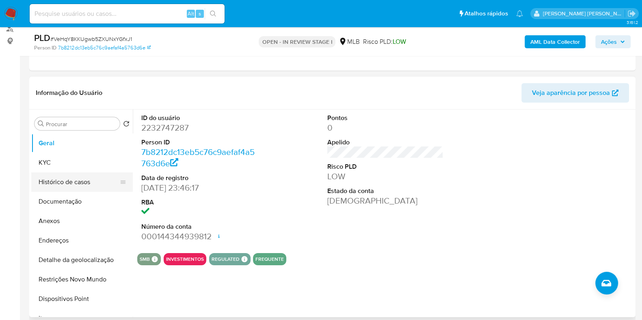
click at [89, 181] on button "Histórico de casos" at bounding box center [78, 182] width 95 height 19
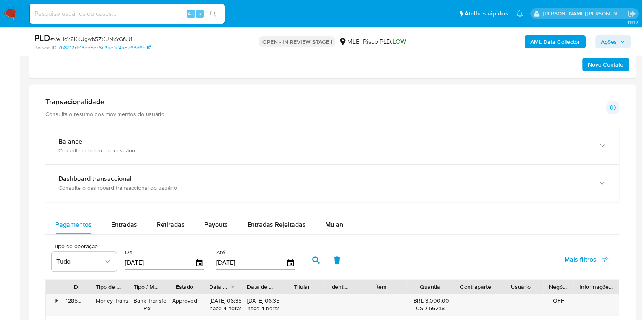
scroll to position [558, 0]
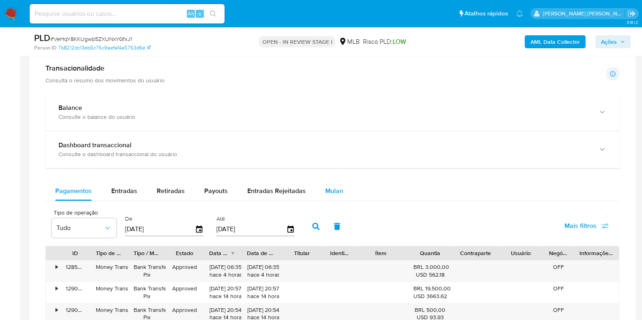
click at [327, 191] on span "Mulan" at bounding box center [334, 190] width 18 height 9
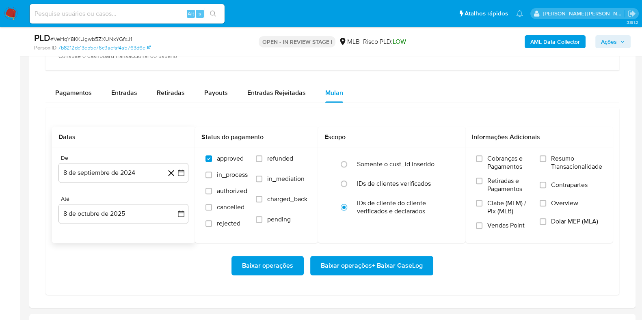
scroll to position [659, 0]
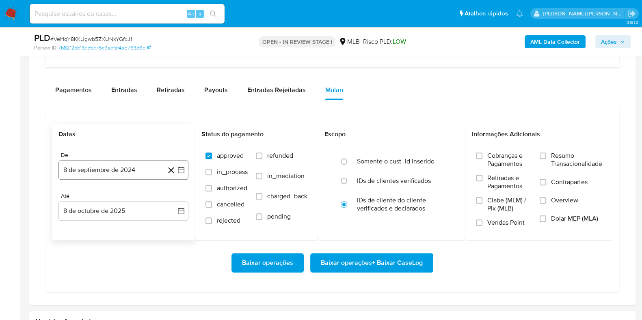
click at [126, 168] on button "8 de septiembre de 2024" at bounding box center [123, 169] width 130 height 19
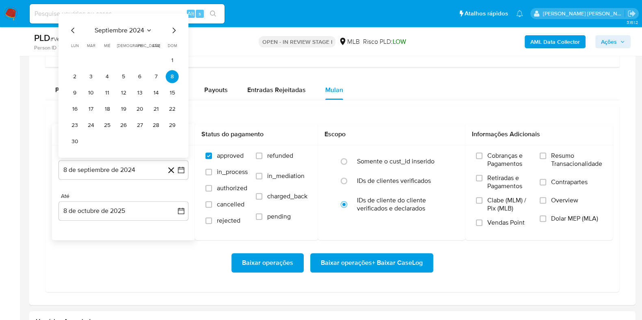
click at [99, 26] on span "septiembre 2024" at bounding box center [120, 30] width 50 height 8
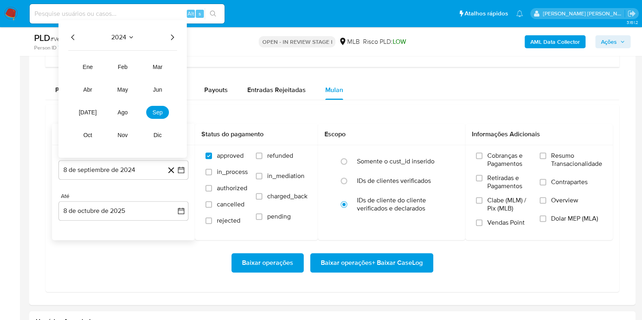
click at [168, 36] on icon "Año siguiente" at bounding box center [172, 37] width 10 height 10
click at [122, 110] on span "ago" at bounding box center [123, 112] width 10 height 6
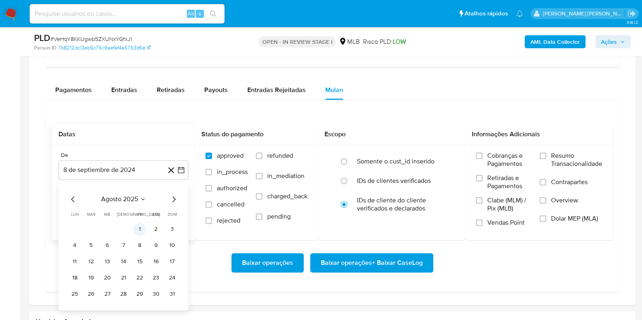
click at [135, 225] on button "1" at bounding box center [139, 229] width 13 height 13
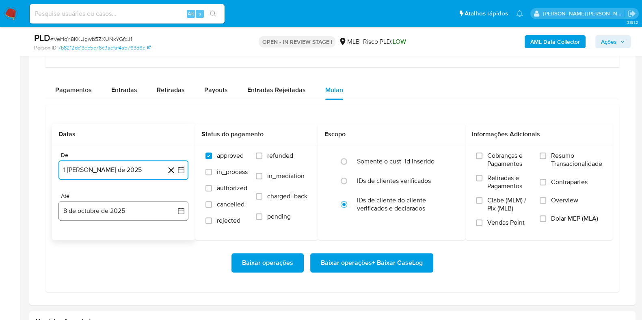
click at [121, 212] on button "8 de octubre de 2025" at bounding box center [123, 210] width 130 height 19
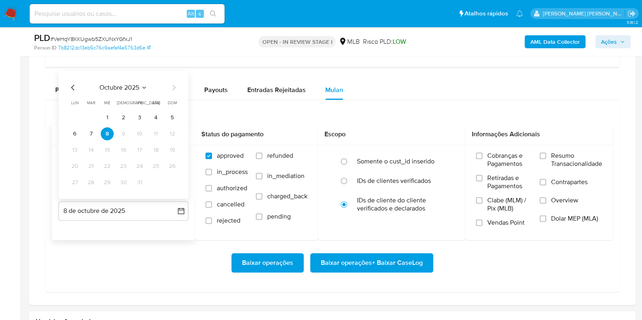
click at [93, 133] on button "7" at bounding box center [90, 133] width 13 height 13
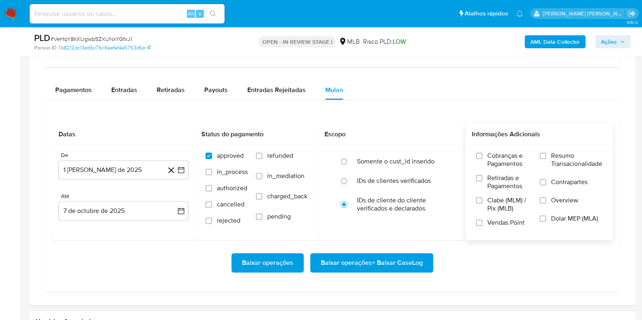
click at [581, 156] on span "Resumo Transacionalidade" at bounding box center [576, 160] width 51 height 16
click at [546, 156] on input "Resumo Transacionalidade" at bounding box center [543, 156] width 6 height 6
click at [550, 186] on label "Contrapartes" at bounding box center [571, 187] width 63 height 18
click at [546, 186] on input "Contrapartes" at bounding box center [543, 182] width 6 height 6
click at [423, 258] on button "Baixar operações + Baixar CaseLog" at bounding box center [371, 262] width 123 height 19
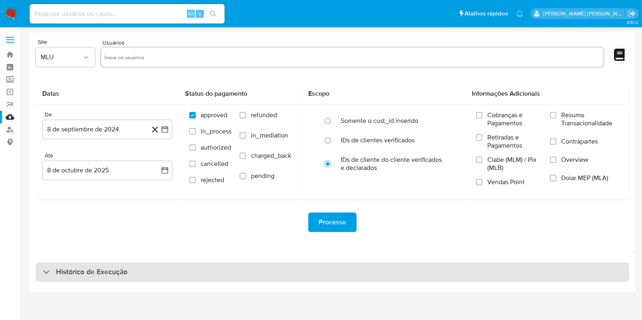
click at [95, 266] on div "Histórico de Execução" at bounding box center [332, 272] width 593 height 19
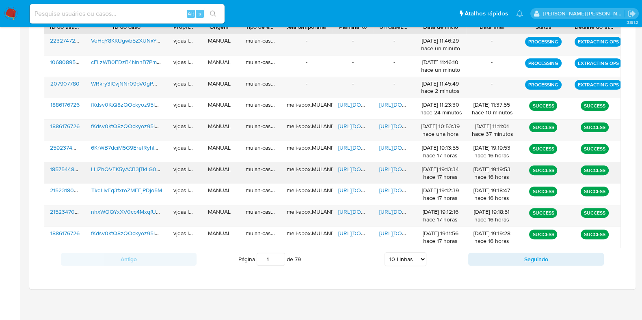
scroll to position [312, 0]
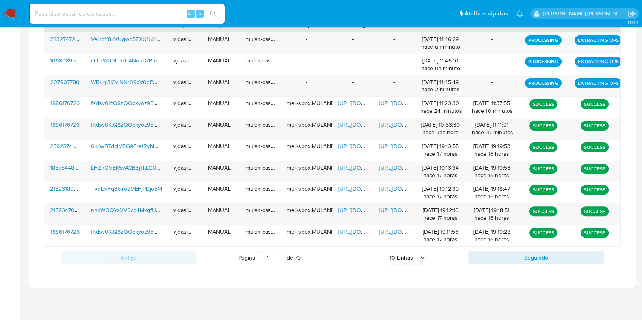
click at [403, 255] on select "5 Linhas 10 Linhas 20 Linhas 25 Linhas 50 Linhas 100 Linhas" at bounding box center [405, 258] width 42 height 14
select select "100"
click at [384, 251] on select "5 Linhas 10 Linhas 20 Linhas 25 Linhas 50 Linhas 100 Linhas" at bounding box center [405, 258] width 42 height 14
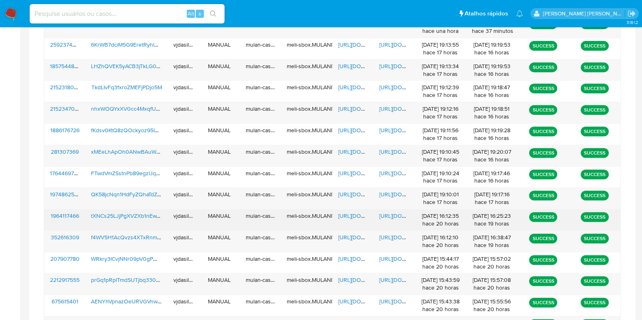
scroll to position [639, 0]
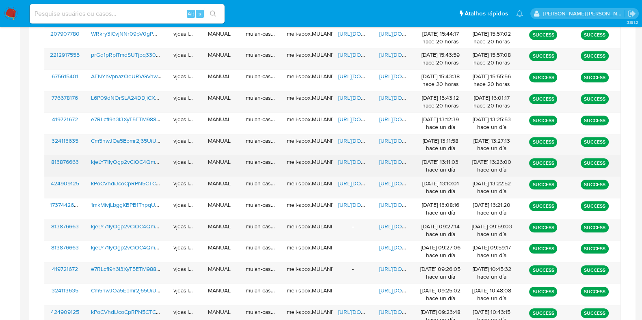
click at [383, 160] on span "https://docs.google.com/document/d/1-Y0fq6Qz5EtIk9UI0LgPugVewuMvlsFZW7j8MjSmFEE…" at bounding box center [407, 162] width 56 height 8
click at [349, 158] on span "https://docs.google.com/spreadsheets/d/1A8PvlUmH2vln1DdJpqga4q6JVMYmbVKm4DtVviG…" at bounding box center [366, 162] width 56 height 8
click at [150, 161] on span "kjeLY71lyOgp2vCiOC4Qms5z" at bounding box center [127, 162] width 73 height 8
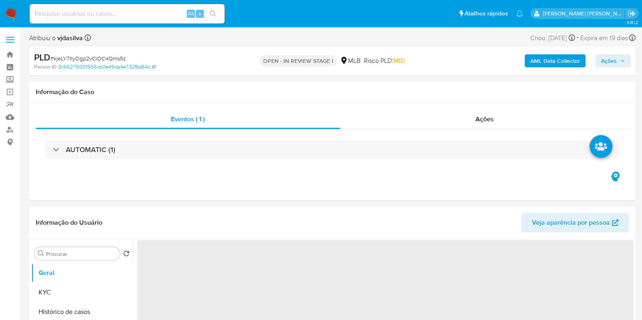
select select "10"
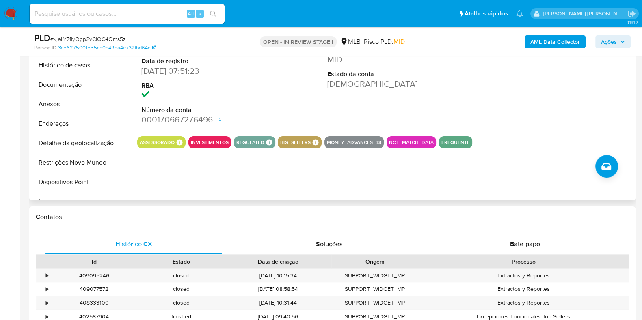
scroll to position [203, 0]
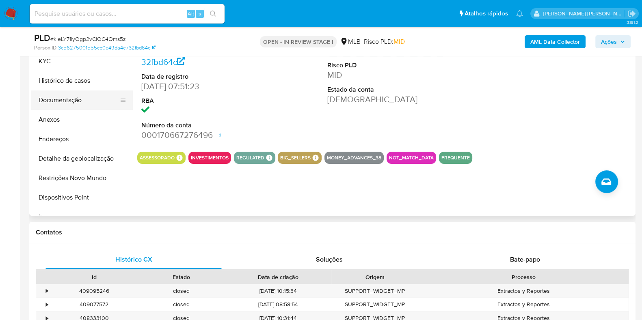
click at [78, 95] on button "Documentação" at bounding box center [78, 100] width 95 height 19
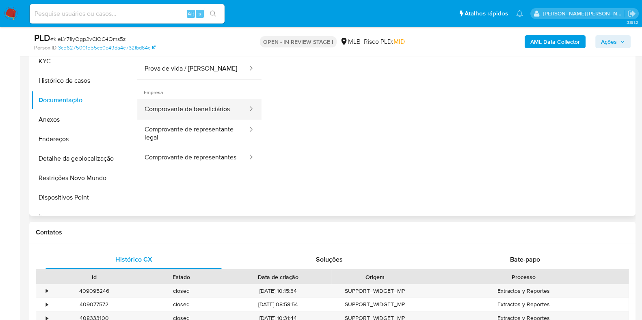
click at [177, 108] on button "Comprovante de beneficiários" at bounding box center [192, 109] width 111 height 21
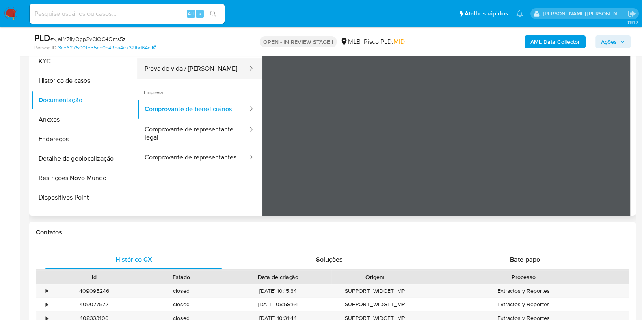
click at [189, 67] on button "Prova de vida / [PERSON_NAME]" at bounding box center [192, 68] width 111 height 21
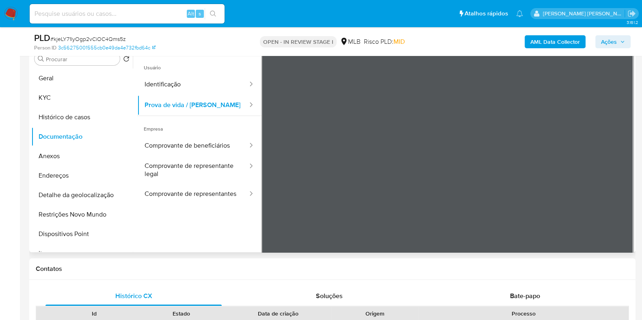
scroll to position [152, 0]
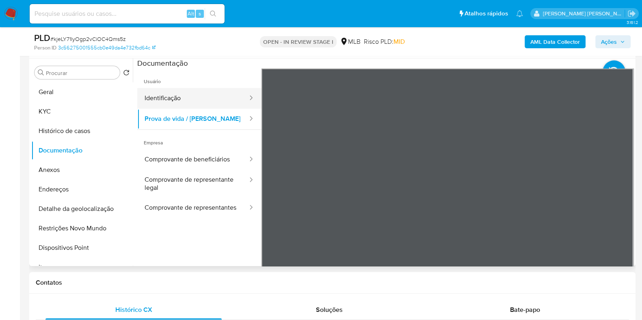
click at [189, 94] on button "Identificação" at bounding box center [192, 98] width 111 height 21
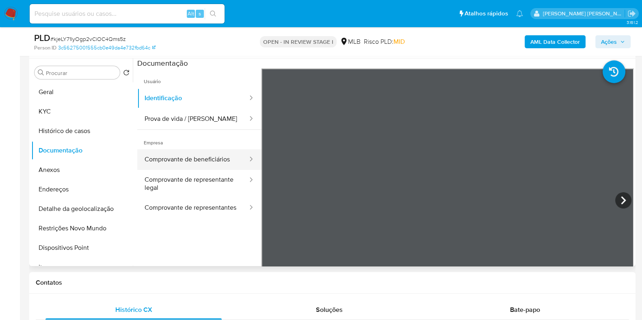
click at [162, 156] on button "Comprovante de beneficiários" at bounding box center [192, 159] width 111 height 21
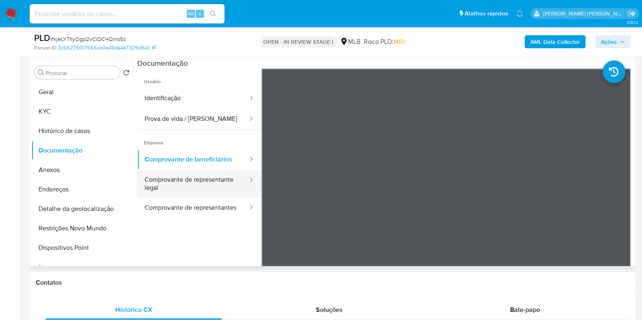
click at [165, 177] on button "Comprovante de representante legal" at bounding box center [192, 184] width 111 height 28
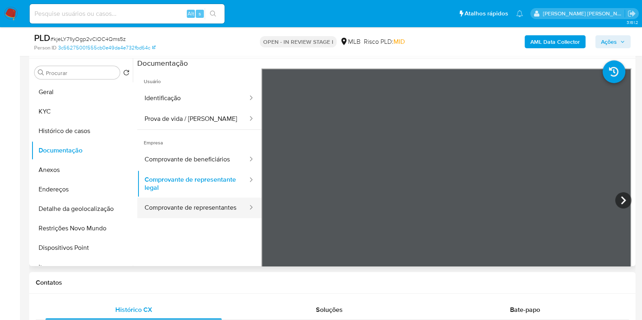
click at [168, 203] on button "Comprovante de representantes" at bounding box center [192, 208] width 111 height 21
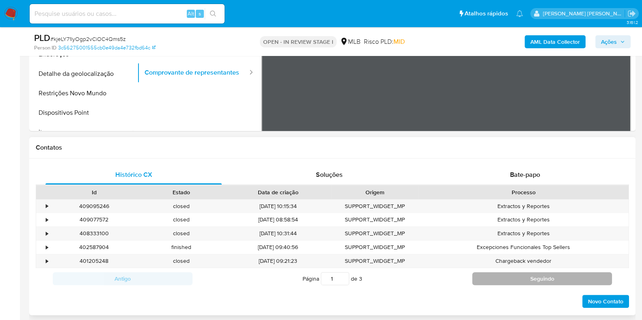
scroll to position [355, 0]
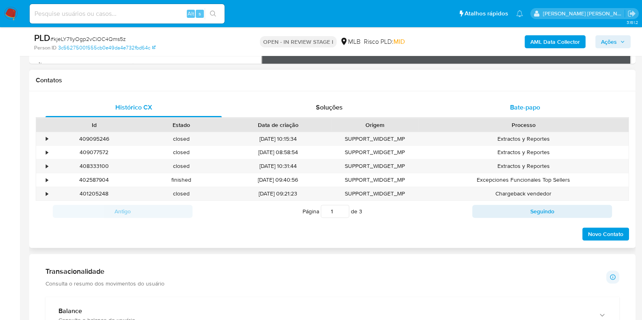
click at [520, 103] on span "Bate-papo" at bounding box center [525, 107] width 30 height 9
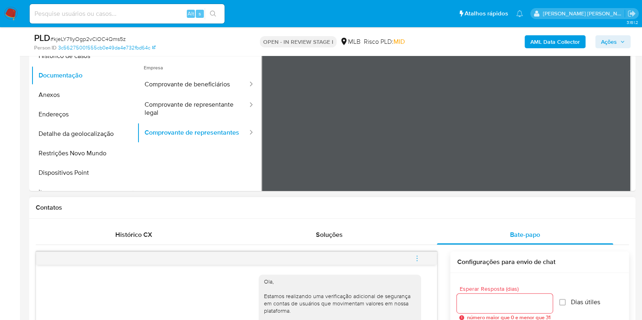
scroll to position [203, 0]
